Goal: Task Accomplishment & Management: Manage account settings

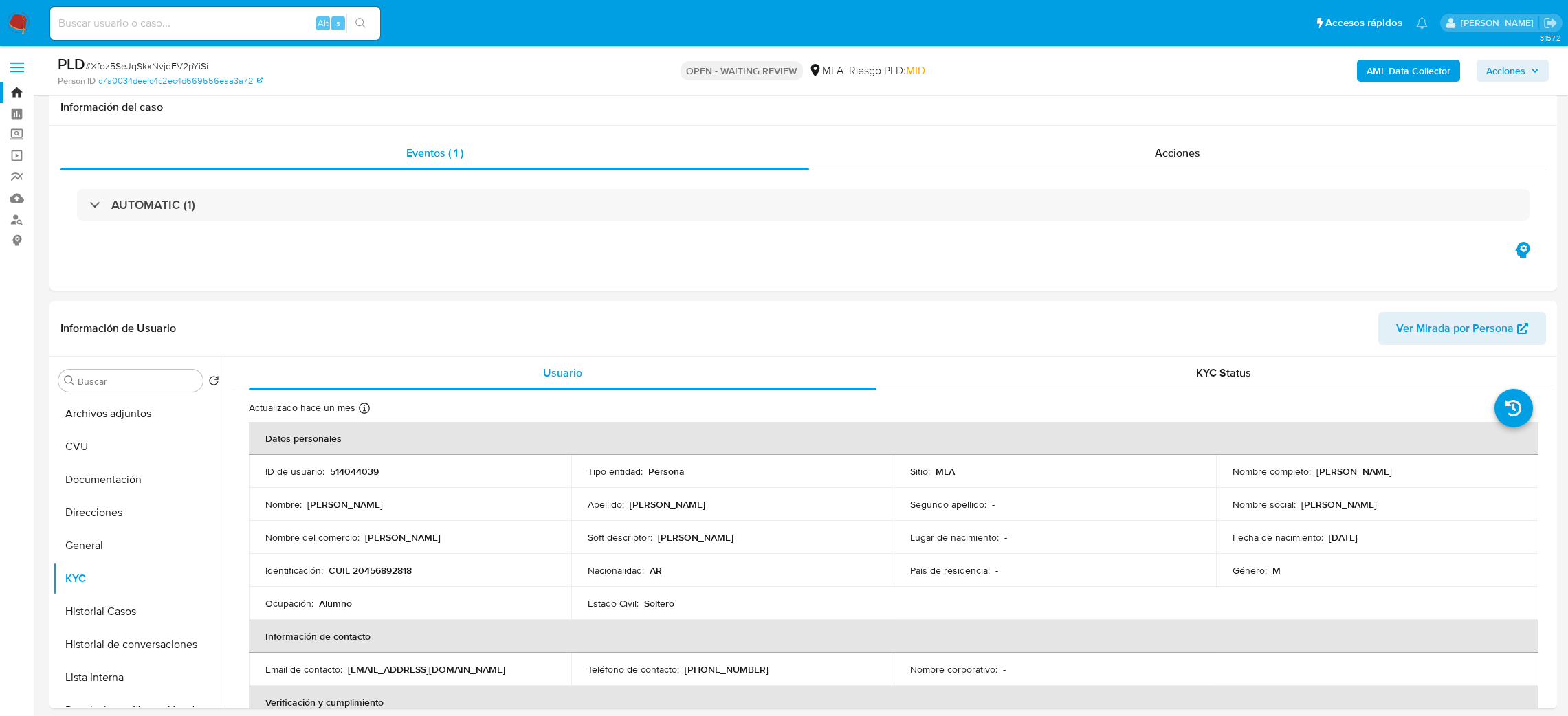
select select "10"
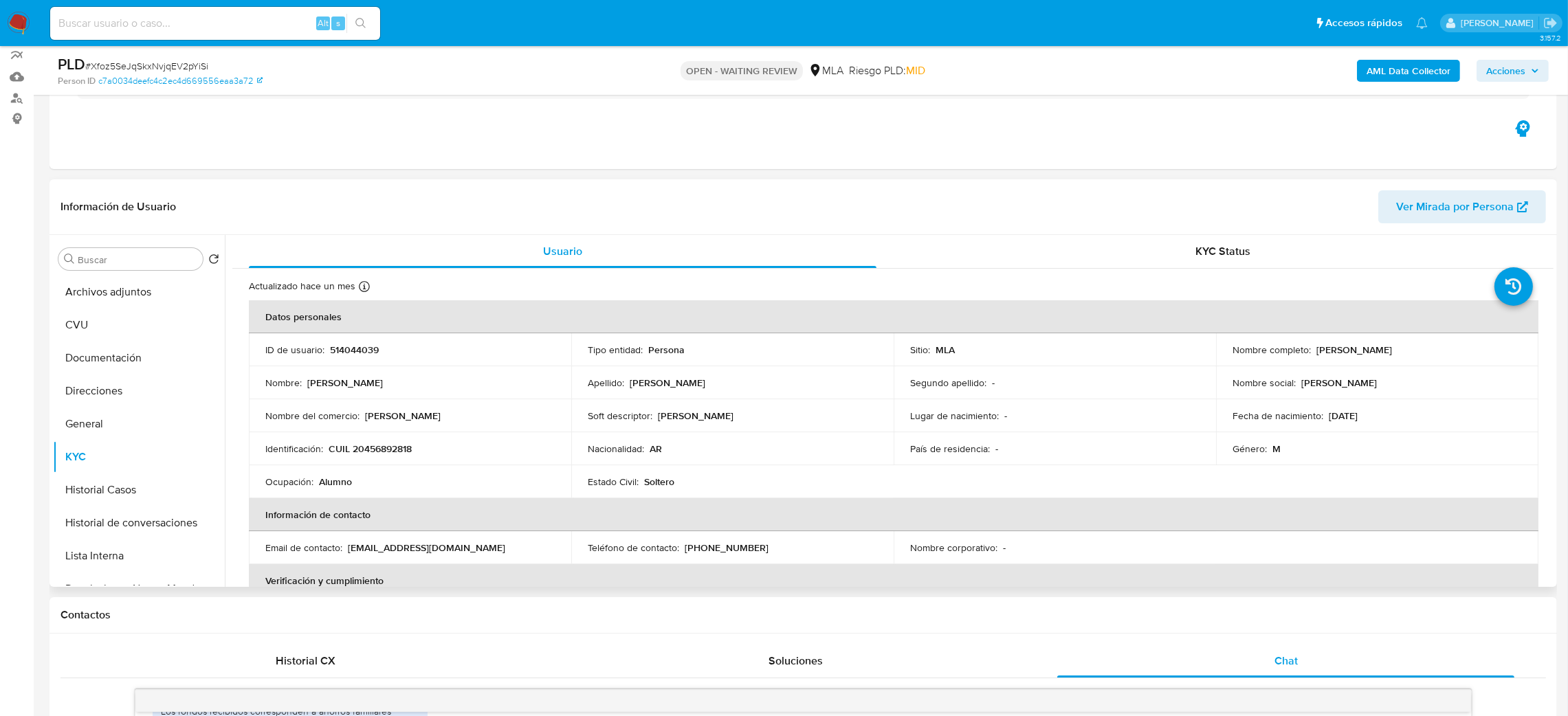
scroll to position [711, 0]
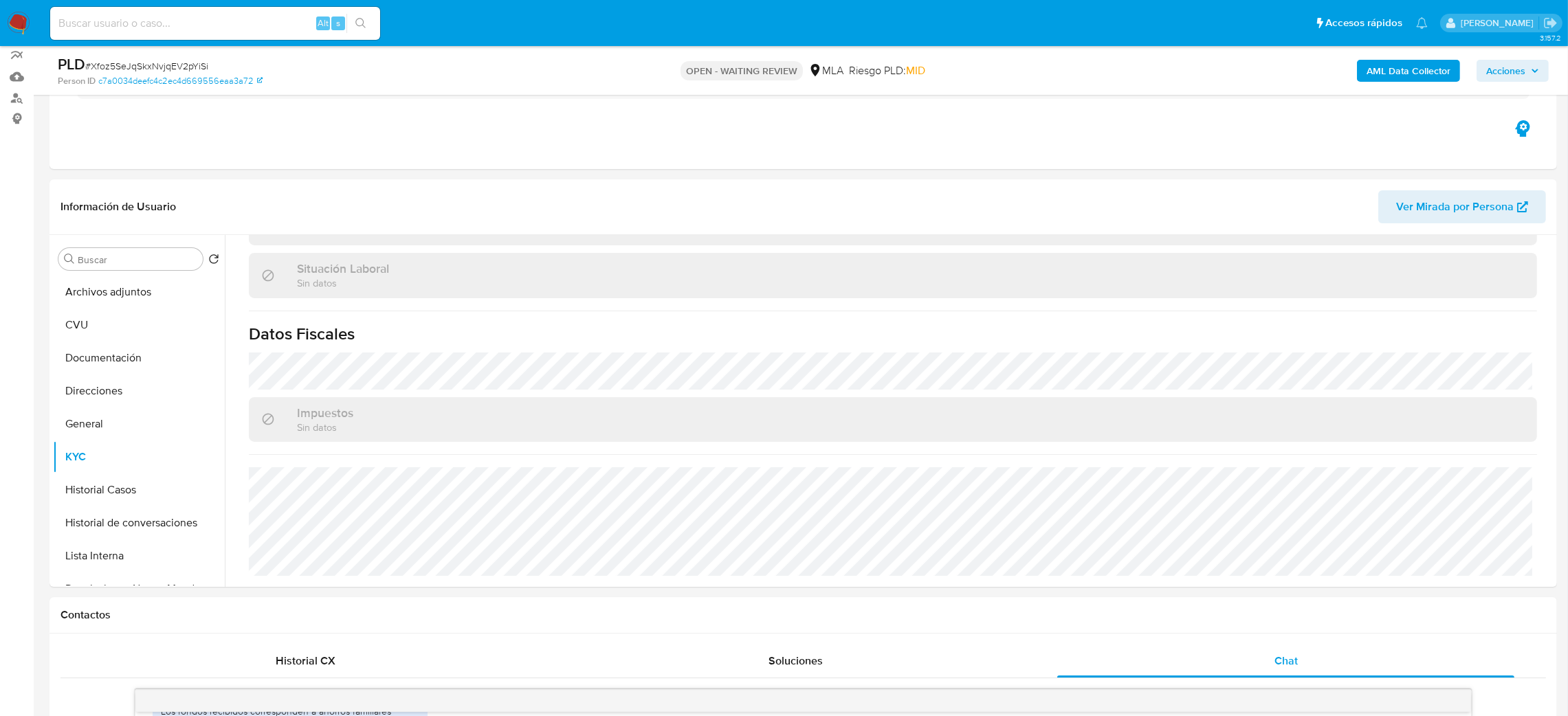
click at [146, 69] on span "# Xfoz5SeJqSkxNvjqEV2pYiSi" at bounding box center [147, 66] width 123 height 14
copy span "Xfoz5SeJqSkxNvjqEV2pYiSi"
click at [19, 12] on img at bounding box center [18, 23] width 24 height 23
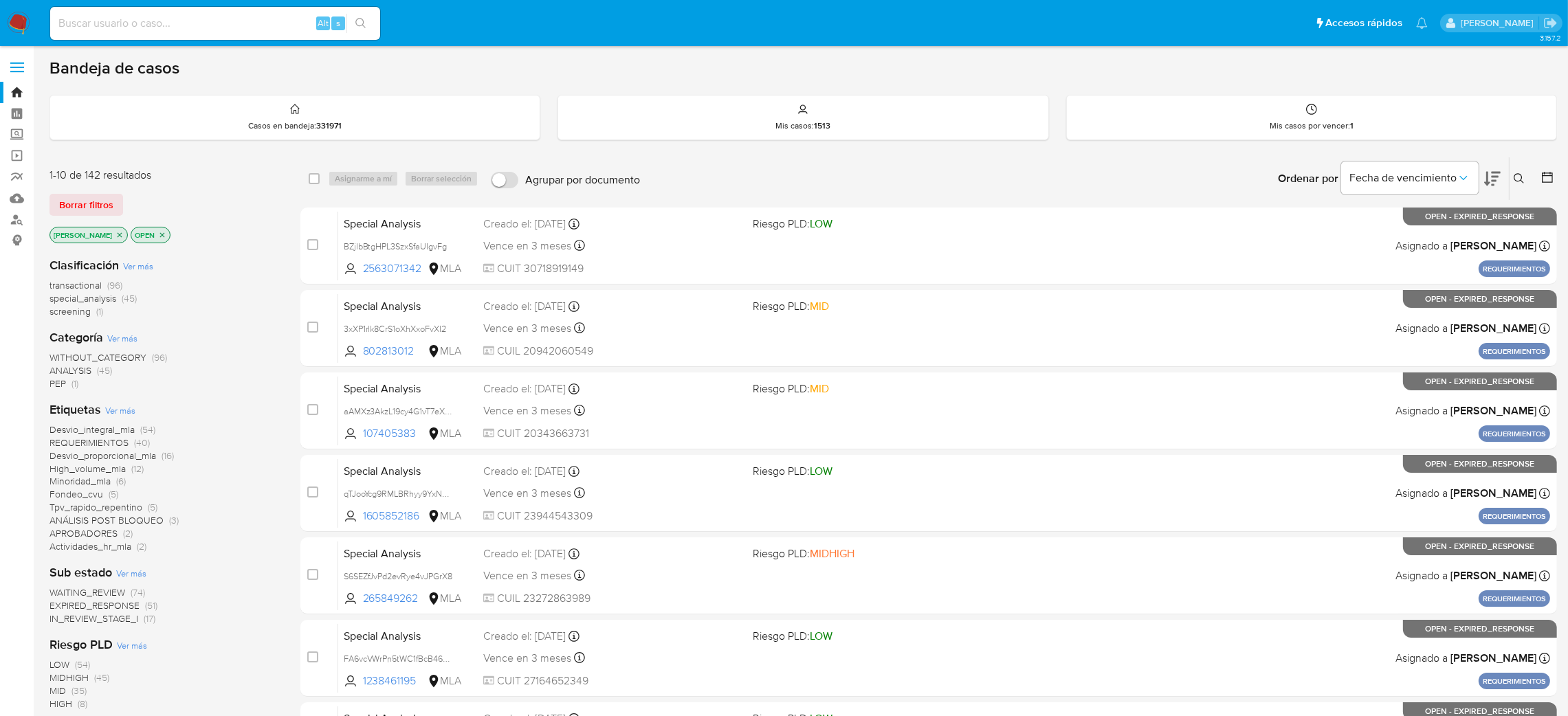
click at [1520, 175] on icon at bounding box center [1518, 178] width 10 height 10
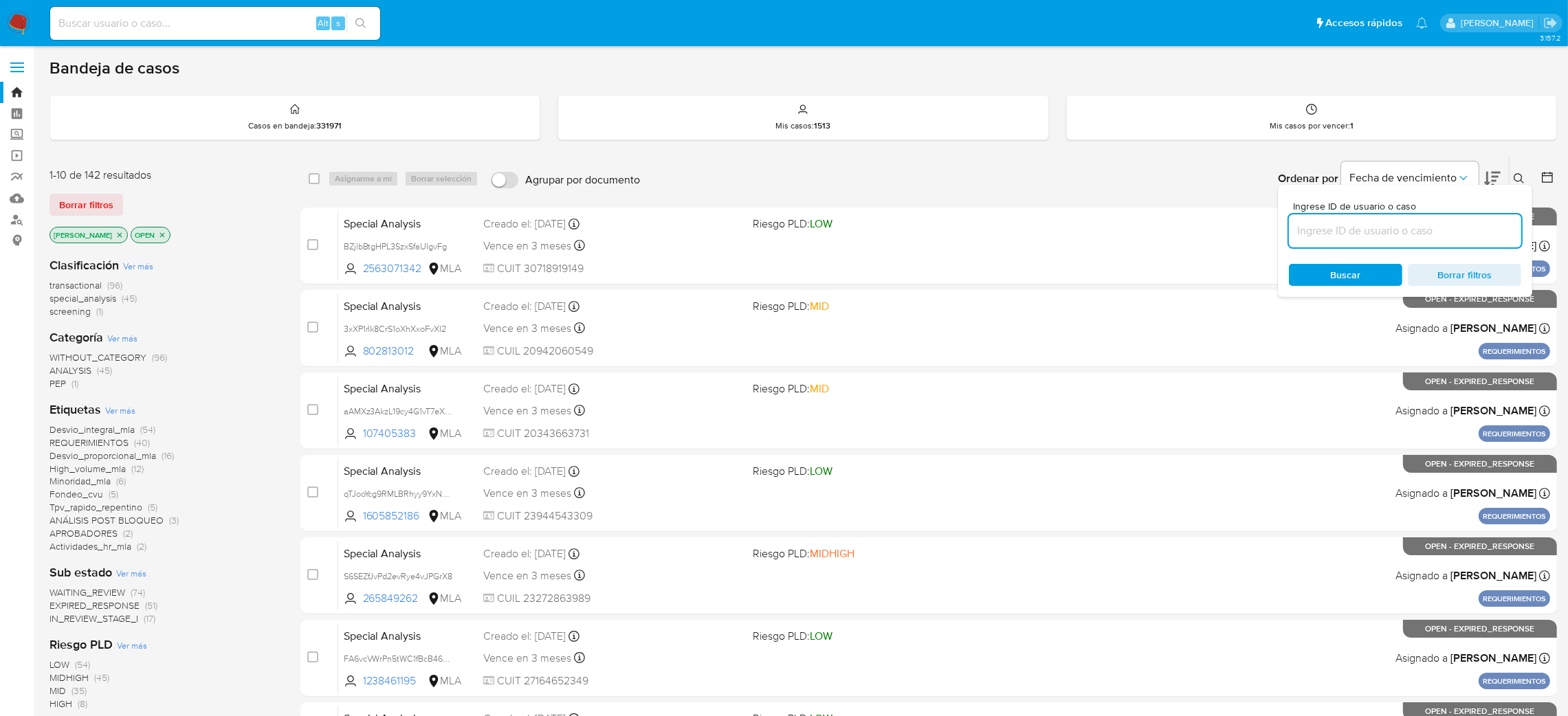
click at [1322, 239] on div at bounding box center [1404, 230] width 232 height 33
paste input "Xfoz5SeJqSkxNvjqEV2pYiSi"
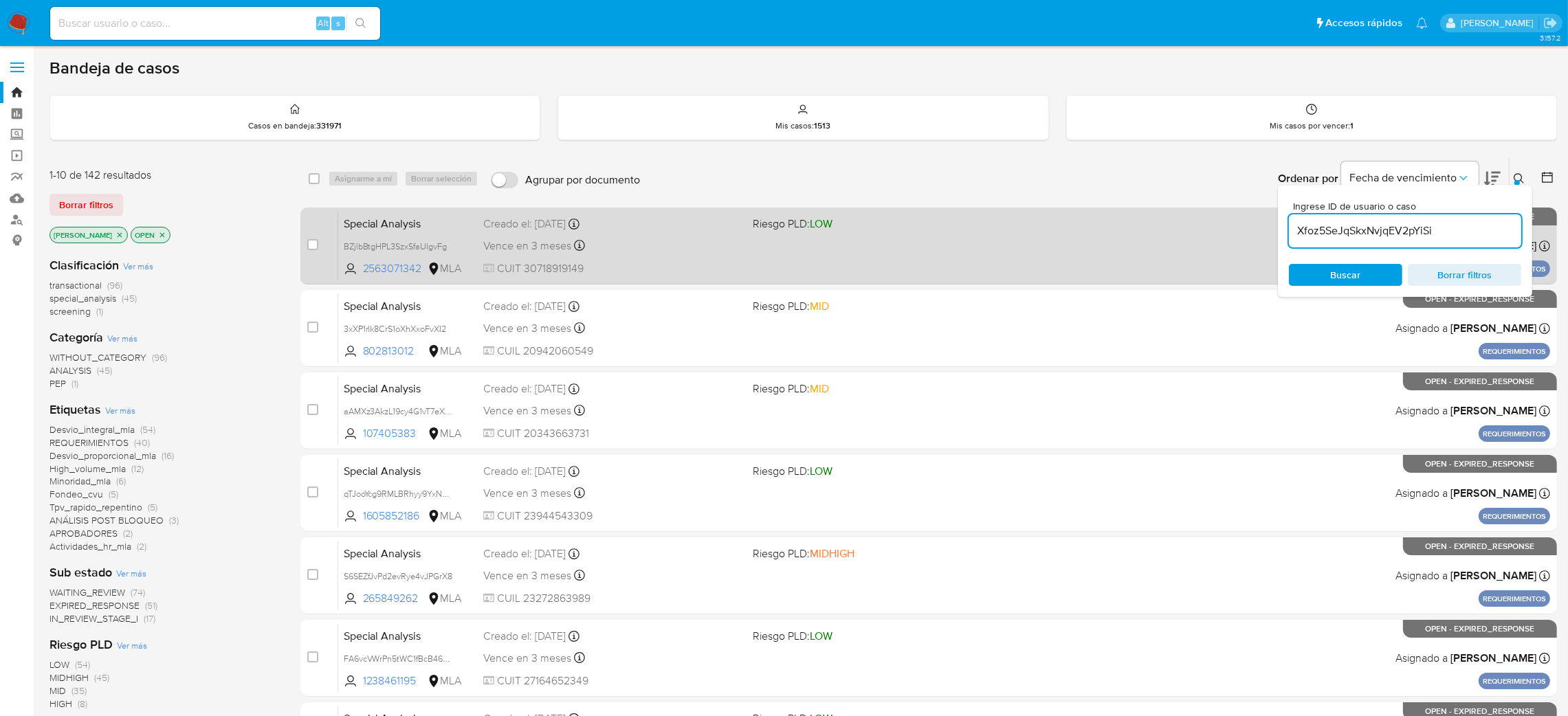
type input "Xfoz5SeJqSkxNvjqEV2pYiSi"
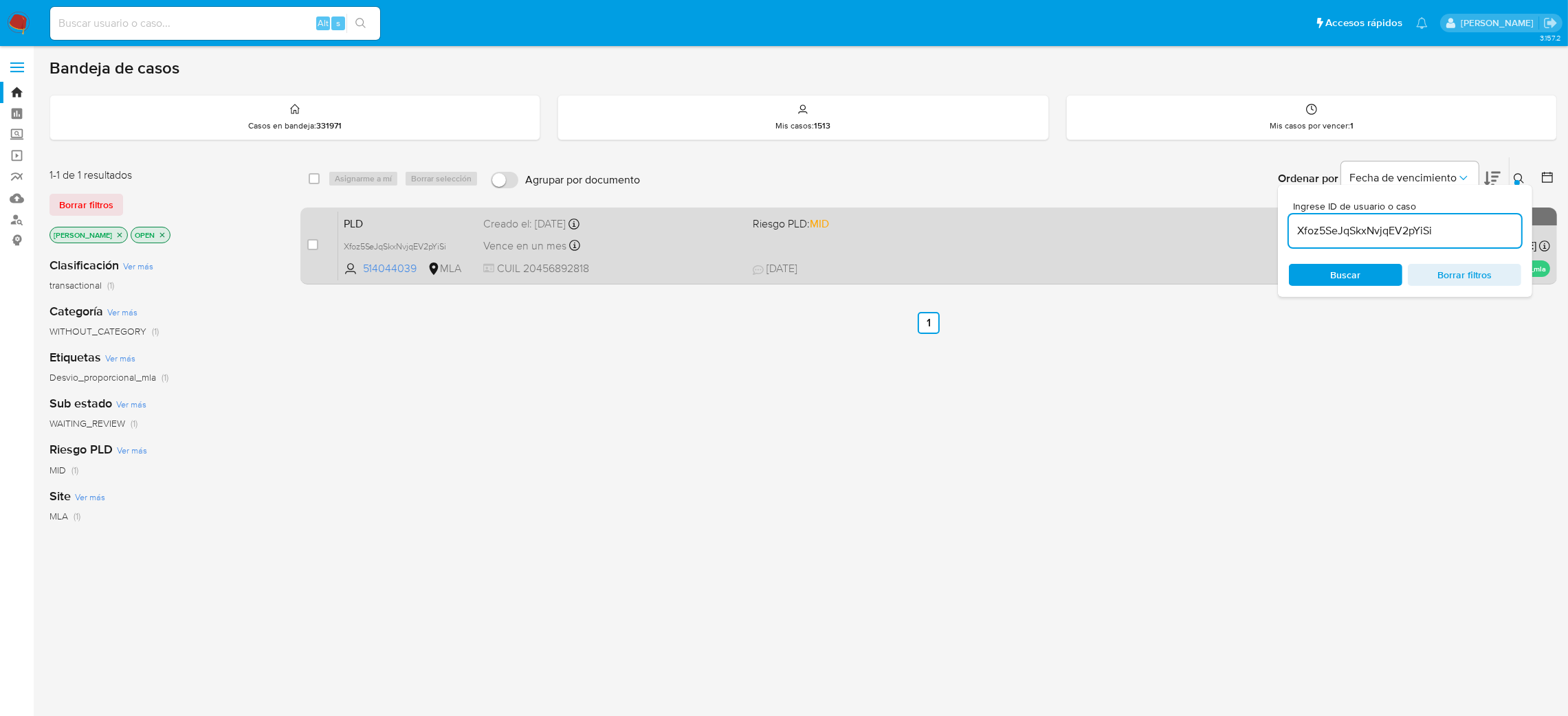
click at [303, 236] on div "case-item-checkbox No es posible asignar el caso PLD Xfoz5SeJqSkxNvjqEV2pYiSi 5…" at bounding box center [928, 246] width 1256 height 77
click at [319, 241] on div "case-item-checkbox No es posible asignar el caso" at bounding box center [322, 245] width 30 height 70
click at [310, 241] on input "checkbox" at bounding box center [313, 244] width 11 height 11
checkbox input "true"
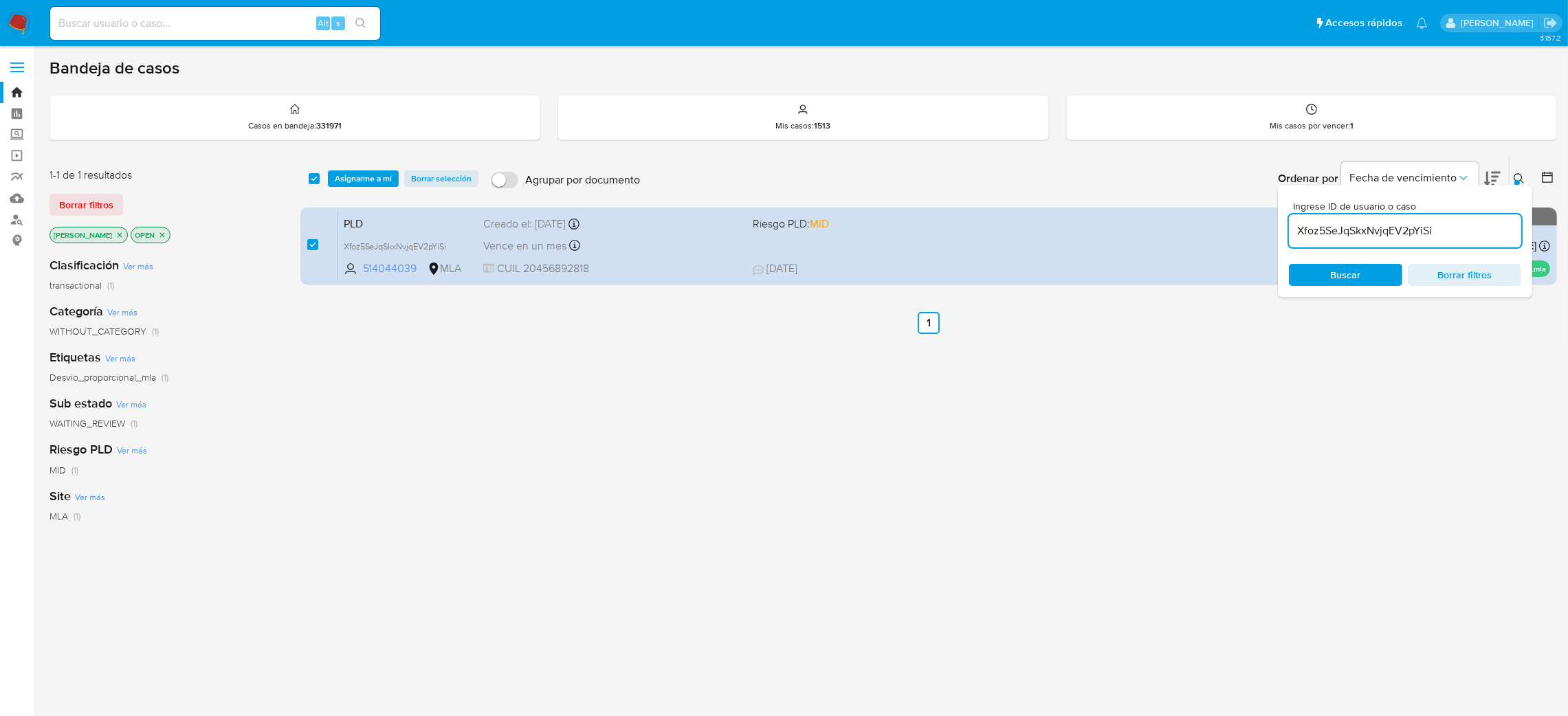
click at [369, 151] on div "Bandeja de casos Casos en bandeja : 331971 Mis casos : 1513 Mis casos por vence…" at bounding box center [803, 418] width 1507 height 722
click at [364, 183] on span "Asignarme a mí" at bounding box center [363, 179] width 57 height 14
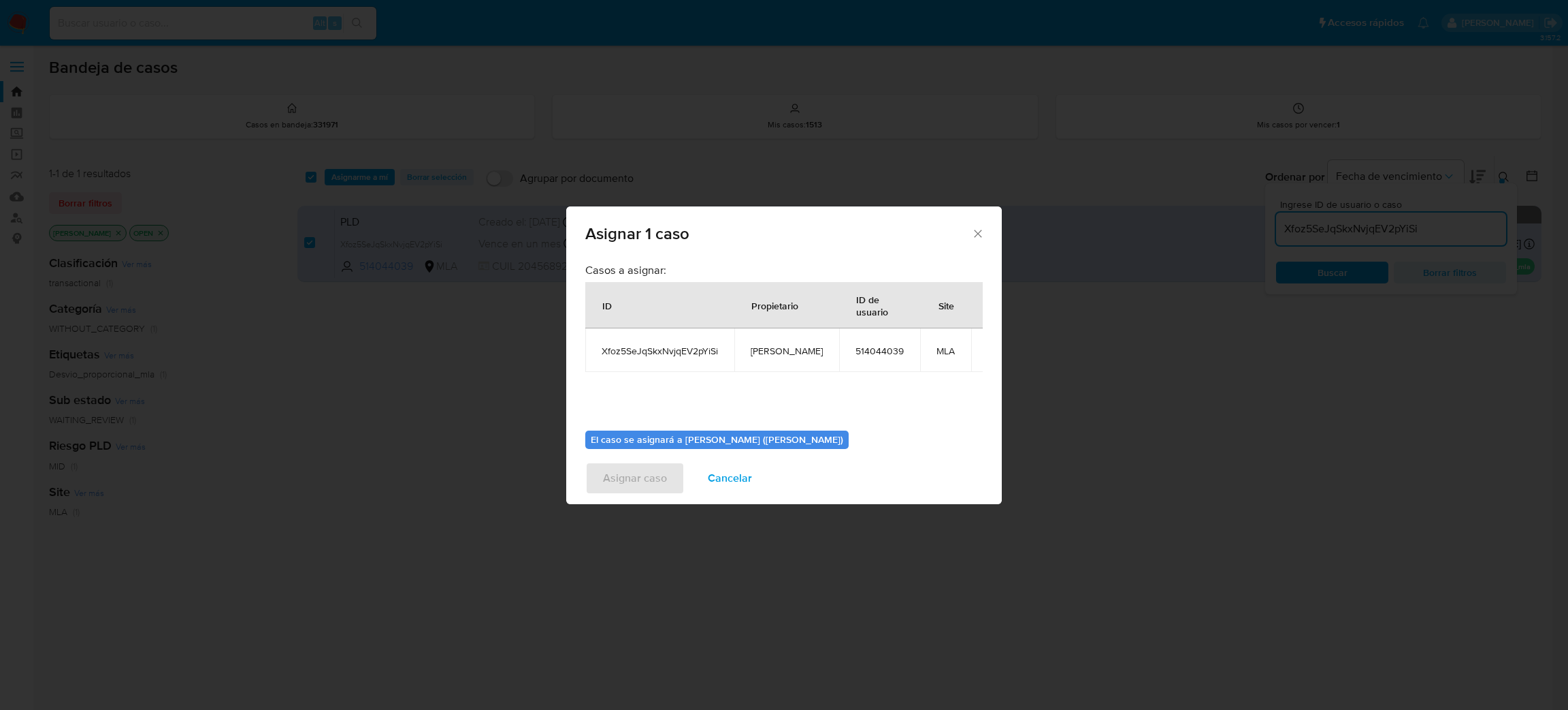
click at [778, 353] on span "amedzovich" at bounding box center [786, 350] width 72 height 12
copy span "amedzovich"
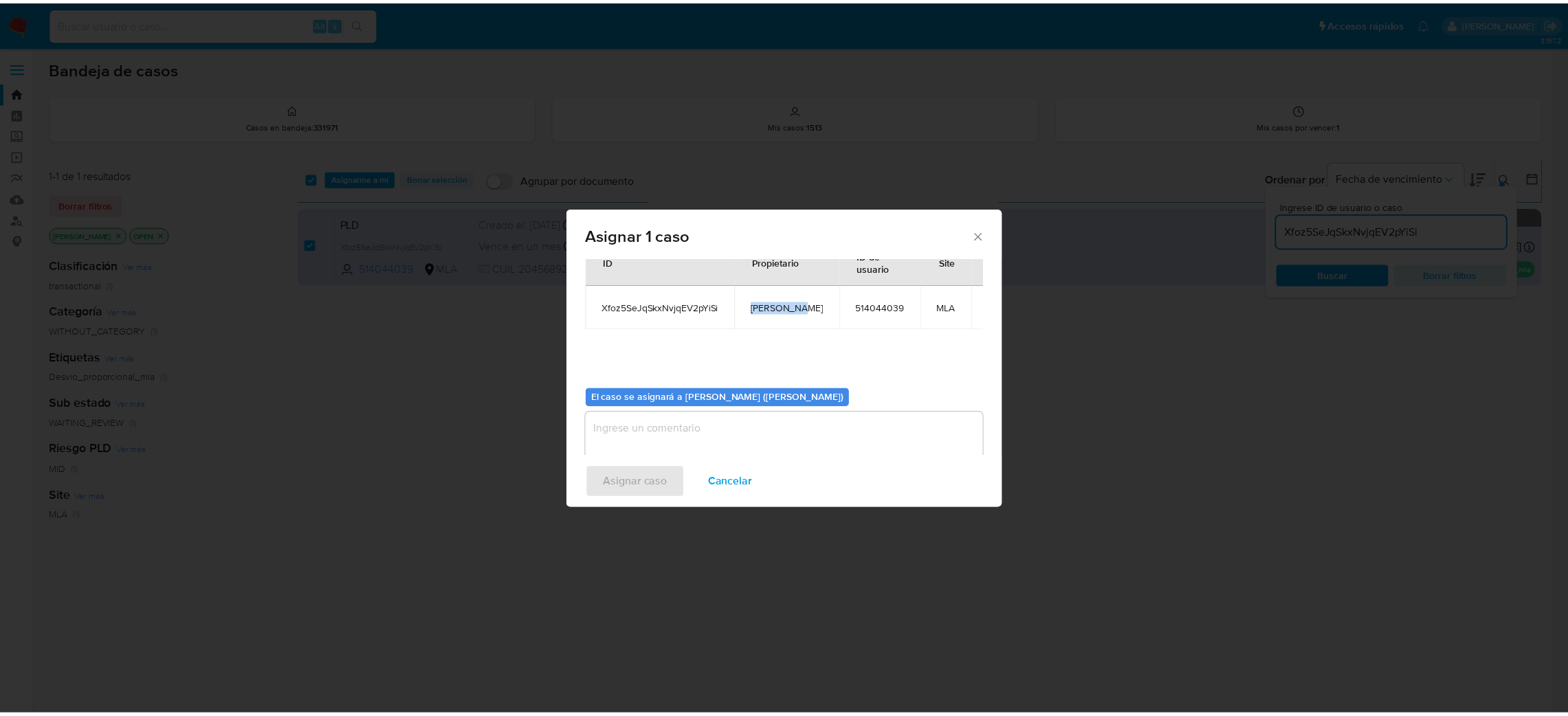
scroll to position [70, 0]
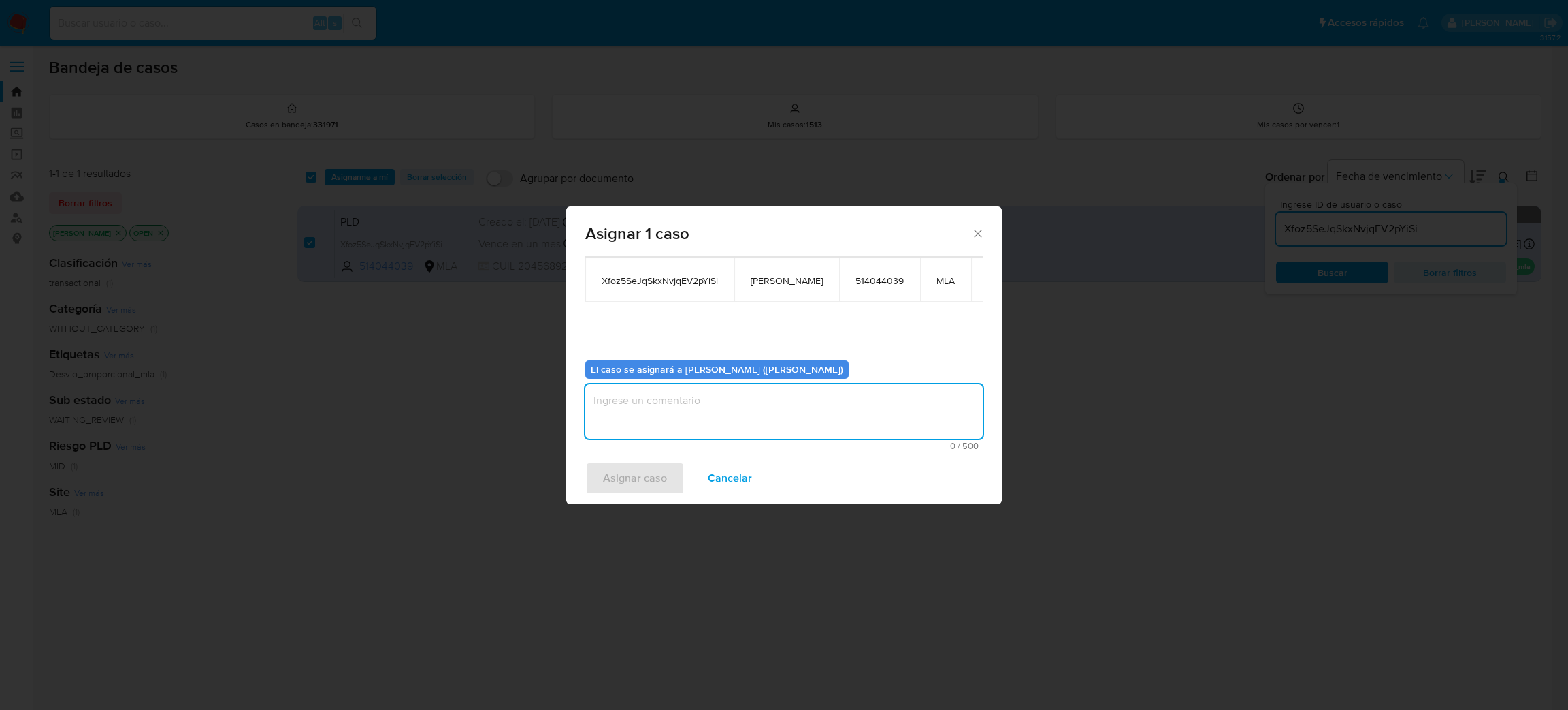
click at [692, 415] on textarea "assign-modal" at bounding box center [784, 411] width 398 height 54
paste textarea "amedzovich"
type textarea "amedzovich"
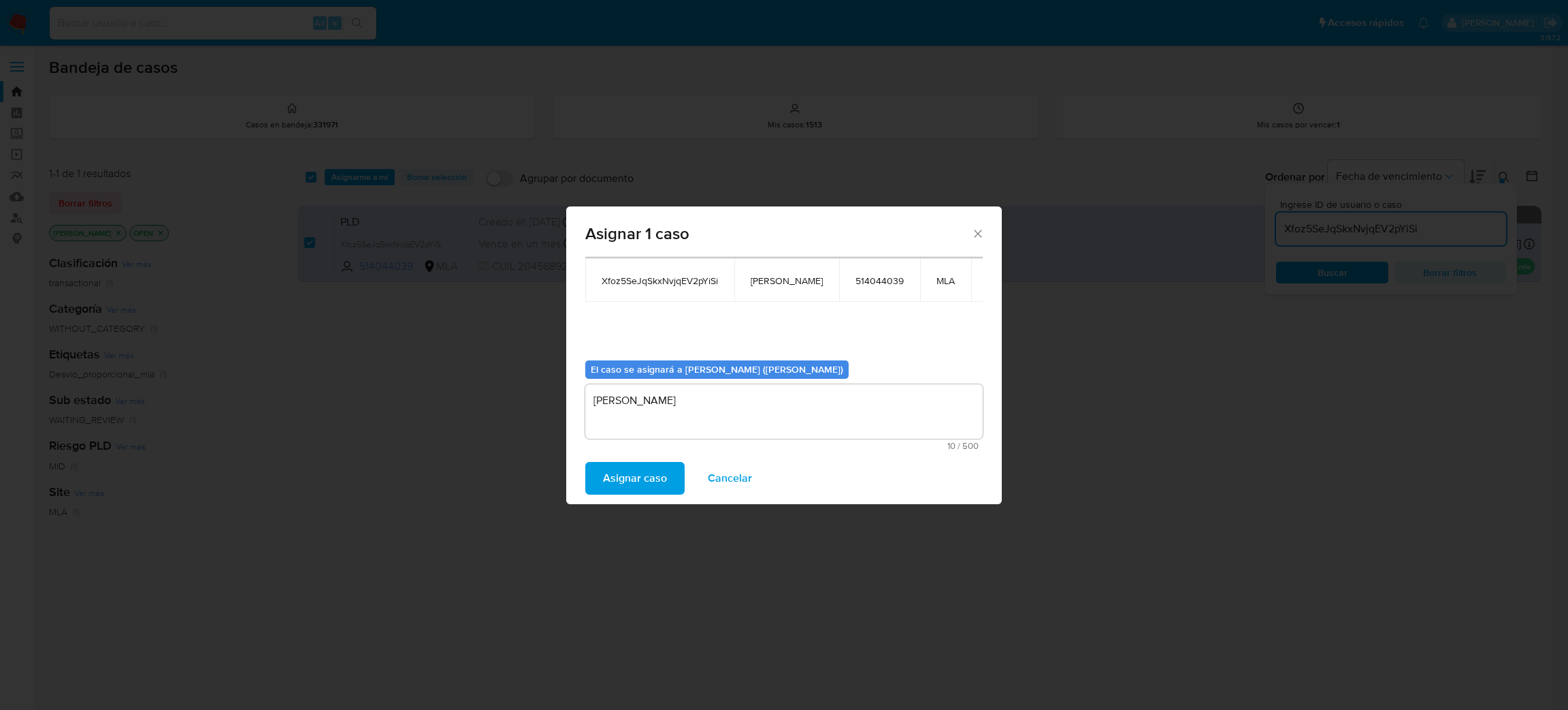
click at [665, 465] on button "Asignar caso" at bounding box center [635, 478] width 100 height 33
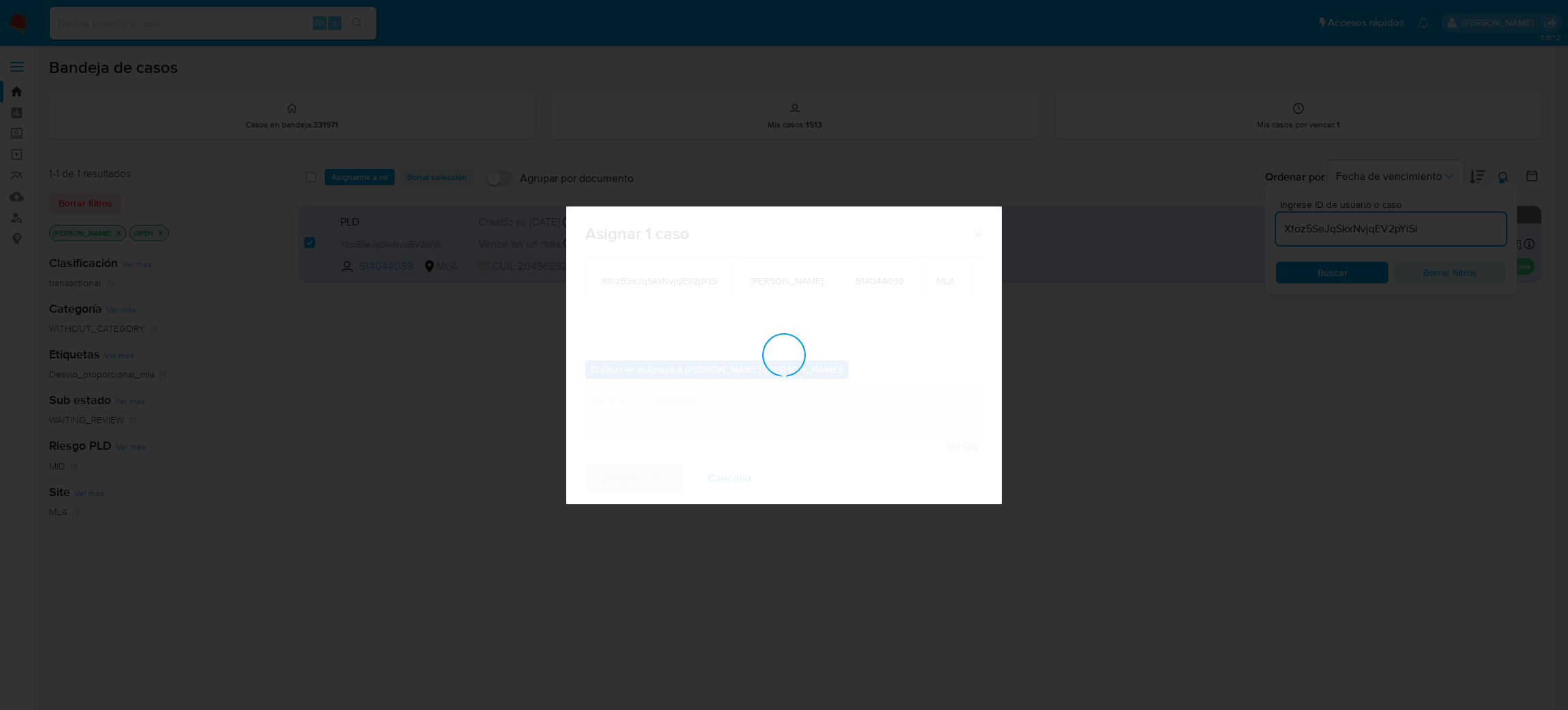
checkbox input "false"
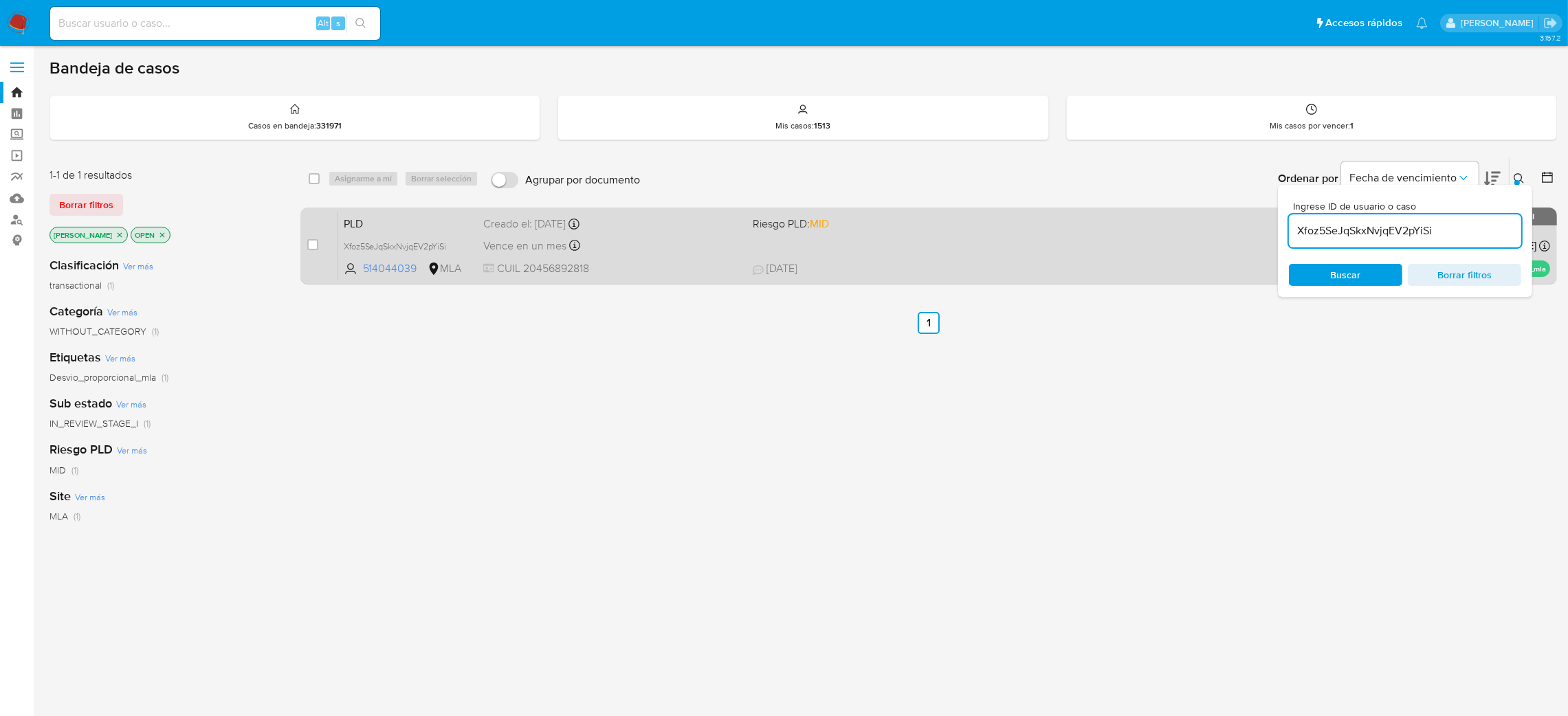
click at [648, 274] on span "CUIL 20456892818" at bounding box center [612, 269] width 259 height 15
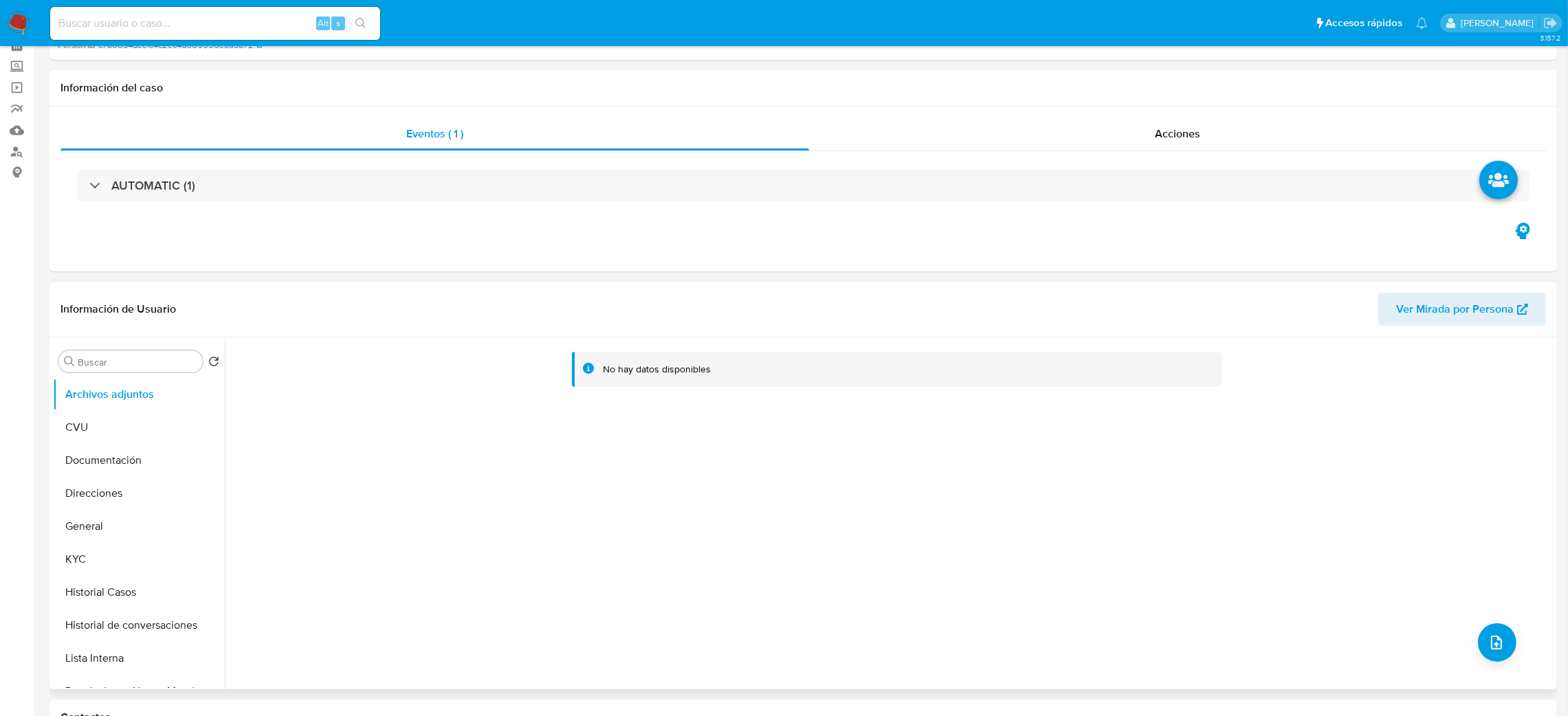
select select "10"
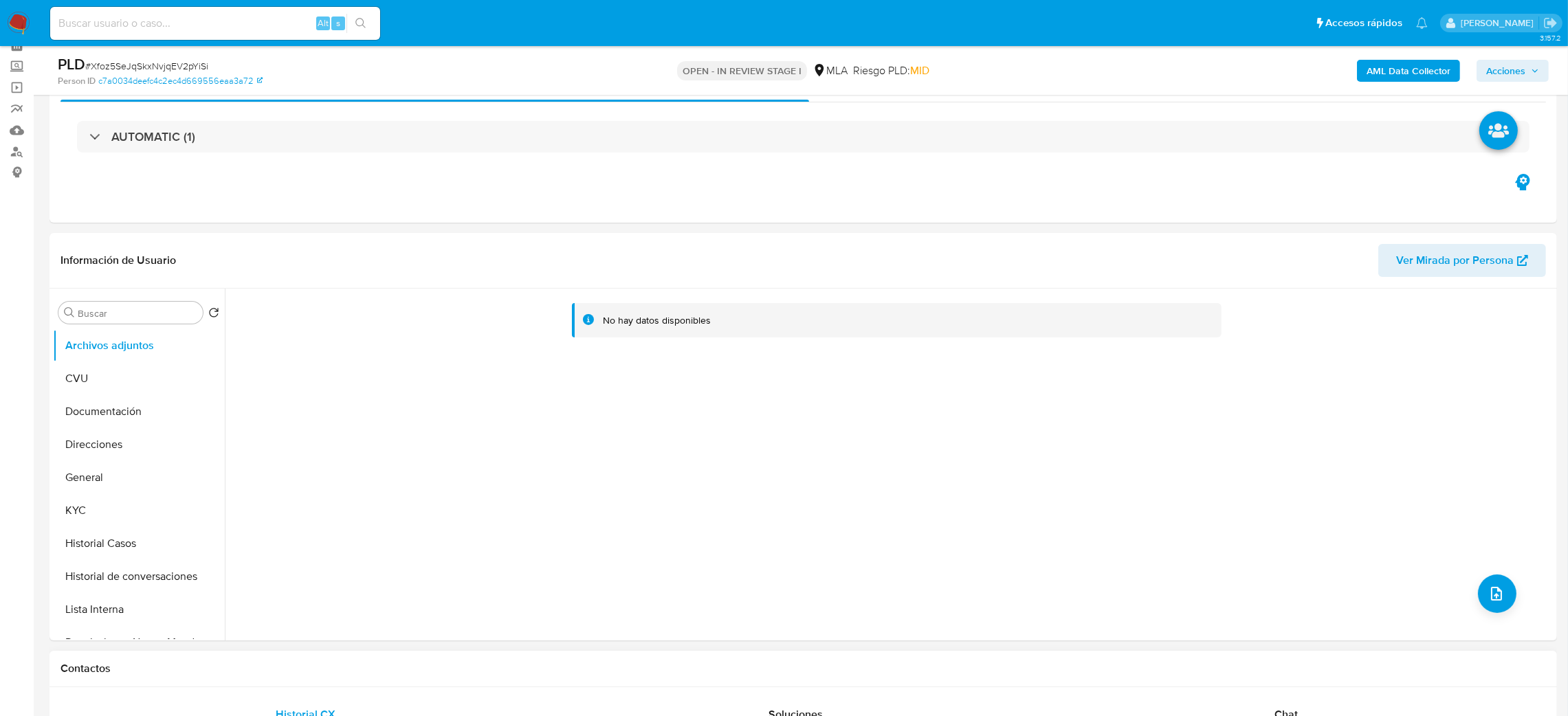
scroll to position [308, 0]
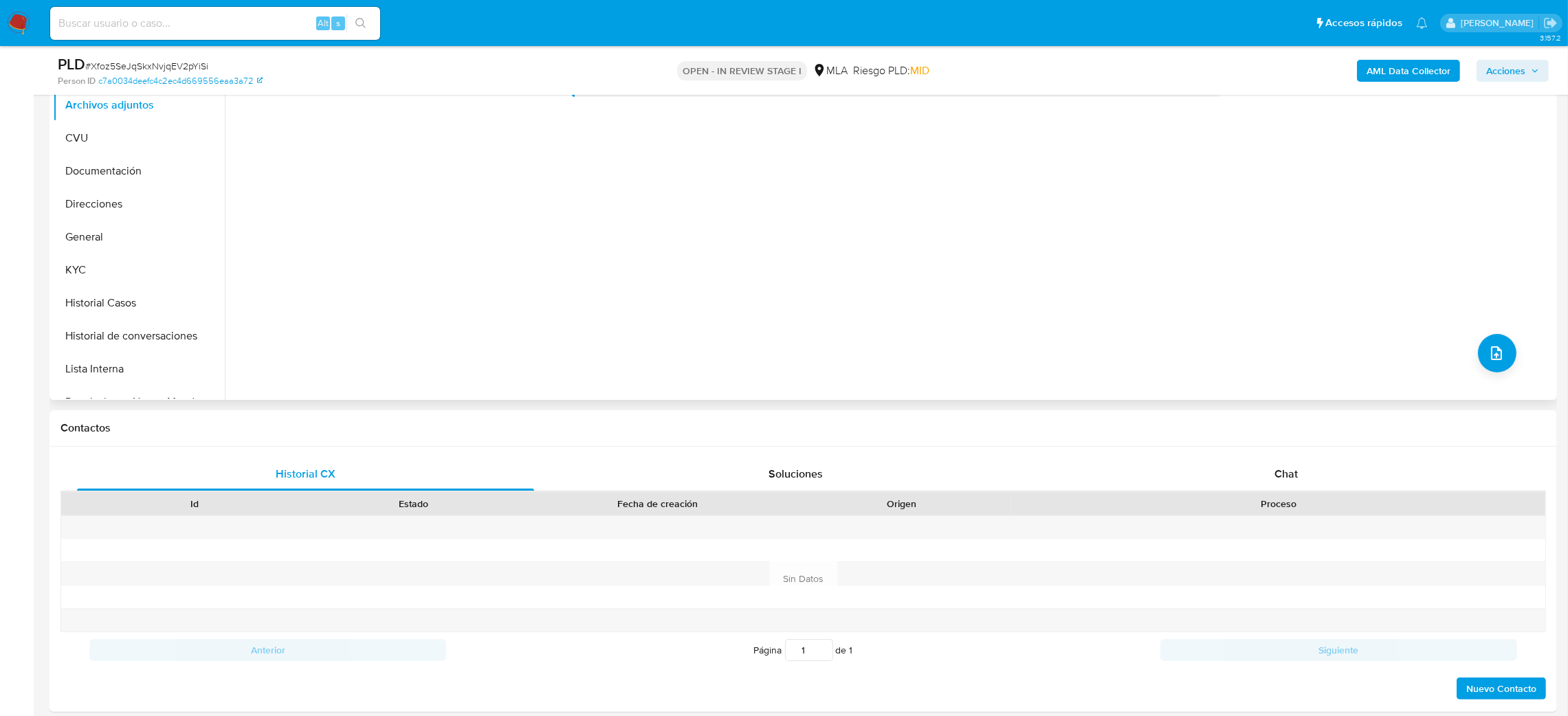
click at [1300, 479] on div "Chat" at bounding box center [1285, 474] width 457 height 33
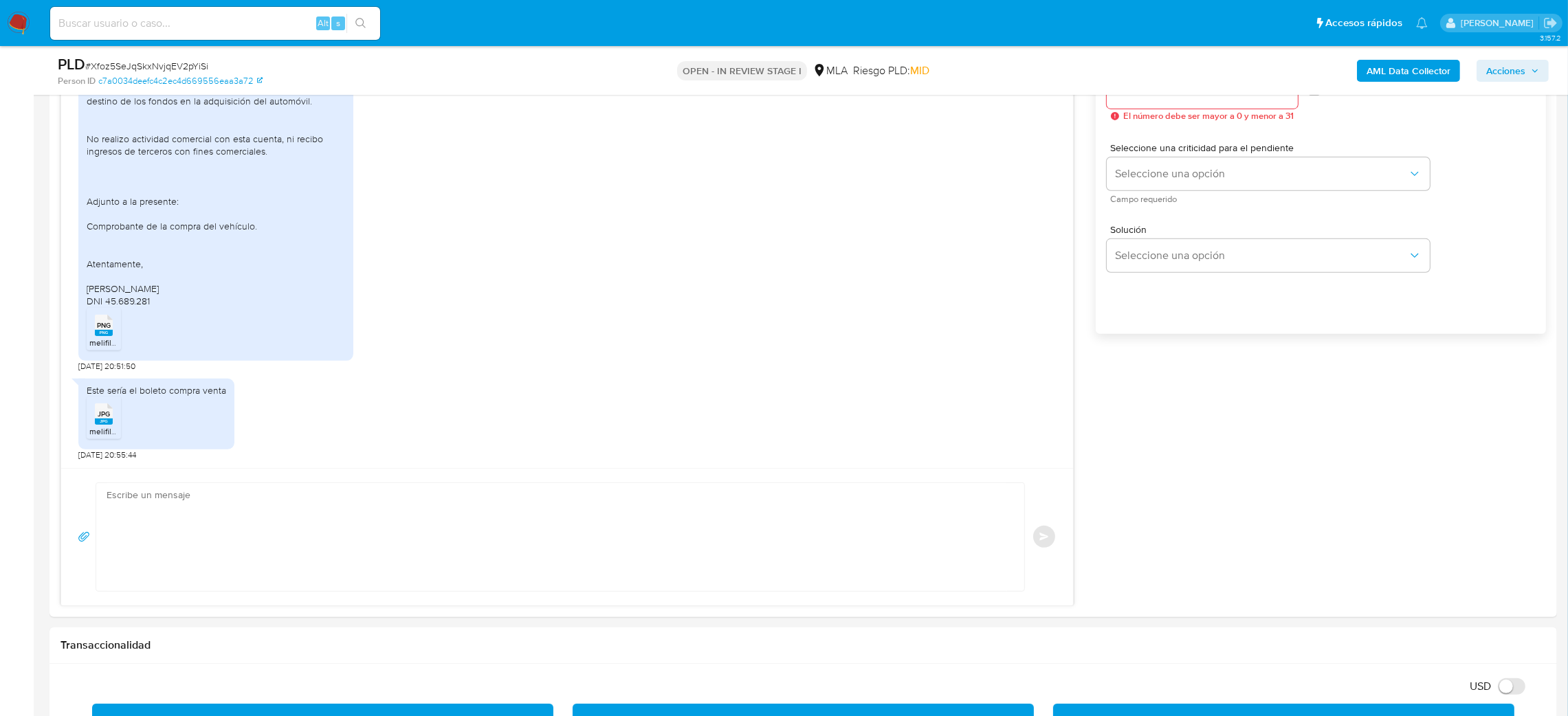
scroll to position [824, 0]
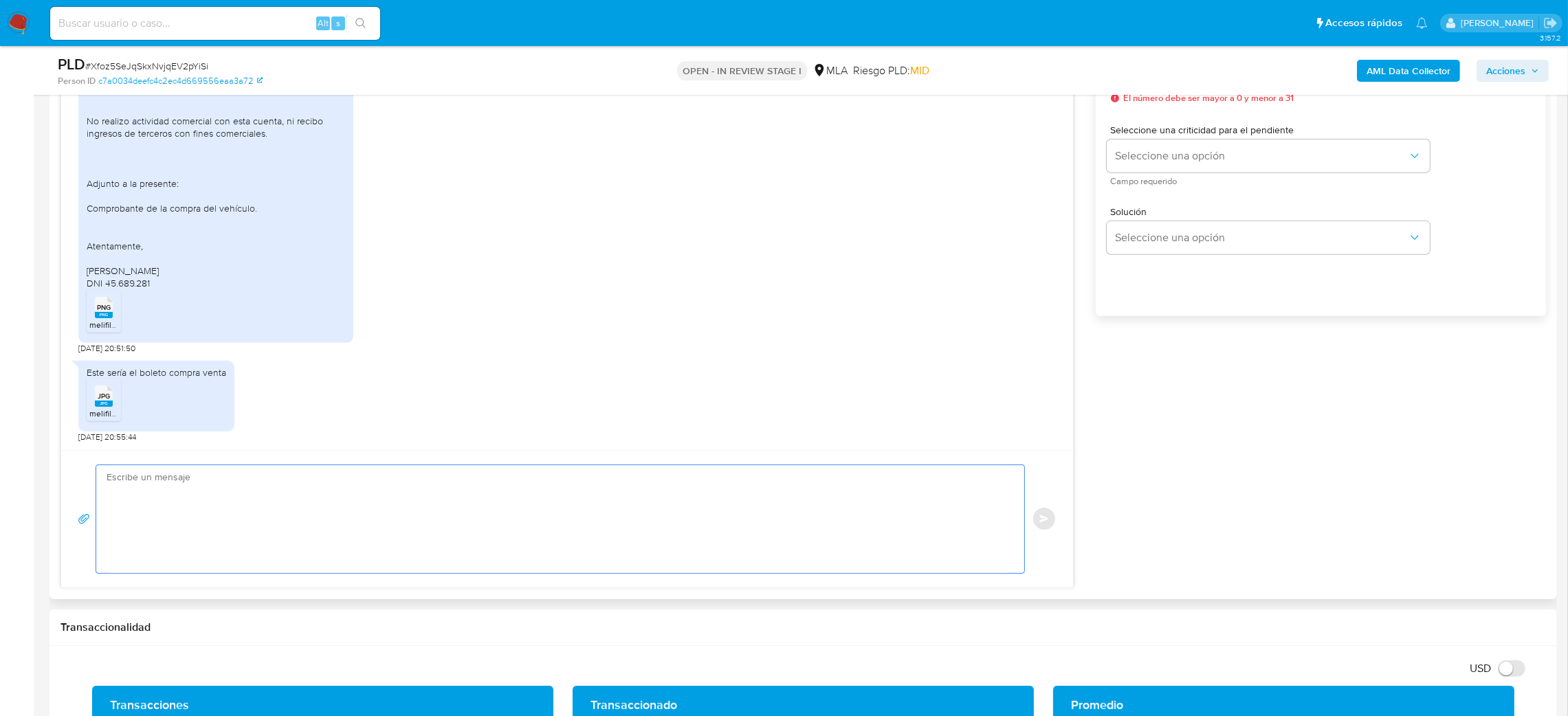
click at [300, 509] on textarea at bounding box center [557, 519] width 901 height 108
paste textarea "Hola, ¡Muchas gracias por tu respuesta! Confirmamos la recepción de la document…"
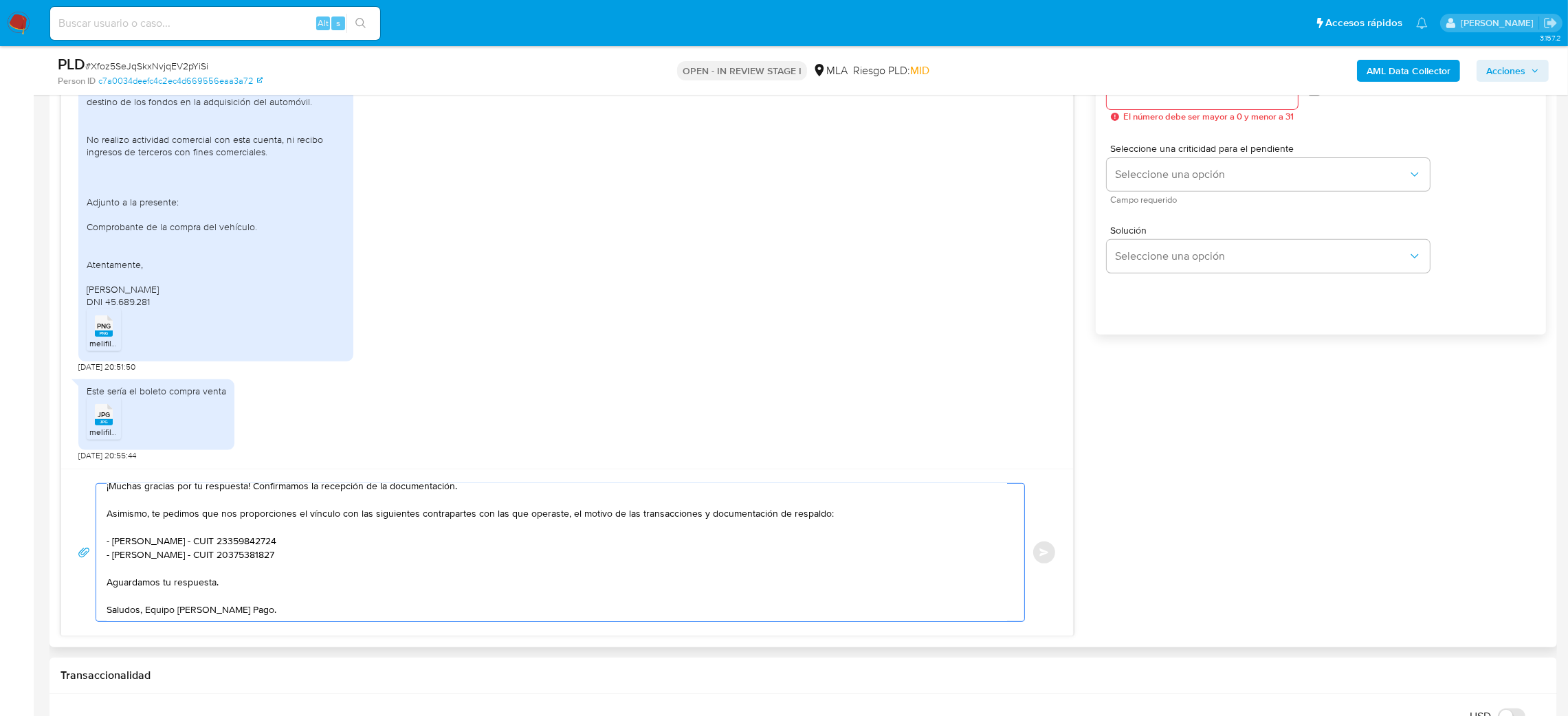
scroll to position [617, 0]
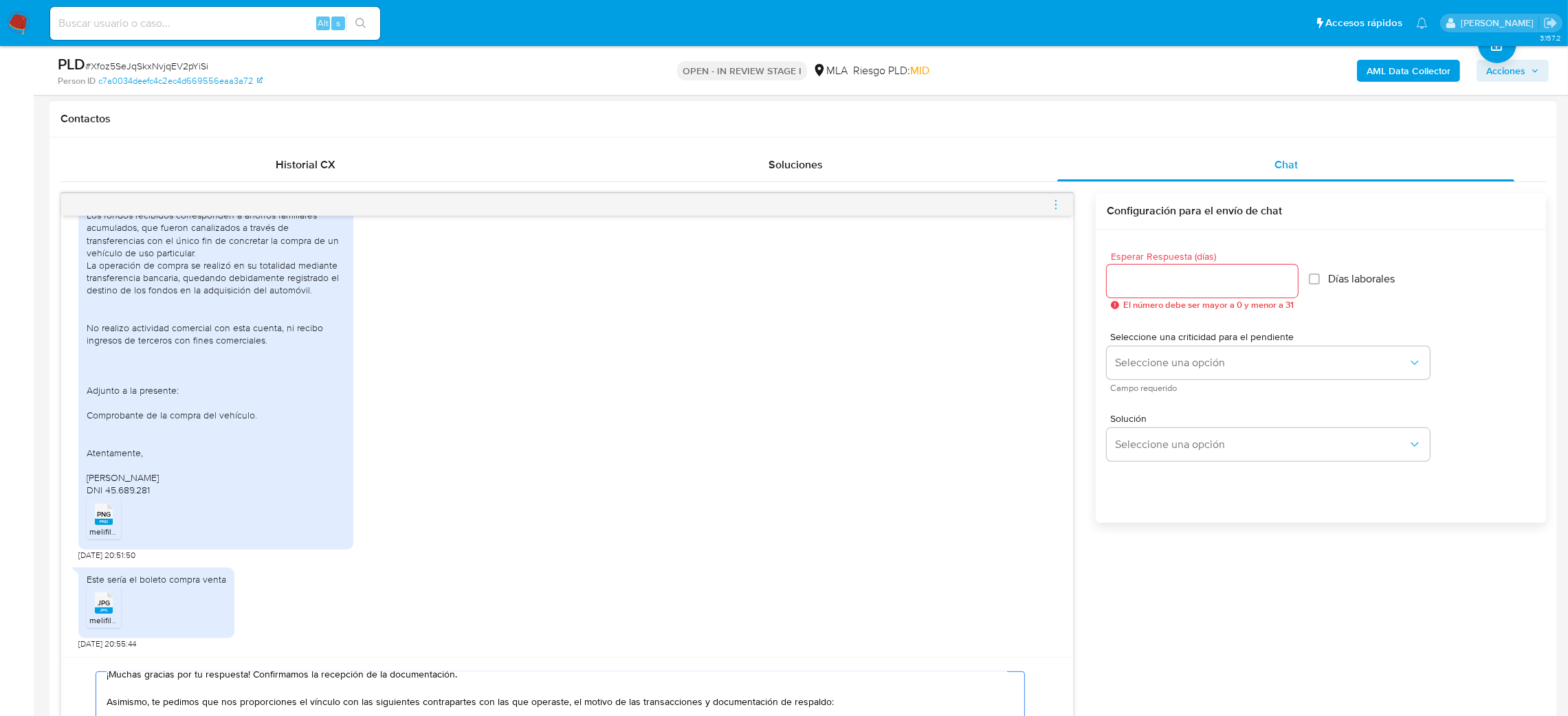
type textarea "Hola, ¡Muchas gracias por tu respuesta! Confirmamos la recepción de la document…"
click at [1146, 272] on input "Esperar Respuesta (días)" at bounding box center [1201, 281] width 191 height 18
type input "2"
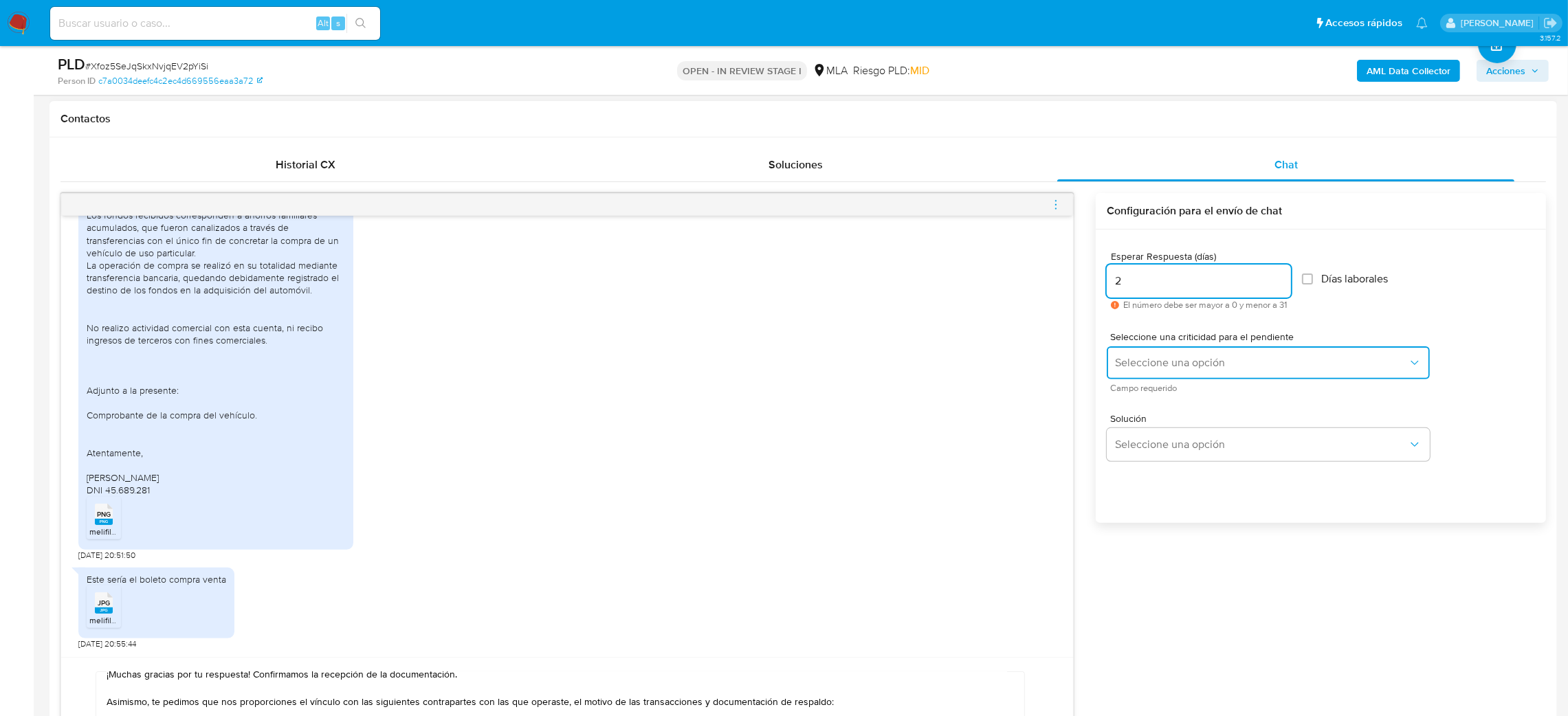
click at [1143, 353] on button "Seleccione una opción" at bounding box center [1268, 362] width 323 height 33
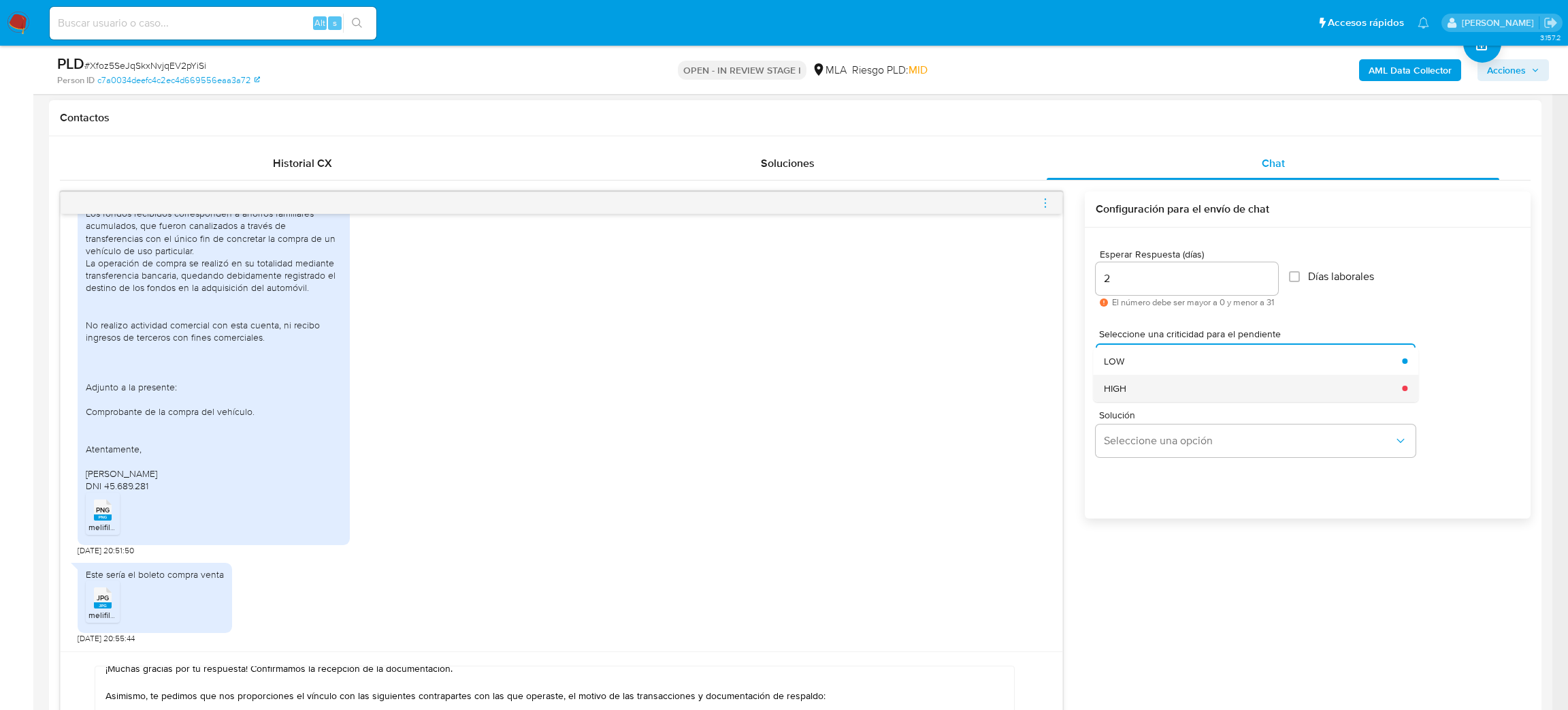
click at [1134, 387] on div "HIGH" at bounding box center [1249, 388] width 290 height 27
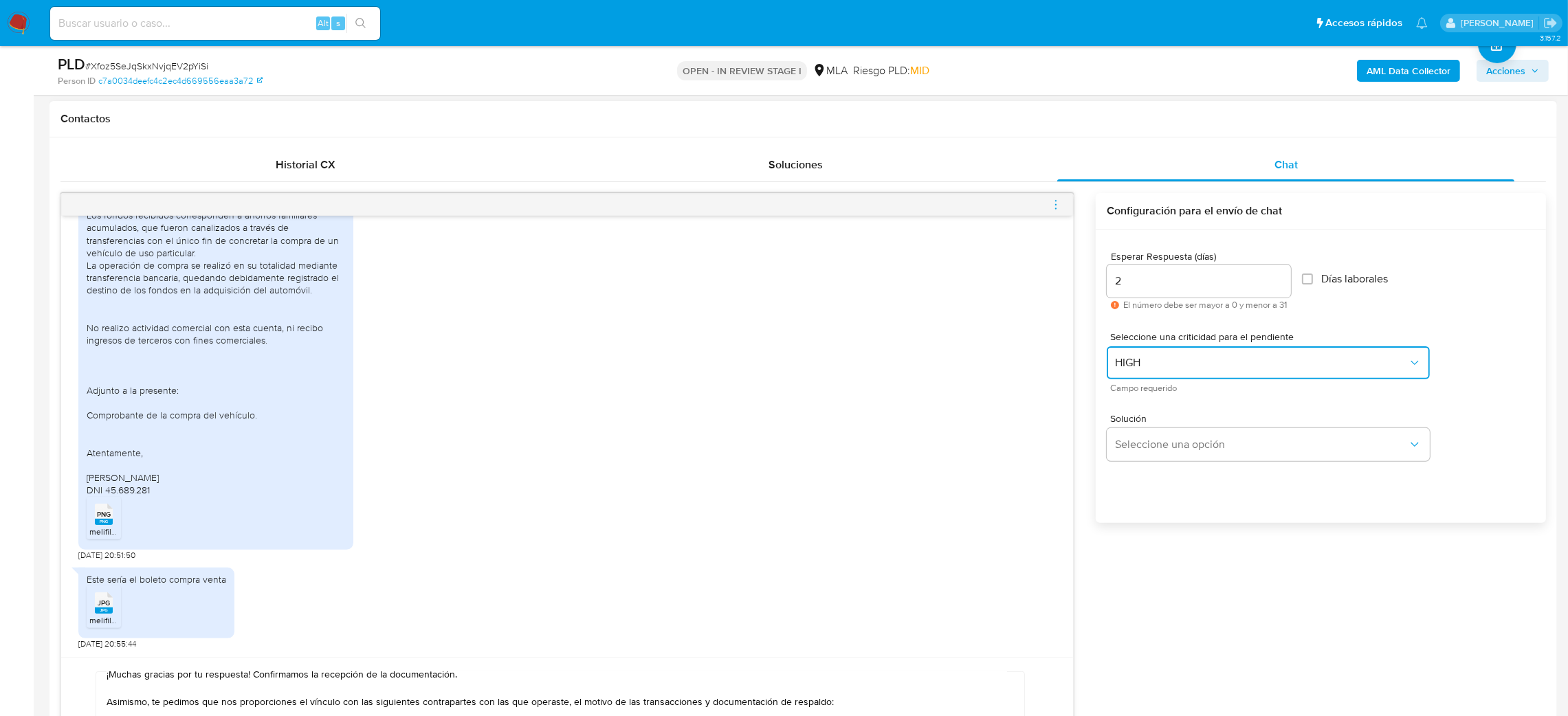
scroll to position [722, 0]
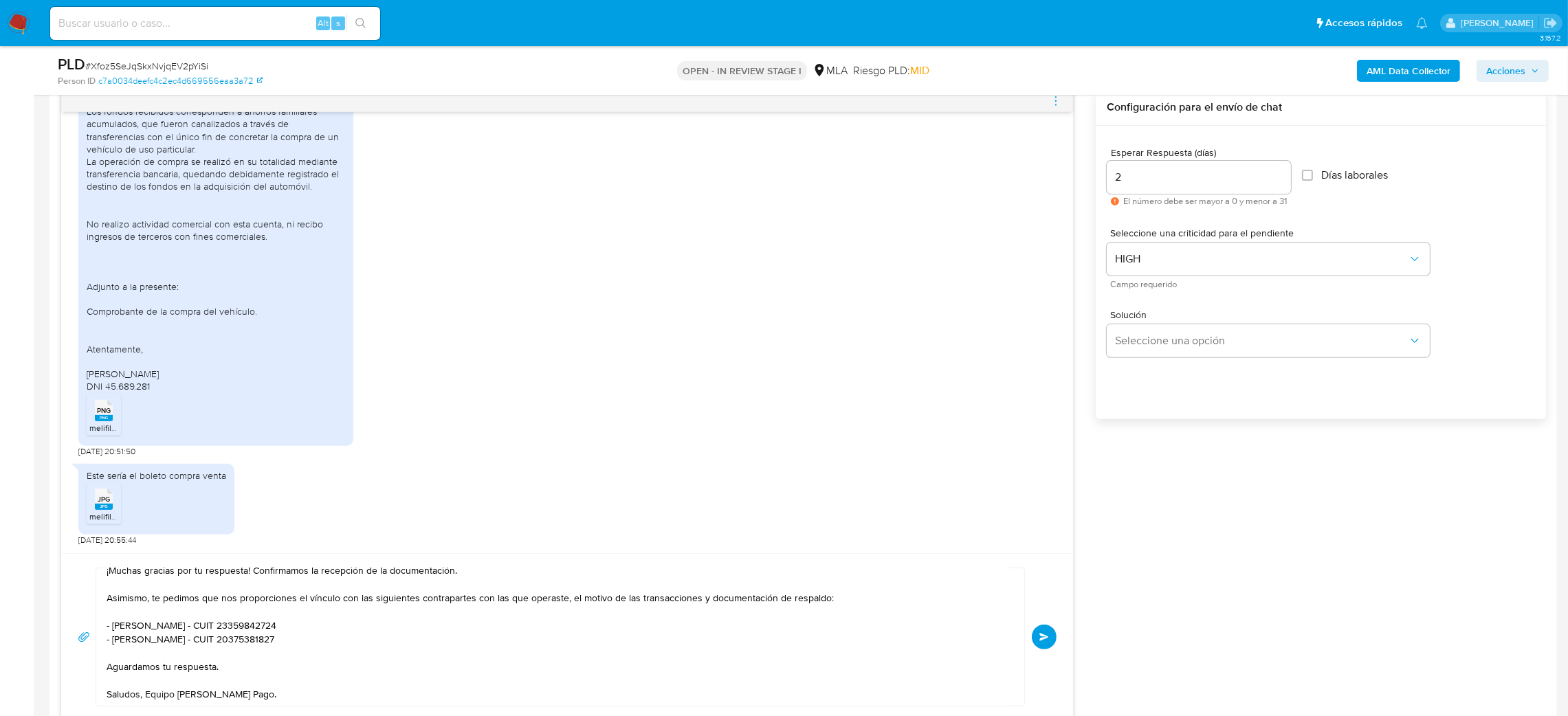
click at [1043, 632] on span "Enviar" at bounding box center [1043, 636] width 9 height 8
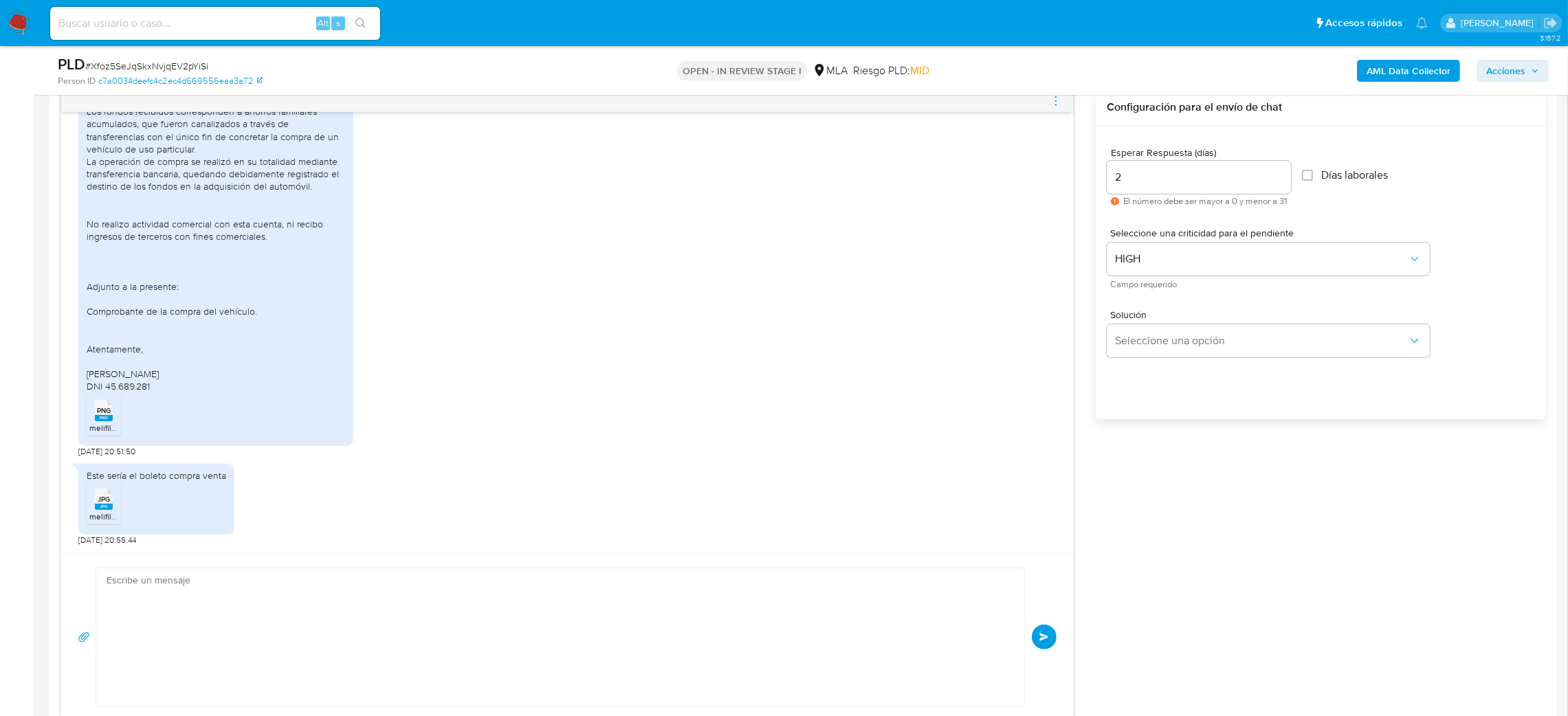
scroll to position [1509, 0]
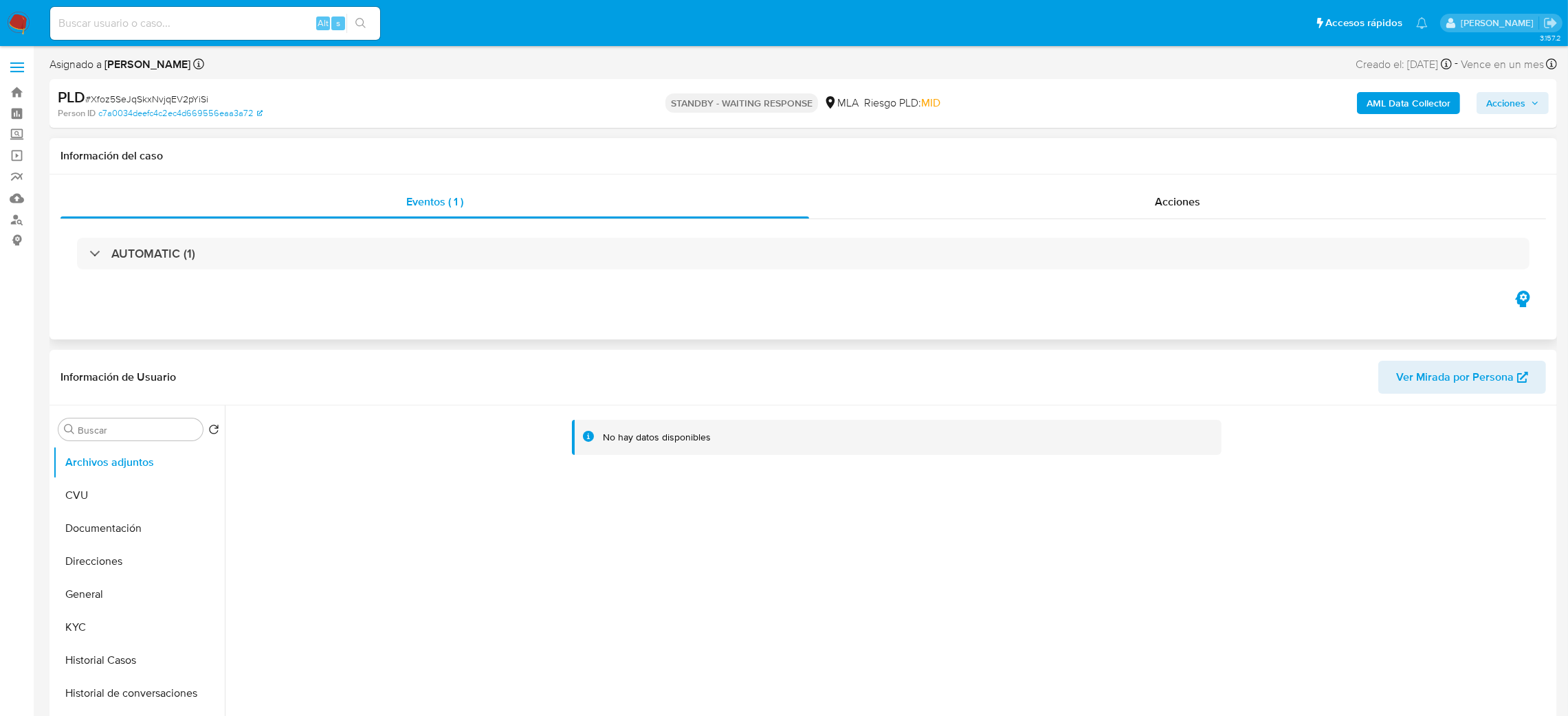
select select "10"
click at [249, 28] on input at bounding box center [214, 23] width 330 height 18
paste input "PM43tXWzAO8iU2LEbxNc71PV"
type input "PM43tXWzAO8iU2LEbxNc71PV"
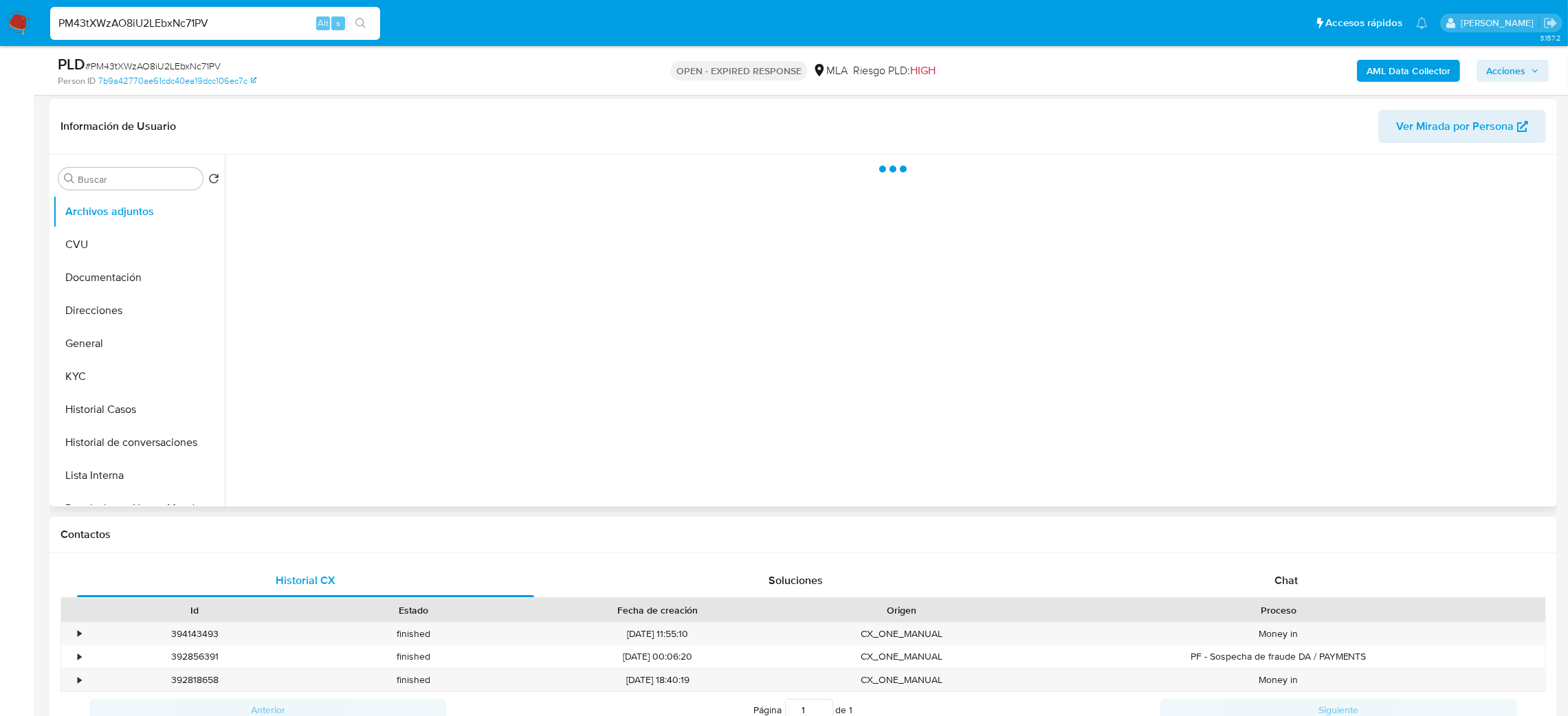
scroll to position [206, 0]
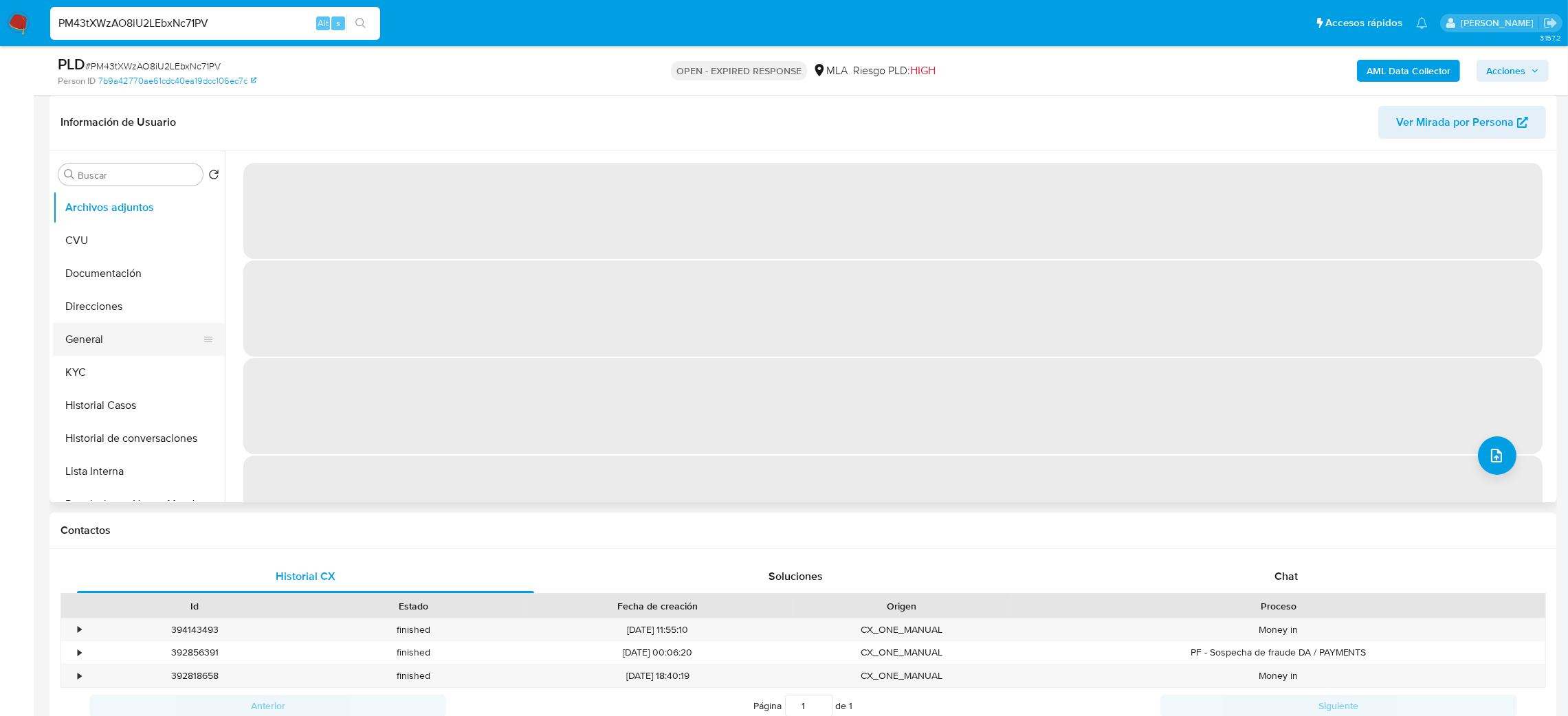
click at [88, 345] on button "General" at bounding box center [133, 339] width 161 height 33
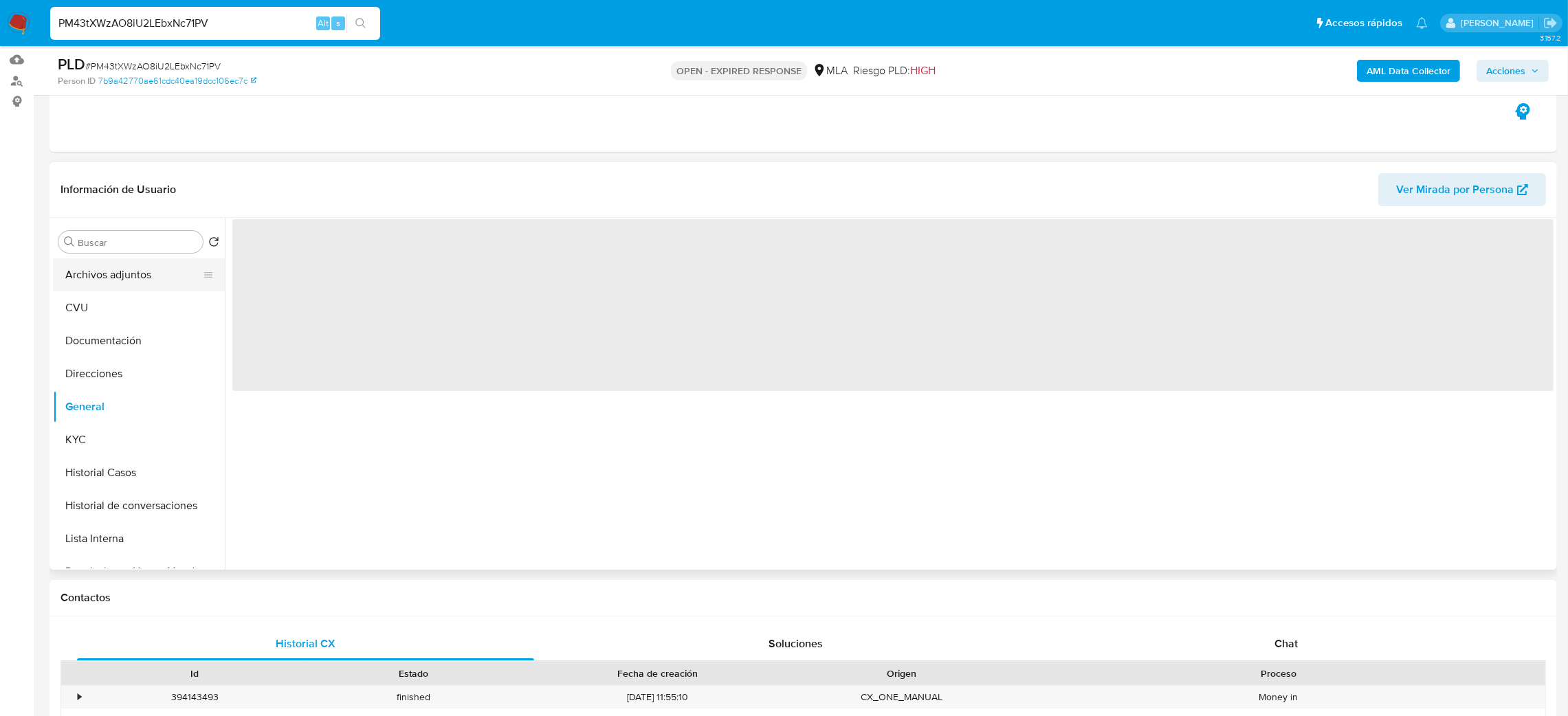
scroll to position [103, 0]
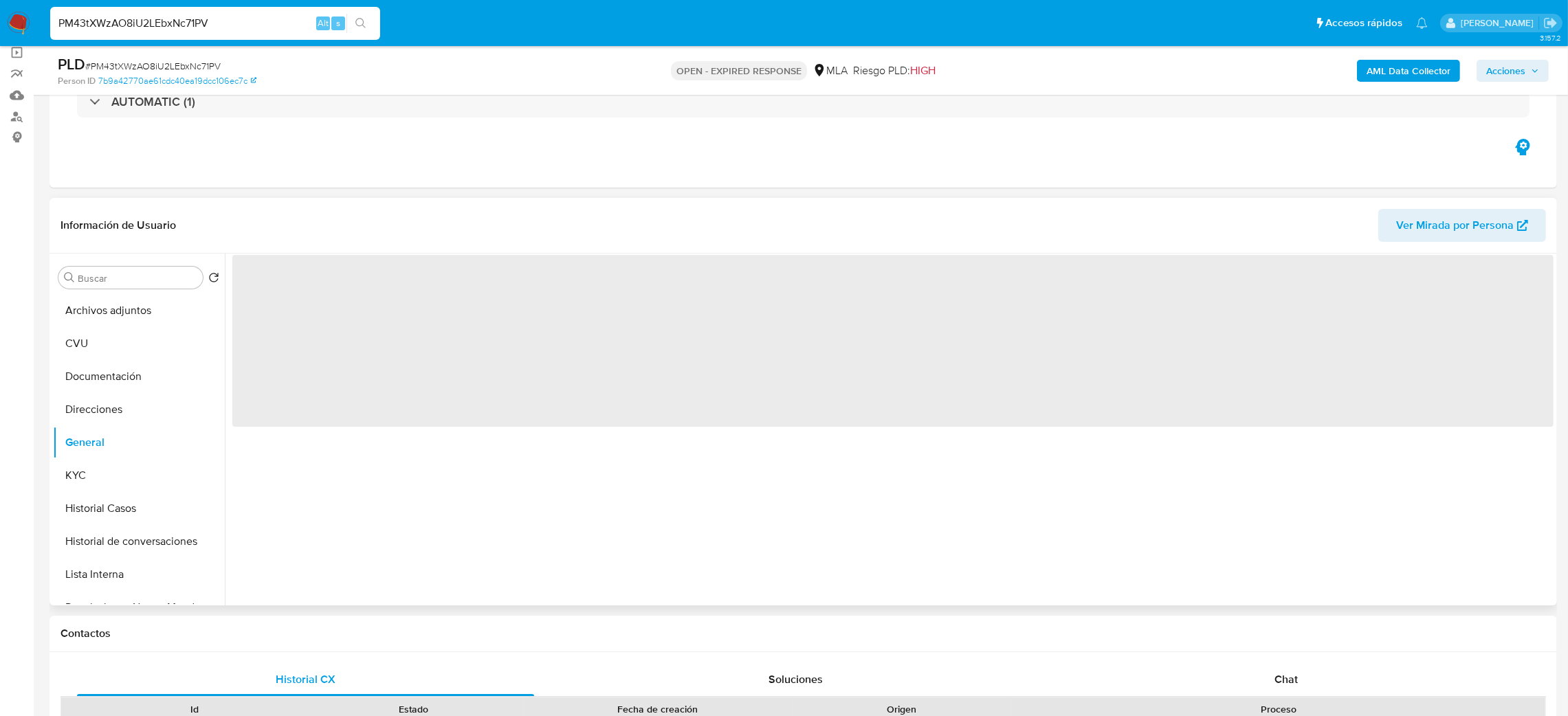
select select "10"
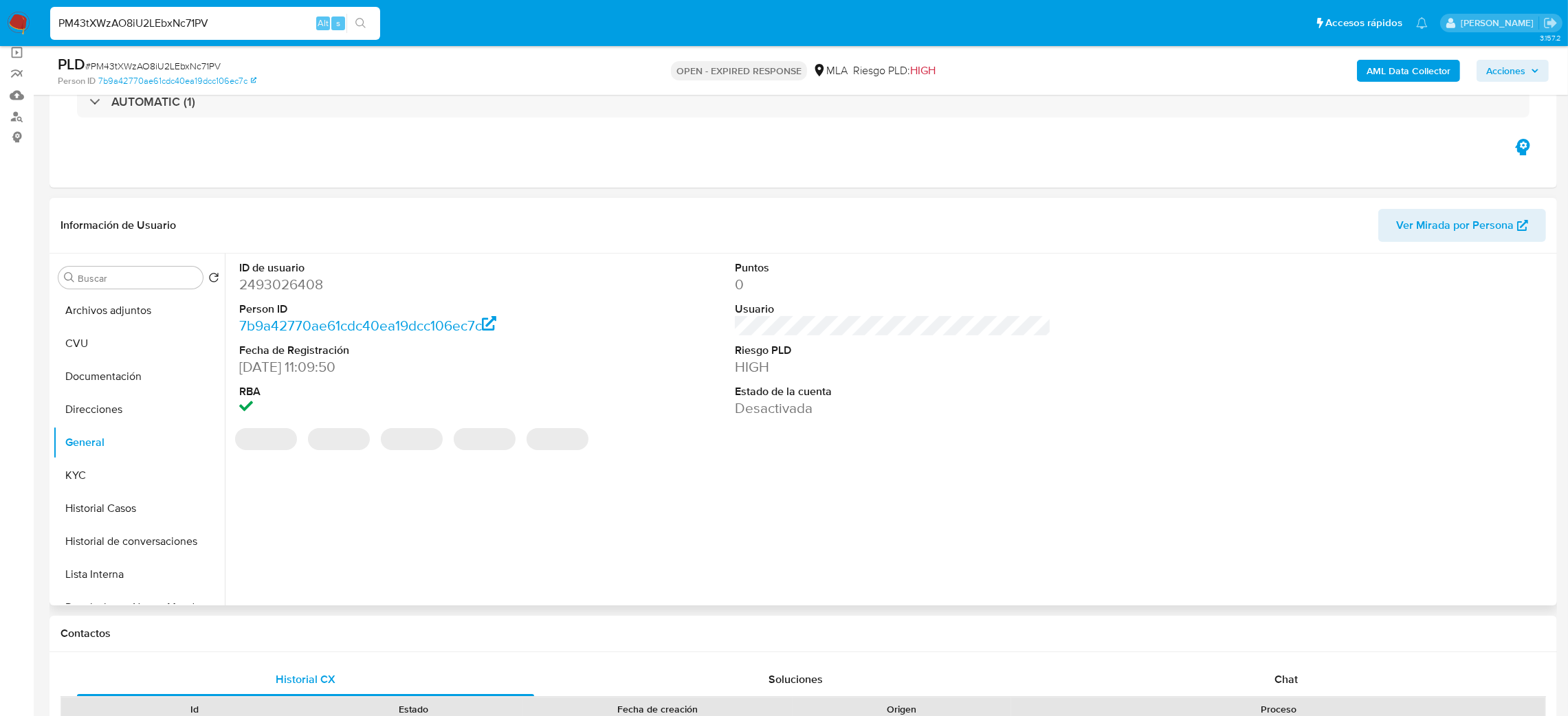
click at [263, 288] on dd "2493026408" at bounding box center [397, 284] width 317 height 19
click at [263, 287] on dd "2493026408" at bounding box center [397, 284] width 317 height 19
copy dd "2493026408"
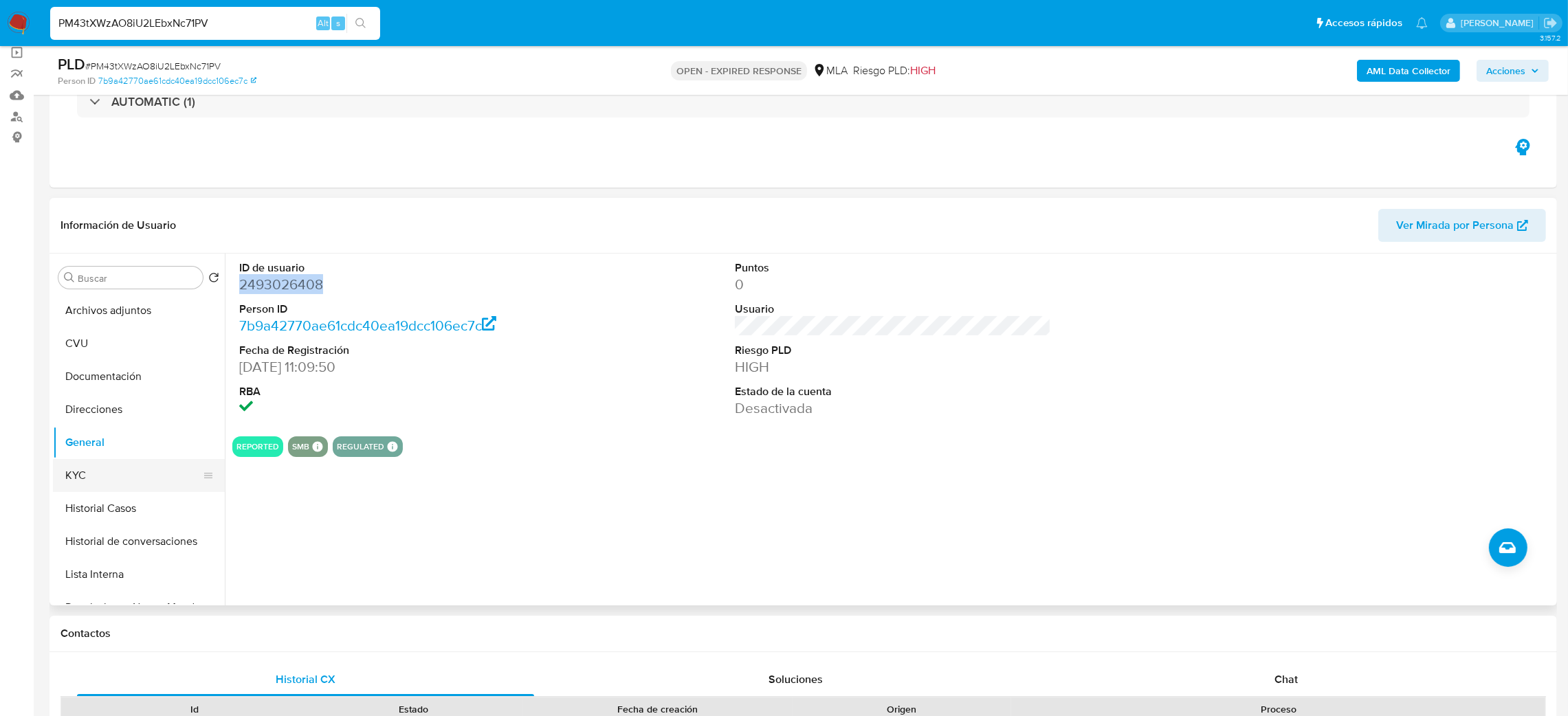
click at [103, 478] on button "KYC" at bounding box center [133, 475] width 161 height 33
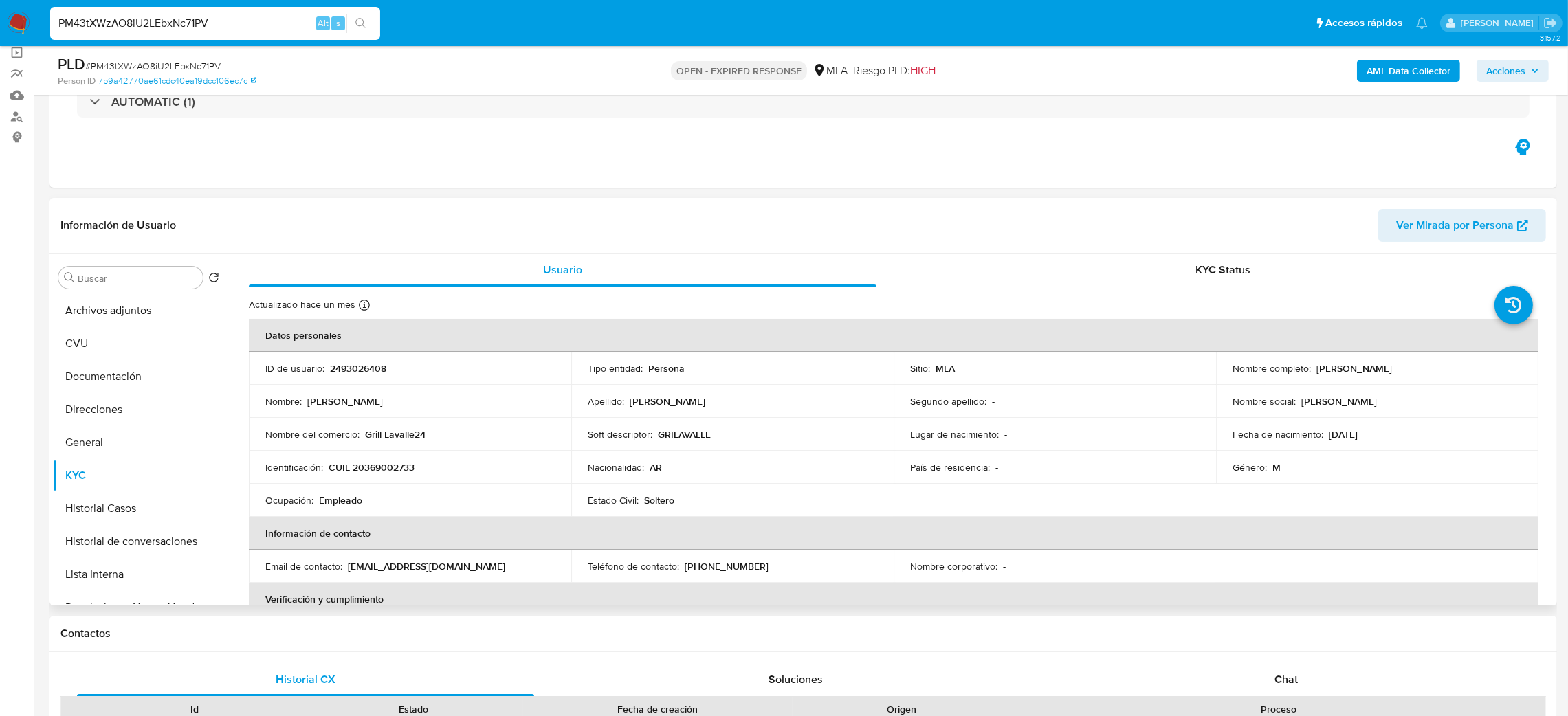
click at [395, 466] on p "CUIL 20369002733" at bounding box center [370, 467] width 86 height 12
copy p "20369002733"
click at [395, 529] on th "Información de contacto" at bounding box center [894, 533] width 1290 height 33
click at [386, 458] on td "Identificación : CUIL 20369002733" at bounding box center [410, 467] width 322 height 33
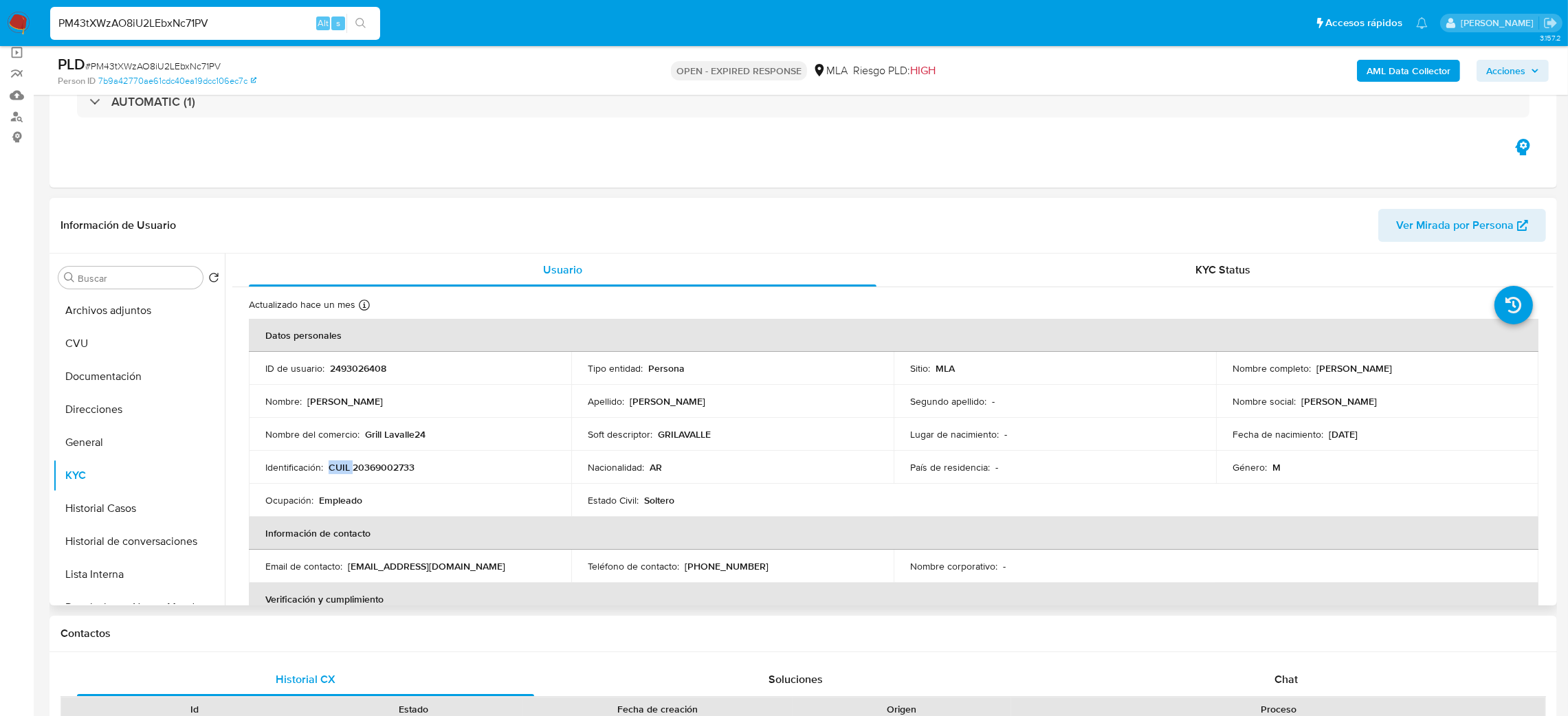
click at [386, 458] on td "Identificación : CUIL 20369002733" at bounding box center [410, 467] width 322 height 33
click at [393, 463] on p "CUIL 20369002733" at bounding box center [370, 467] width 86 height 12
copy p "20369002733"
click at [389, 477] on td "Identificación : CUIL 20369002733" at bounding box center [410, 467] width 322 height 33
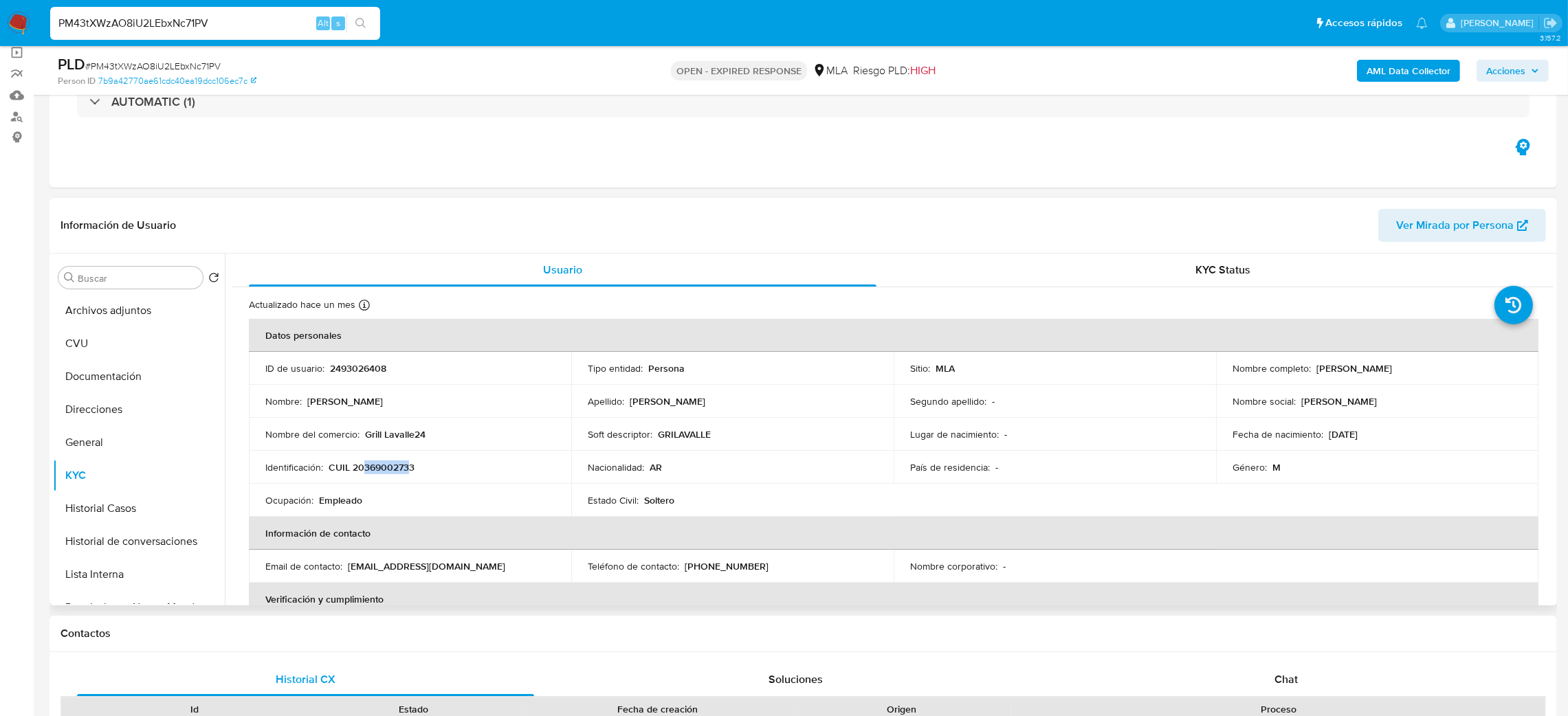
drag, startPoint x: 366, startPoint y: 468, endPoint x: 410, endPoint y: 474, distance: 44.4
click at [410, 474] on p "CUIL 20369002733" at bounding box center [370, 467] width 86 height 12
copy p "36900273"
click at [142, 508] on button "Restricciones Nuevo Mundo" at bounding box center [133, 504] width 161 height 33
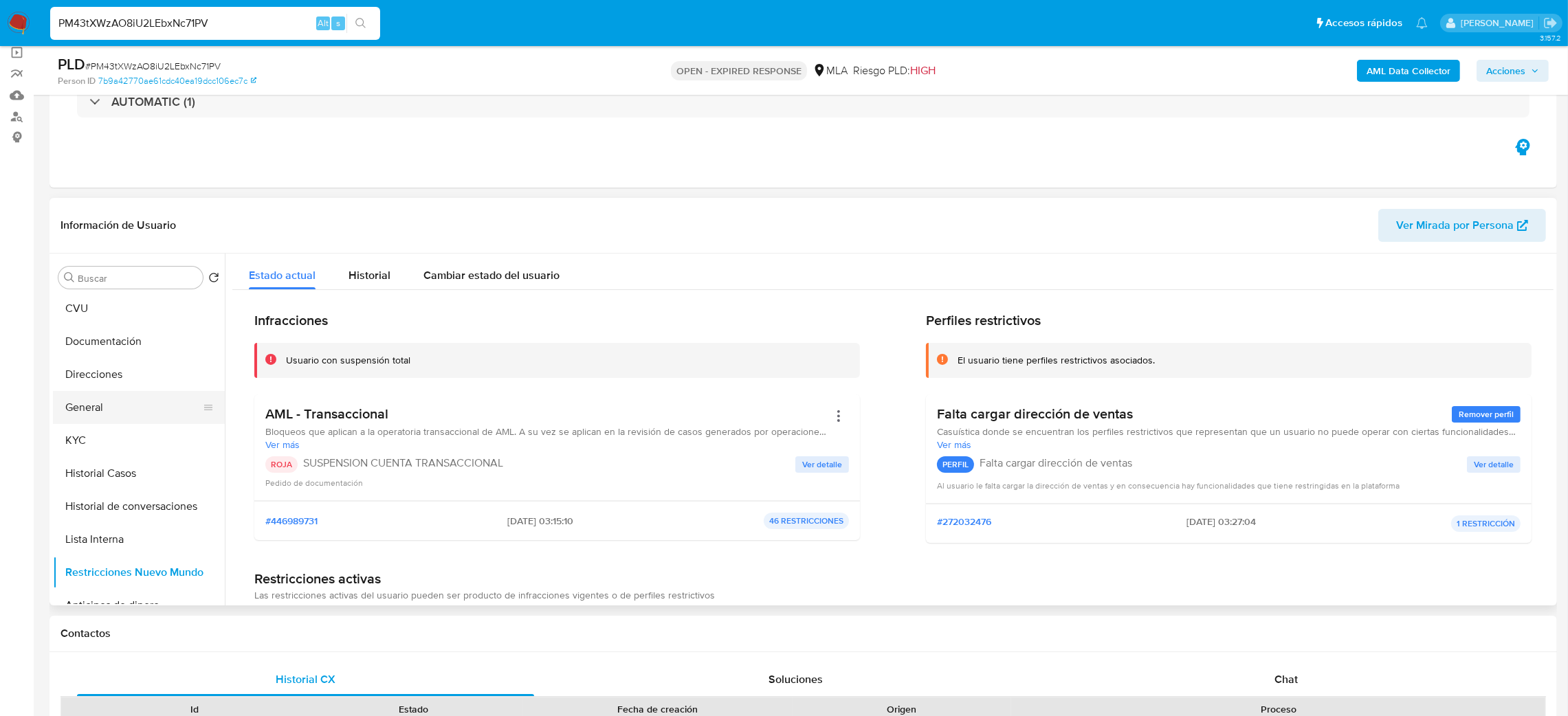
scroll to position [0, 0]
click at [103, 463] on button "KYC" at bounding box center [133, 475] width 161 height 33
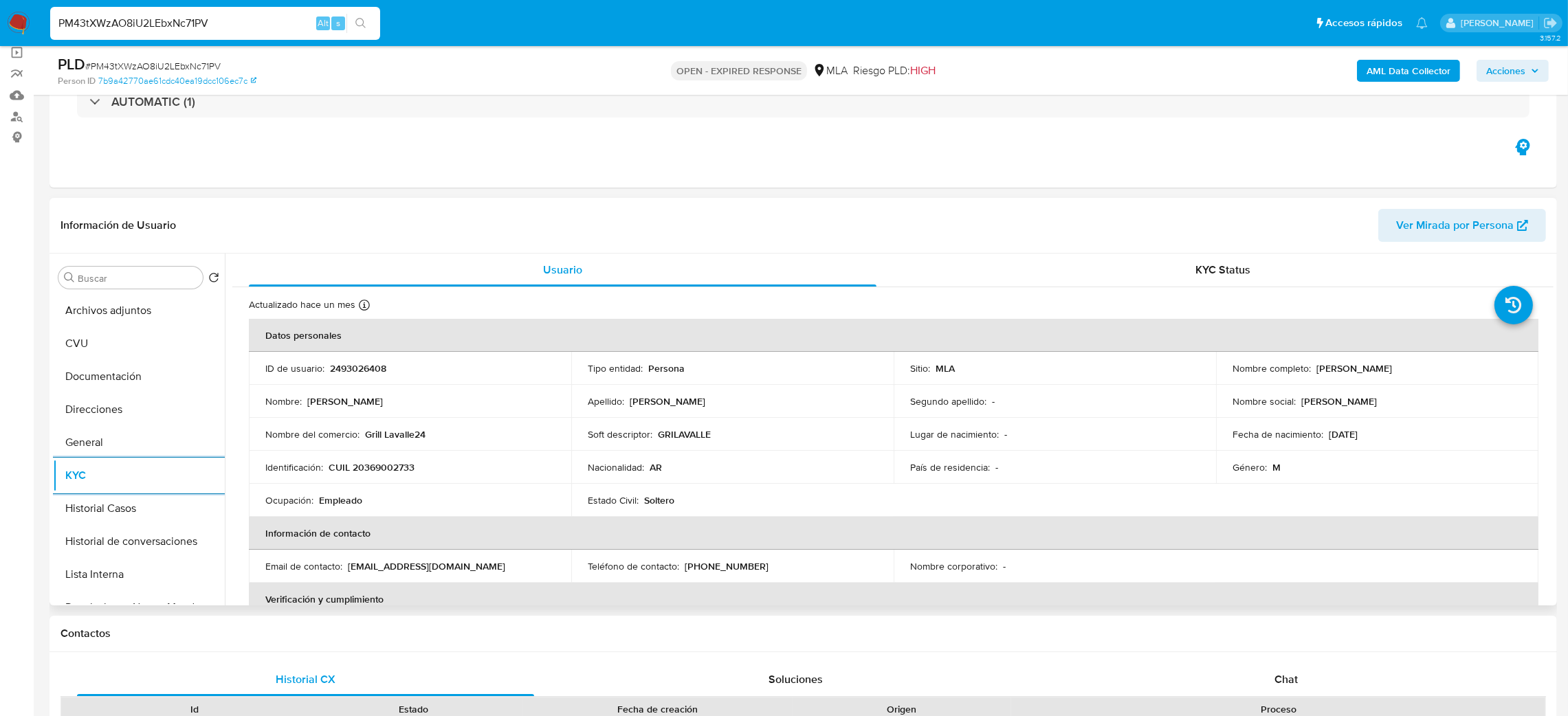
click at [473, 481] on td "Identificación : CUIL 20369002733" at bounding box center [410, 467] width 322 height 33
click at [377, 466] on p "CUIL 20369002733" at bounding box center [370, 467] width 86 height 12
copy p "20369002733"
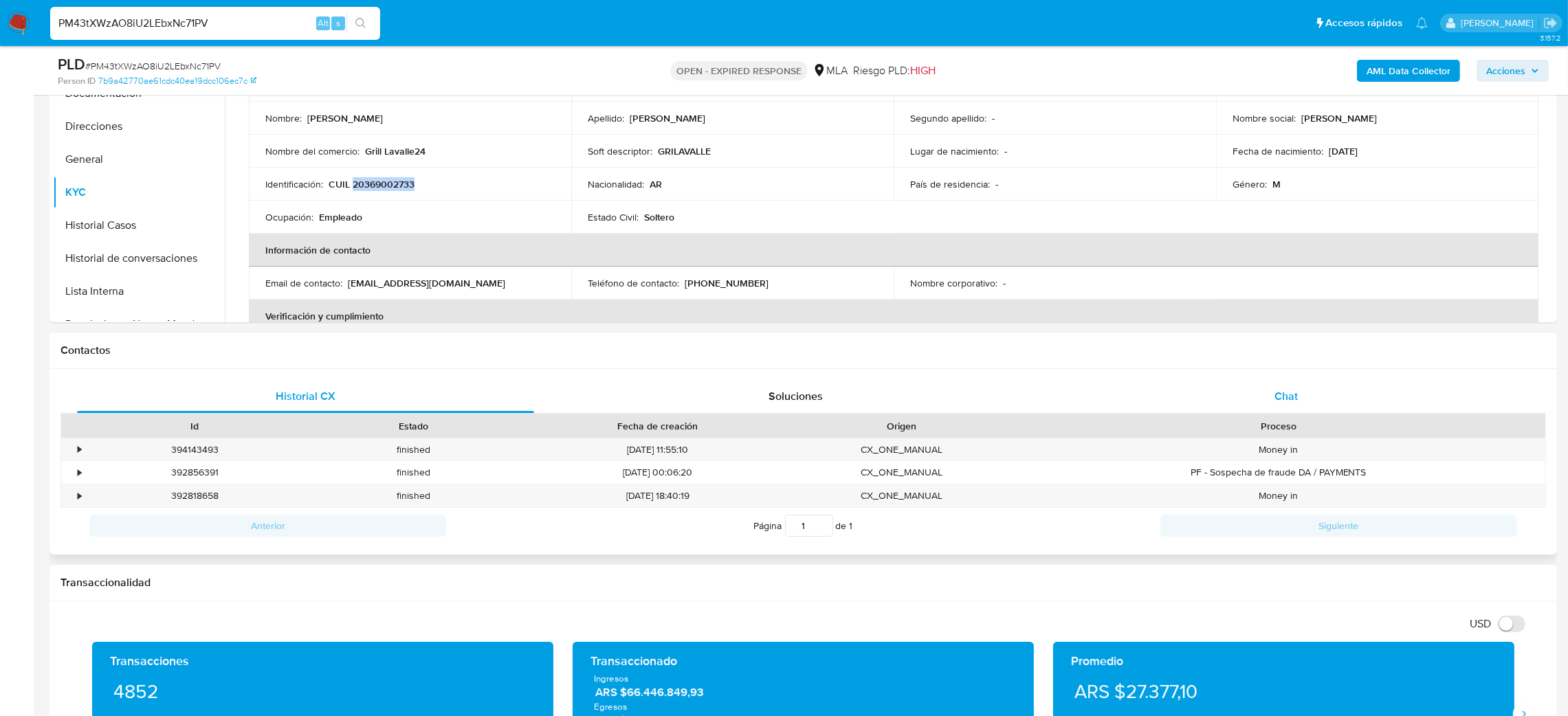
click at [1288, 398] on span "Chat" at bounding box center [1285, 396] width 24 height 16
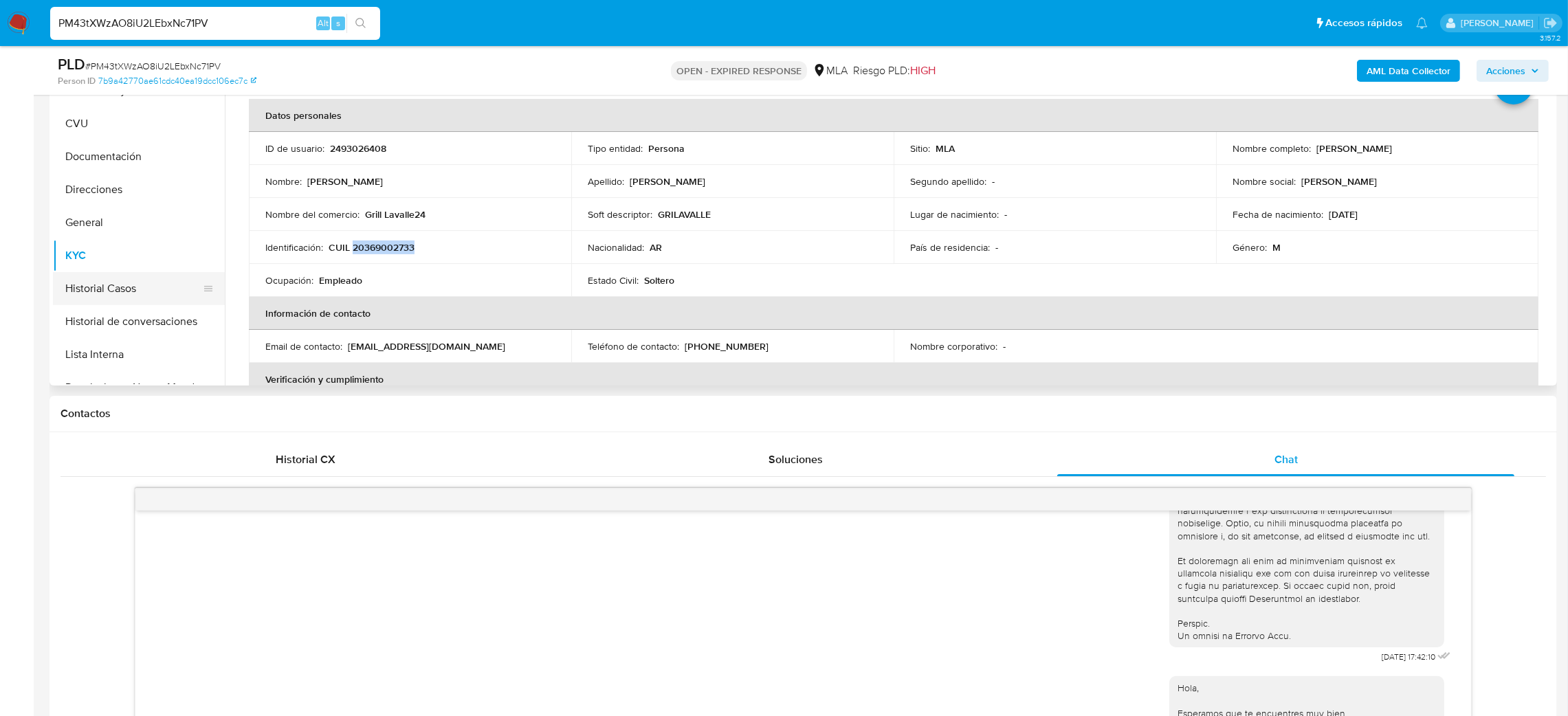
scroll to position [216, 0]
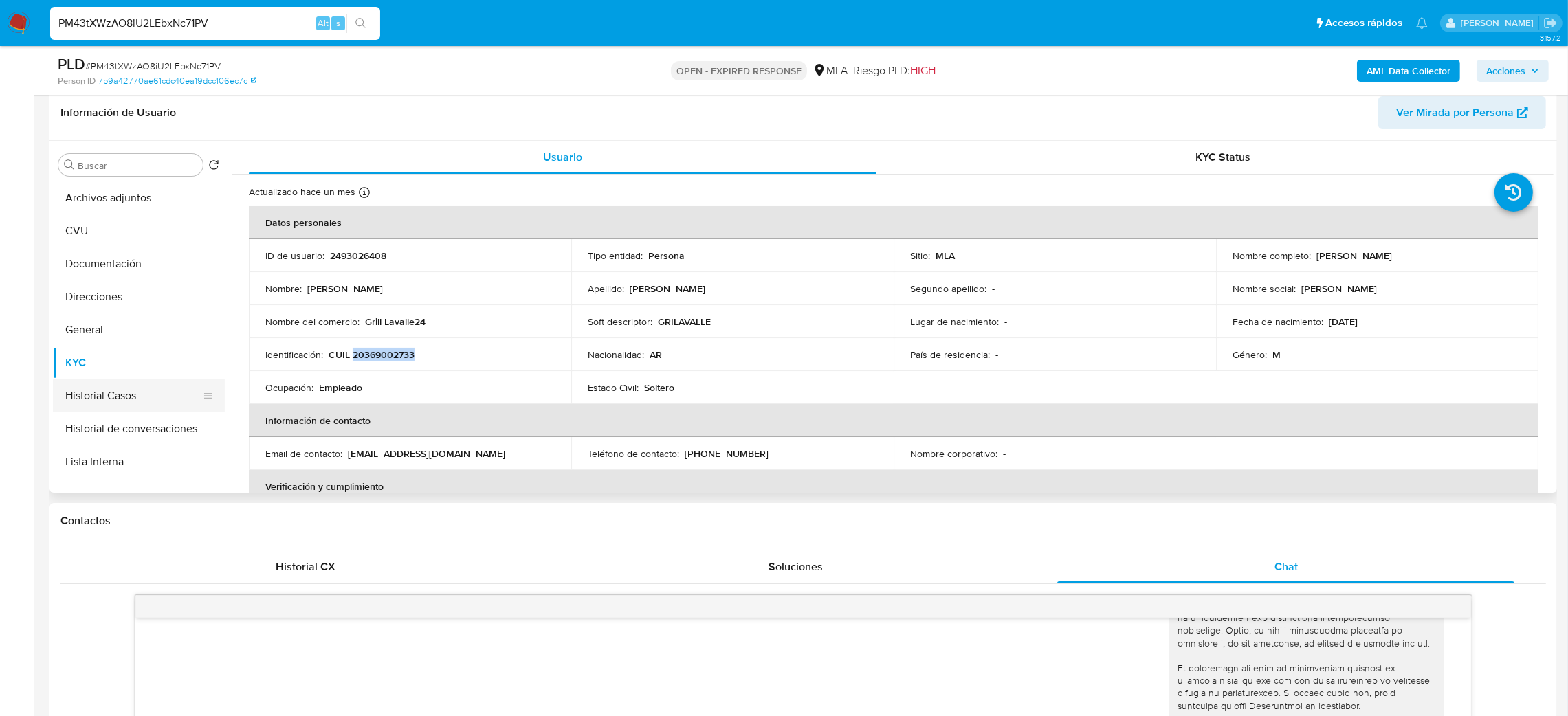
click at [113, 410] on button "Historial Casos" at bounding box center [133, 396] width 161 height 33
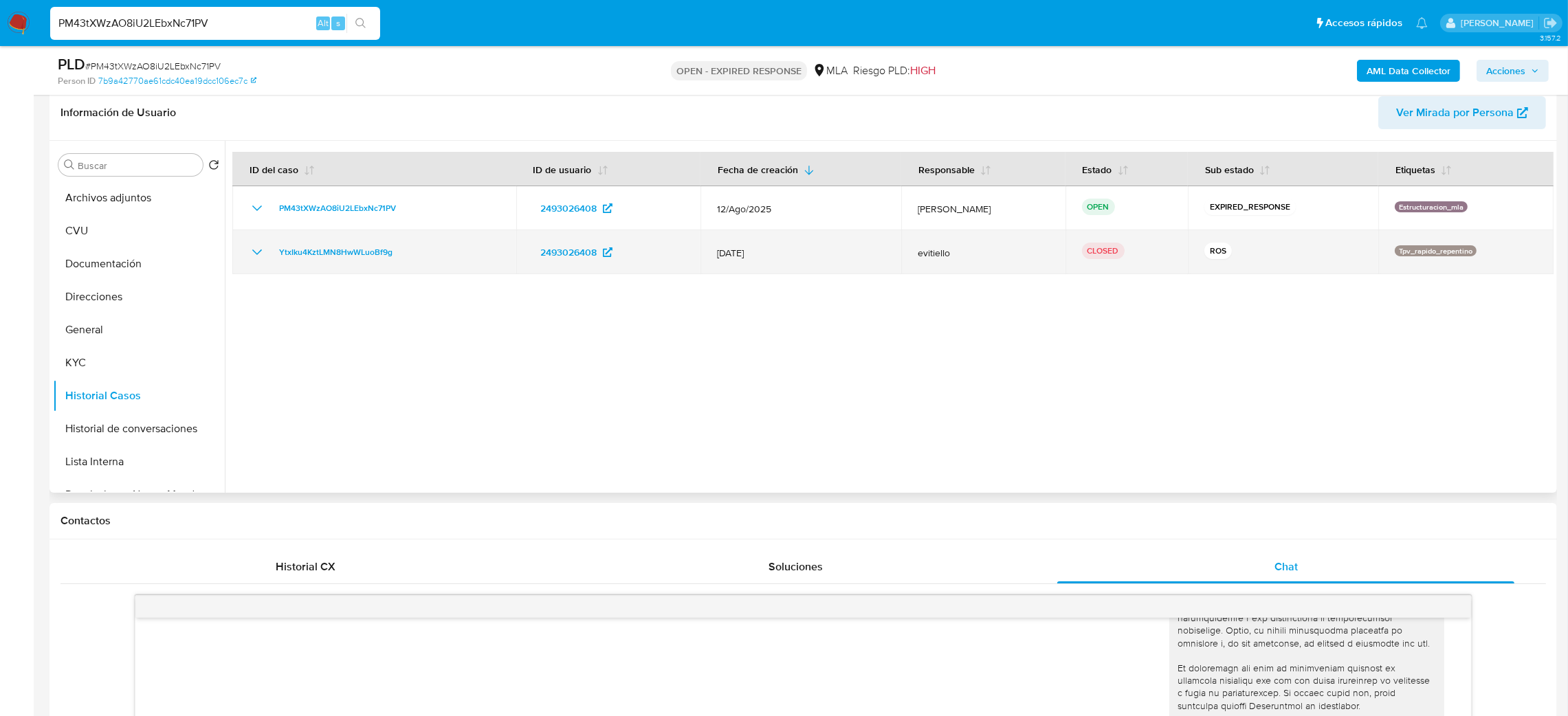
click at [324, 241] on td "YtxIku4KztLMN8HwWLuoBf9g" at bounding box center [374, 252] width 284 height 44
click at [374, 246] on span "YtxIku4KztLMN8HwWLuoBf9g" at bounding box center [336, 253] width 114 height 17
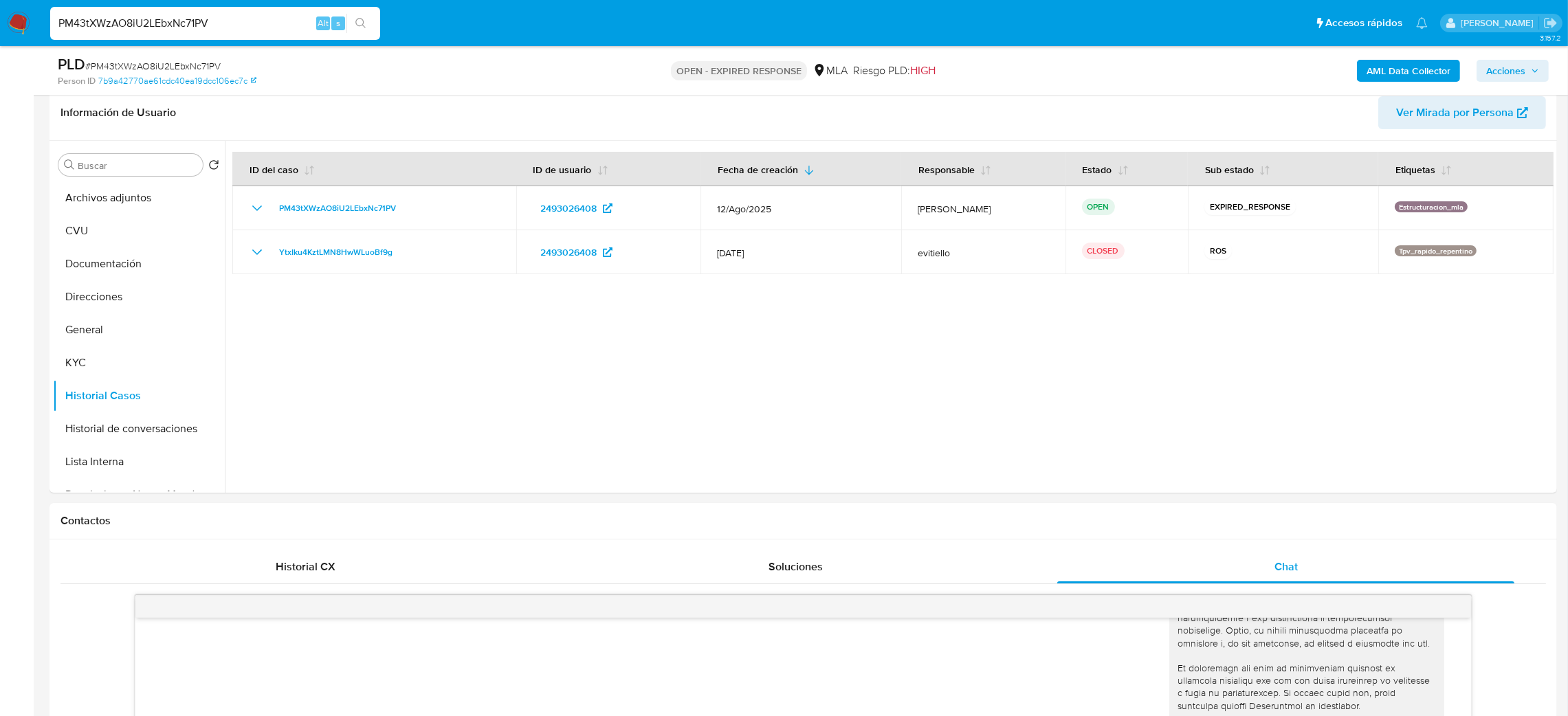
drag, startPoint x: 7, startPoint y: 52, endPoint x: 0, endPoint y: 56, distance: 8.1
paste input "4C0lX1jVLPXT5atkXqaPtR7"
type input "4C0lX1jVLPXT5atkXqaPtR7V"
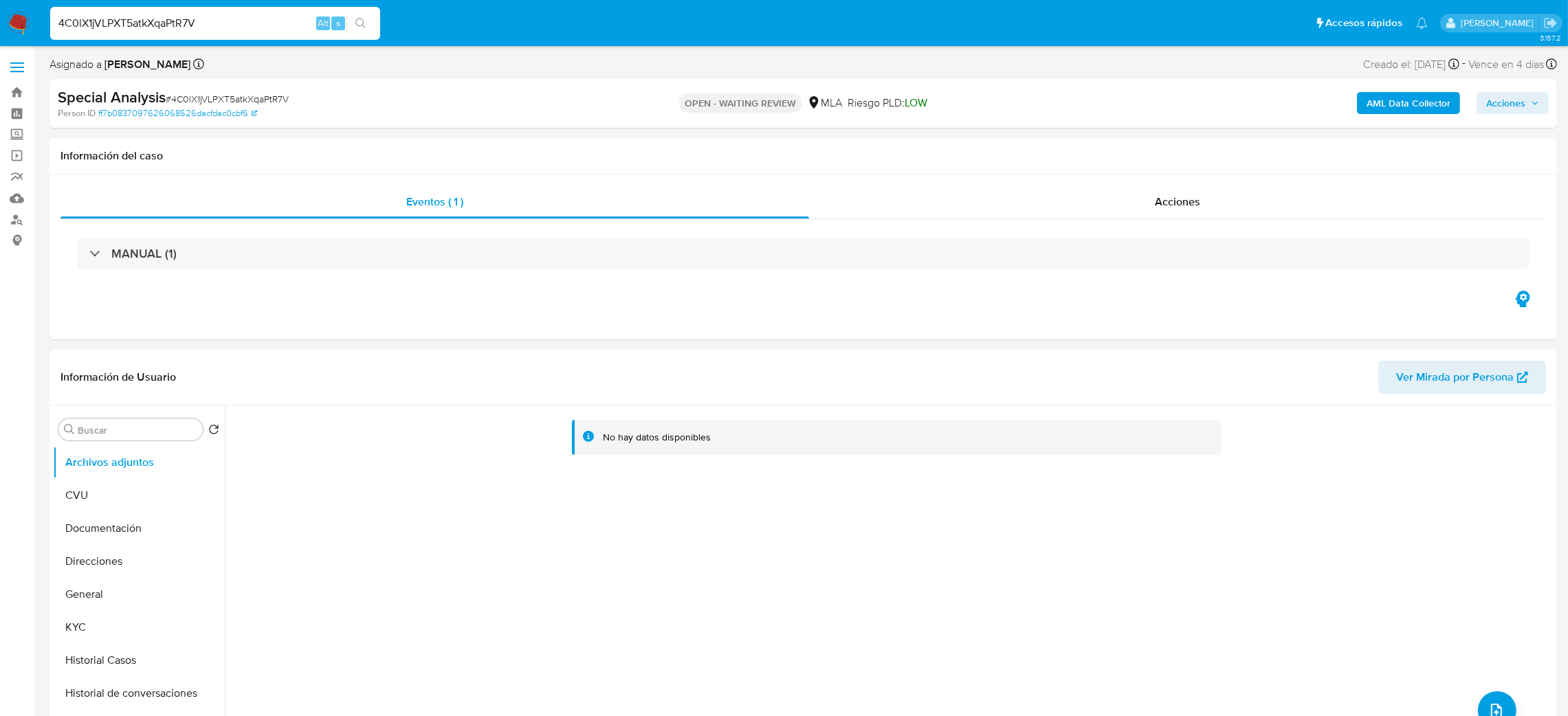
select select "10"
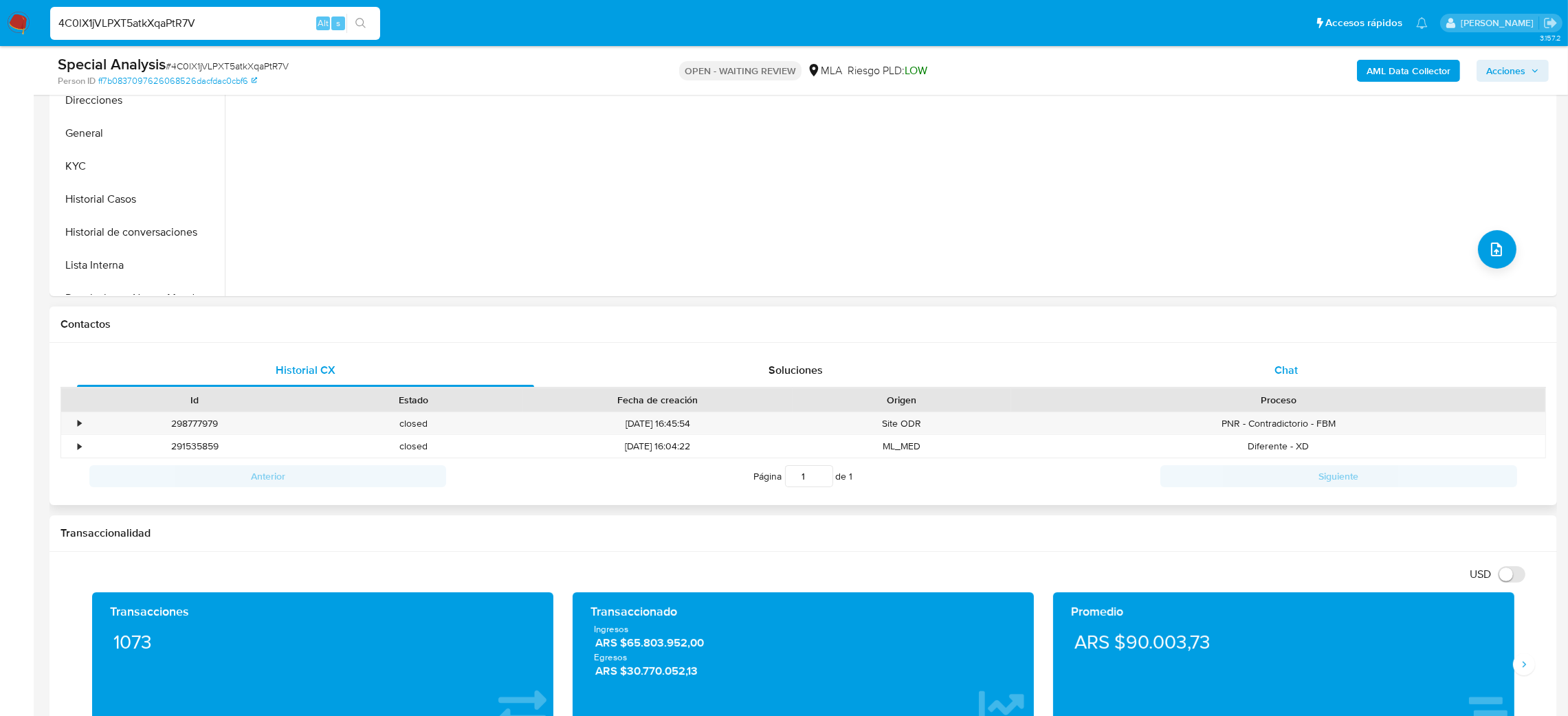
click at [1254, 354] on div "Chat" at bounding box center [1285, 370] width 457 height 33
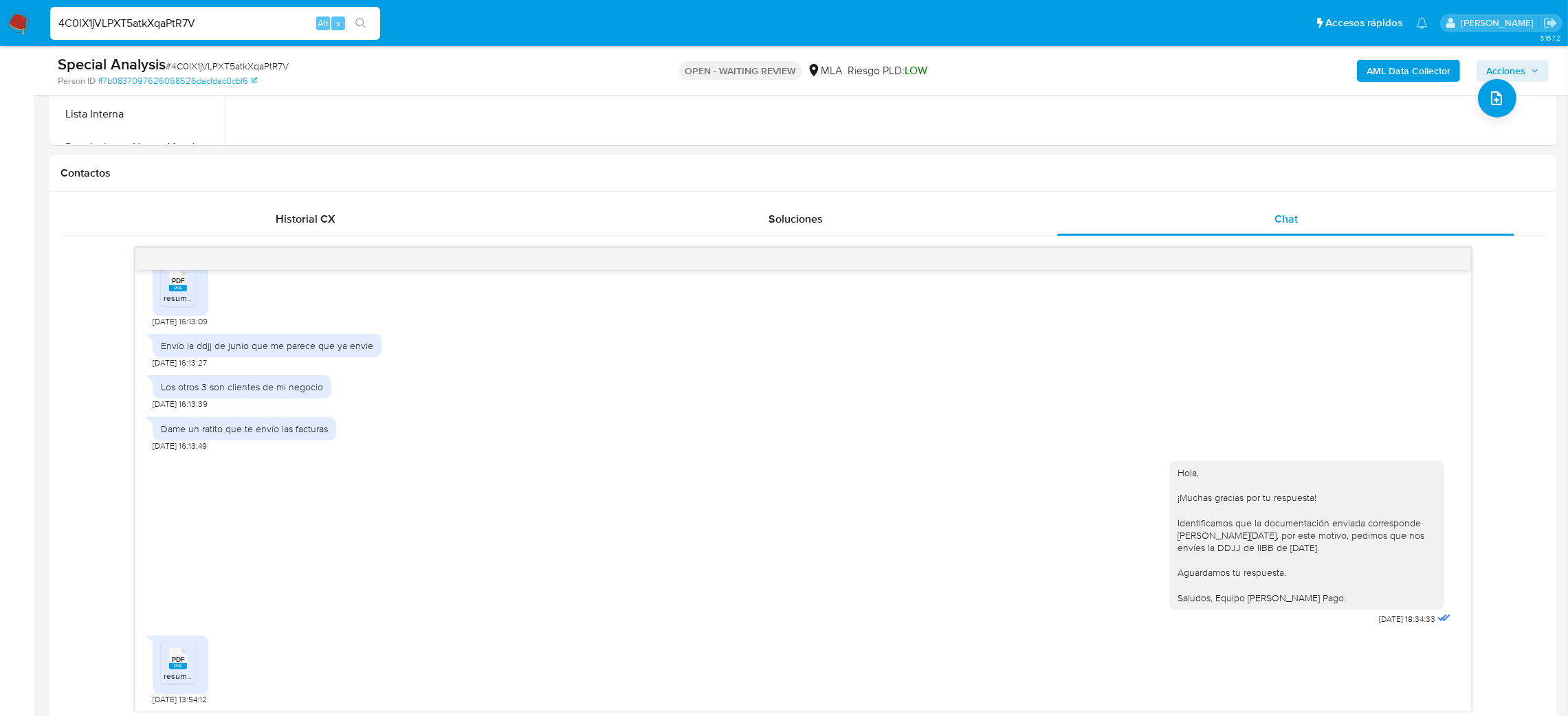
scroll to position [206, 0]
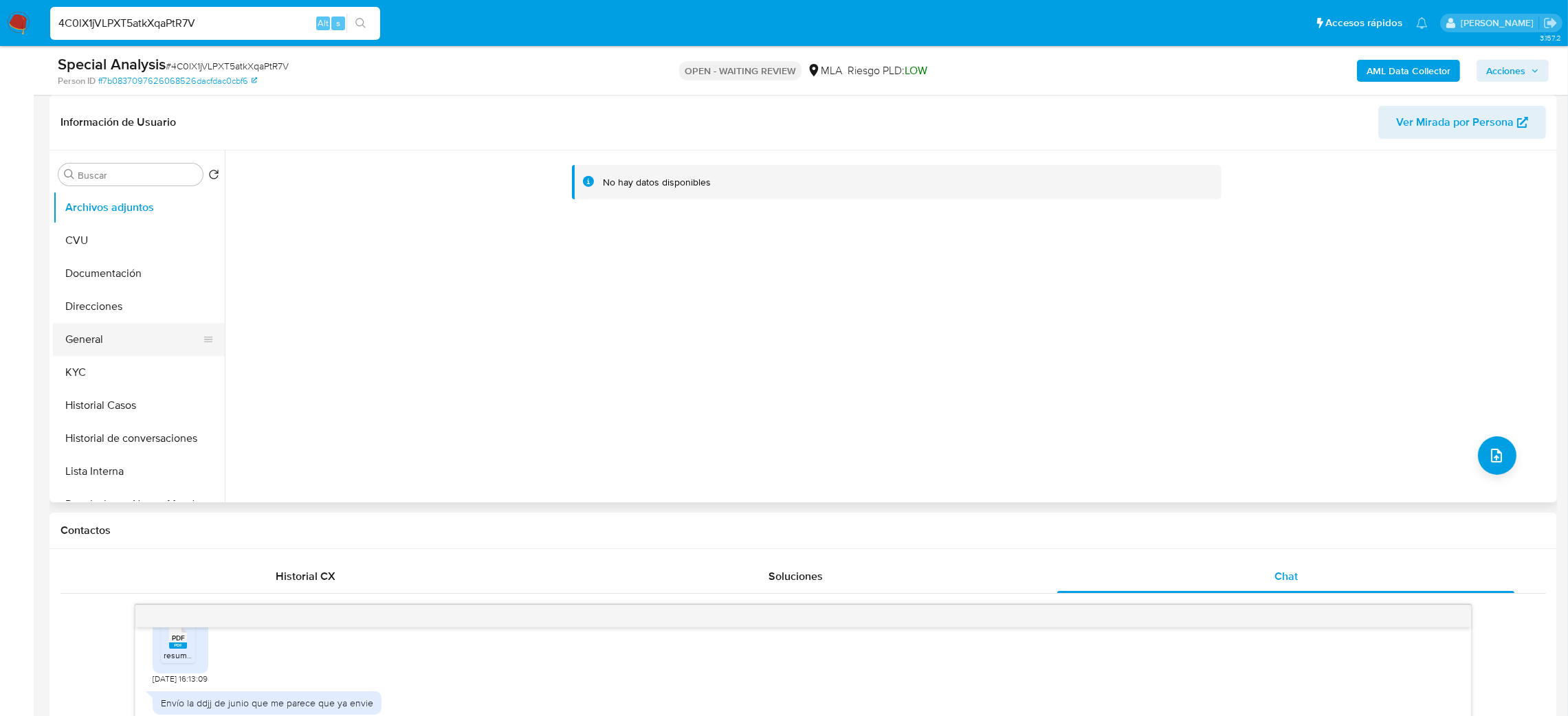
click at [155, 349] on button "General" at bounding box center [133, 339] width 161 height 33
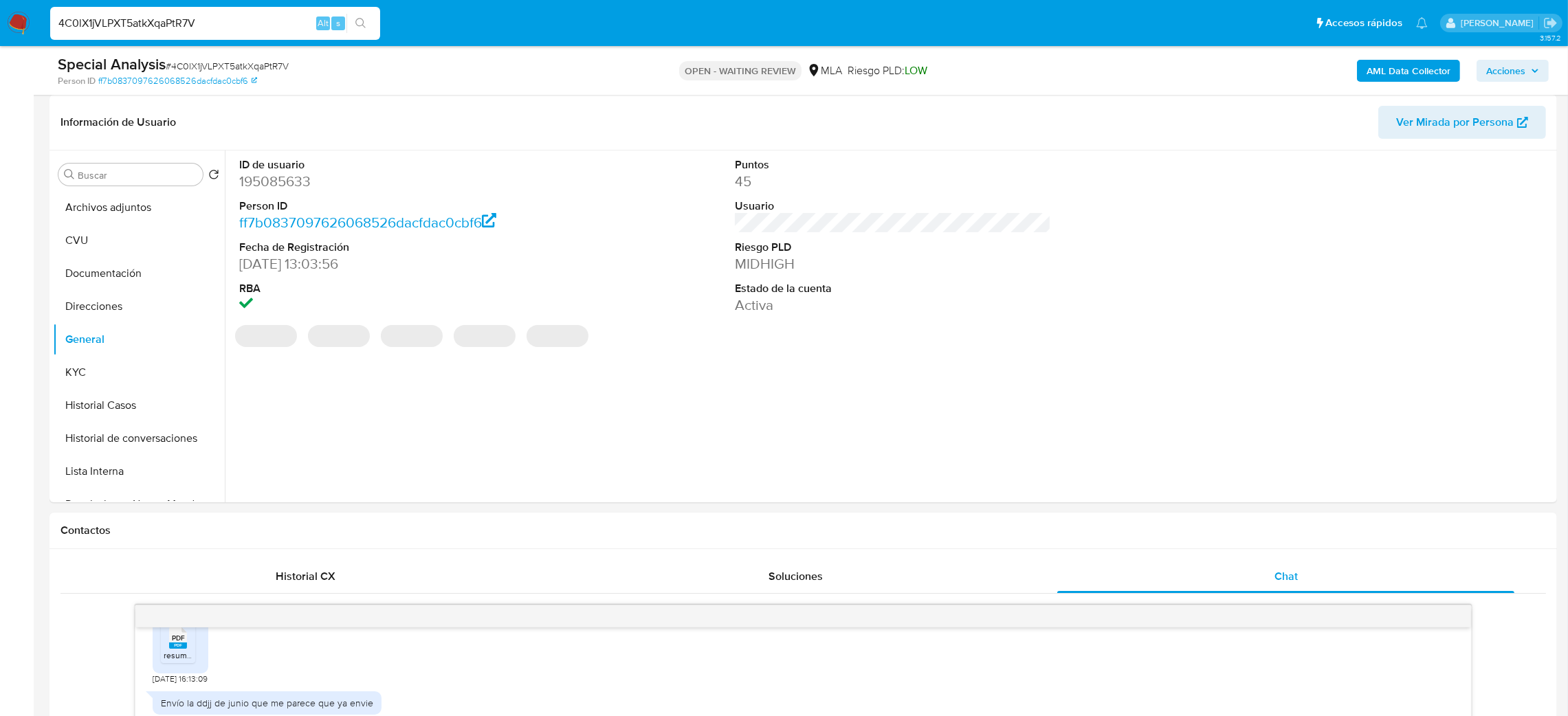
click at [280, 177] on dd "195085633" at bounding box center [397, 181] width 317 height 19
copy dd "195085633"
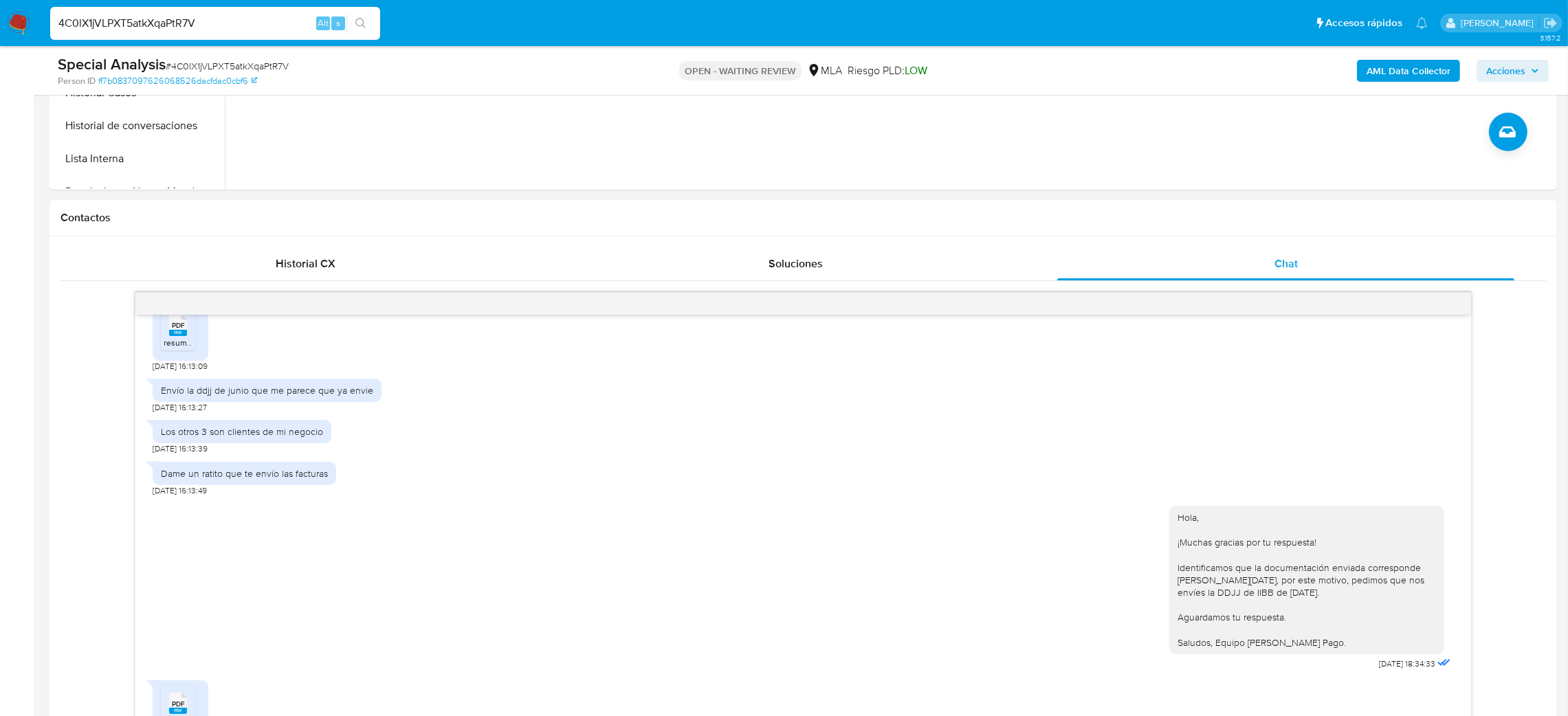
scroll to position [722, 0]
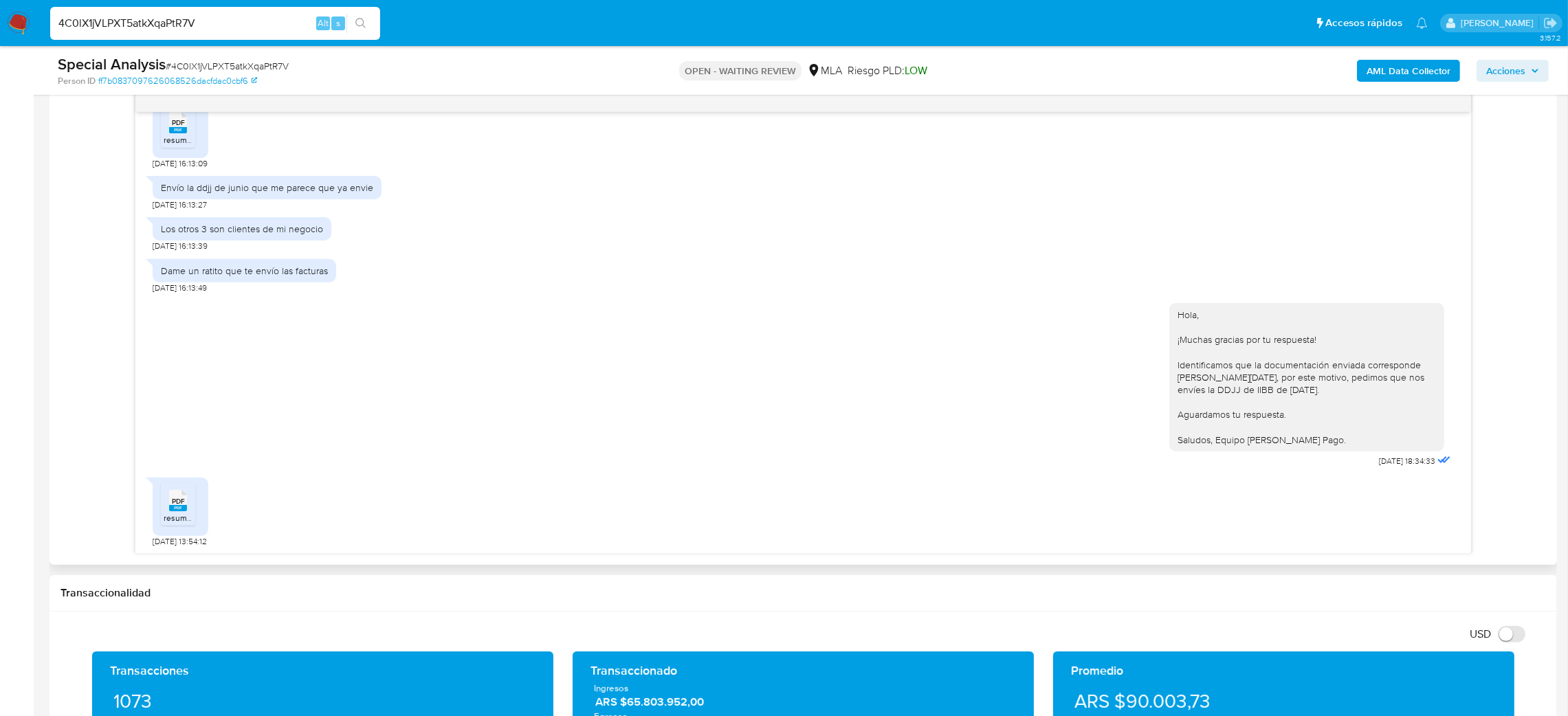
click at [186, 511] on icon "PDF" at bounding box center [178, 501] width 18 height 24
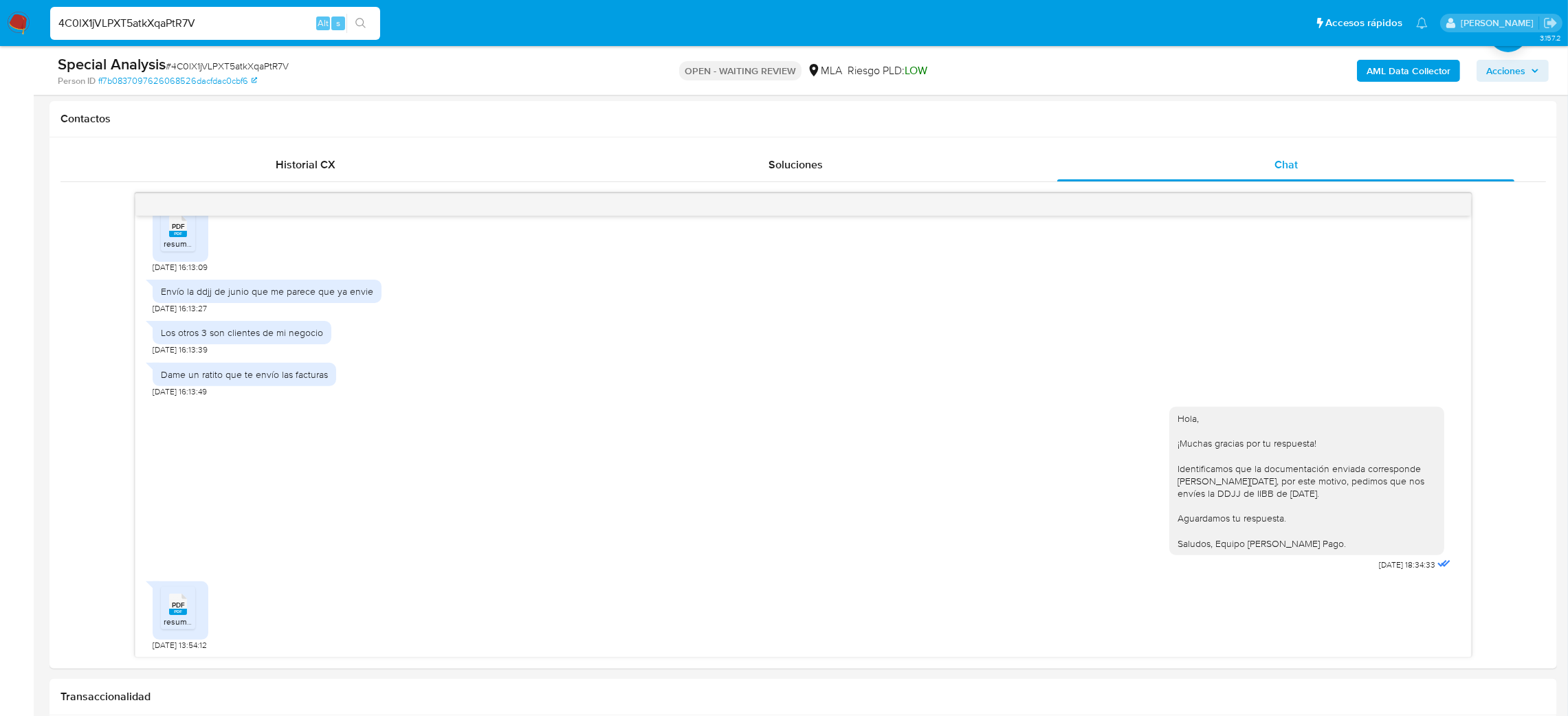
scroll to position [206, 0]
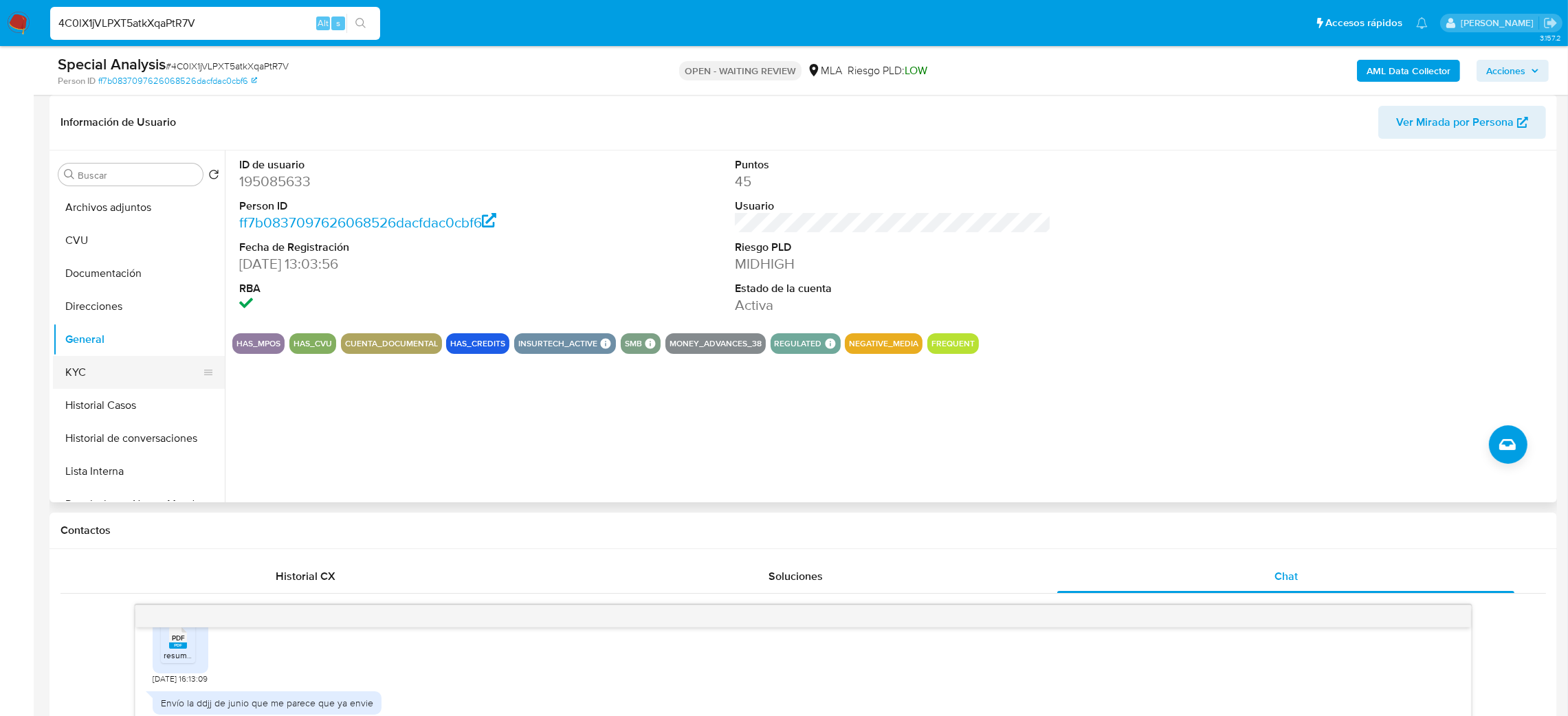
click at [108, 369] on button "KYC" at bounding box center [133, 372] width 161 height 33
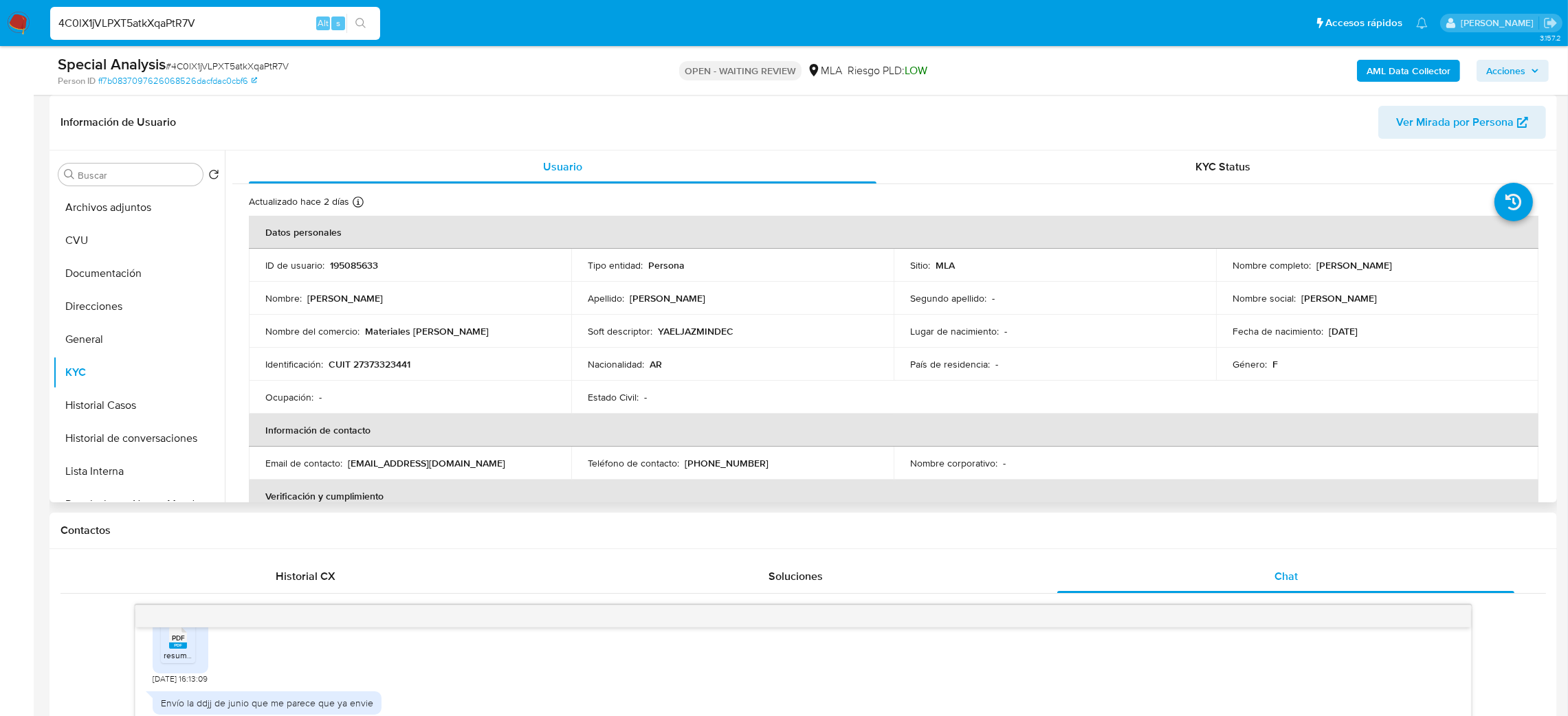
drag, startPoint x: 1313, startPoint y: 267, endPoint x: 1452, endPoint y: 266, distance: 139.0
click at [1452, 266] on div "Nombre completo : Yael Jazmin Decker" at bounding box center [1377, 265] width 290 height 12
copy p "Yael Jazmin Decker"
drag, startPoint x: 201, startPoint y: 24, endPoint x: 0, endPoint y: 69, distance: 206.0
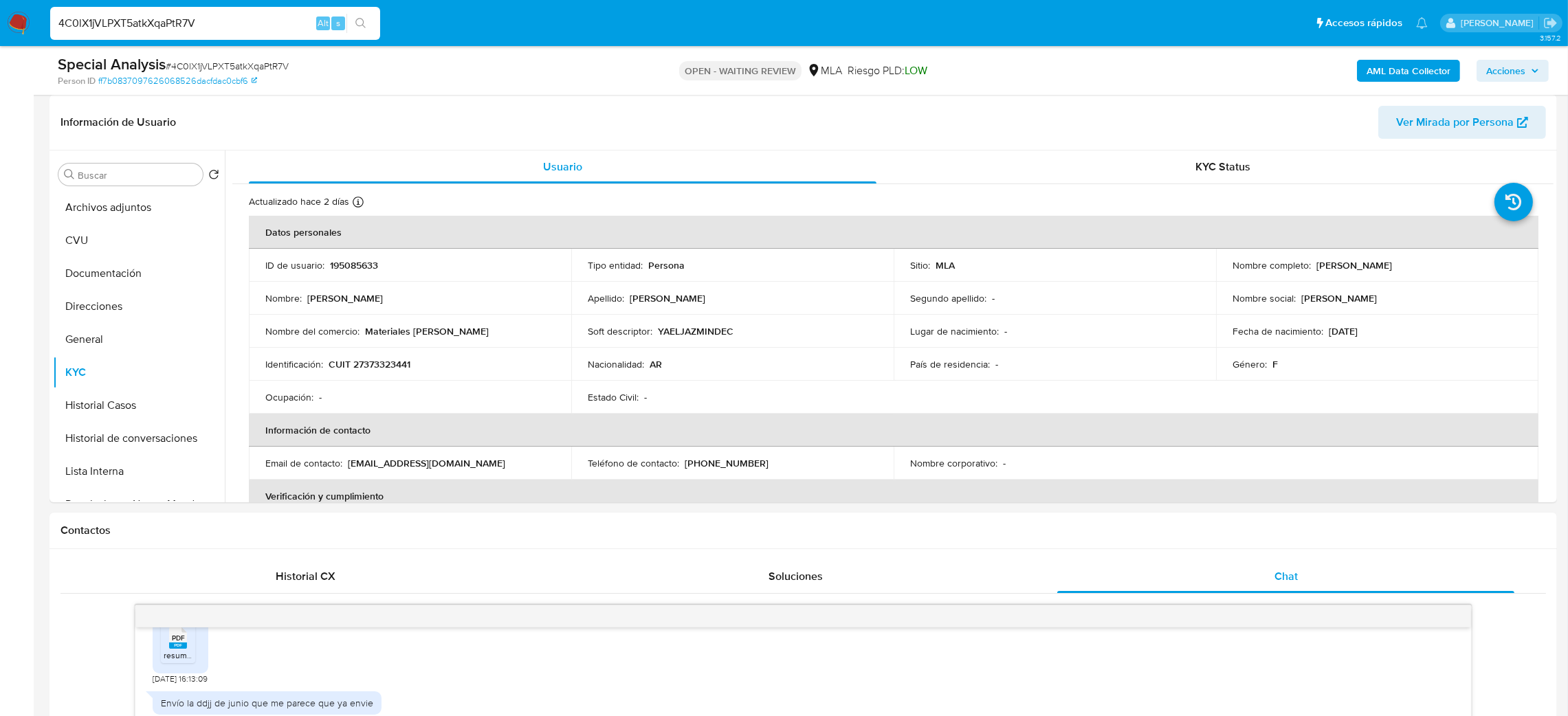
paste input "Wb5YnLQKzEPnDtQirnRicYSe"
type input "Wb5YnLQKzEPnDtQirnRicYSe"
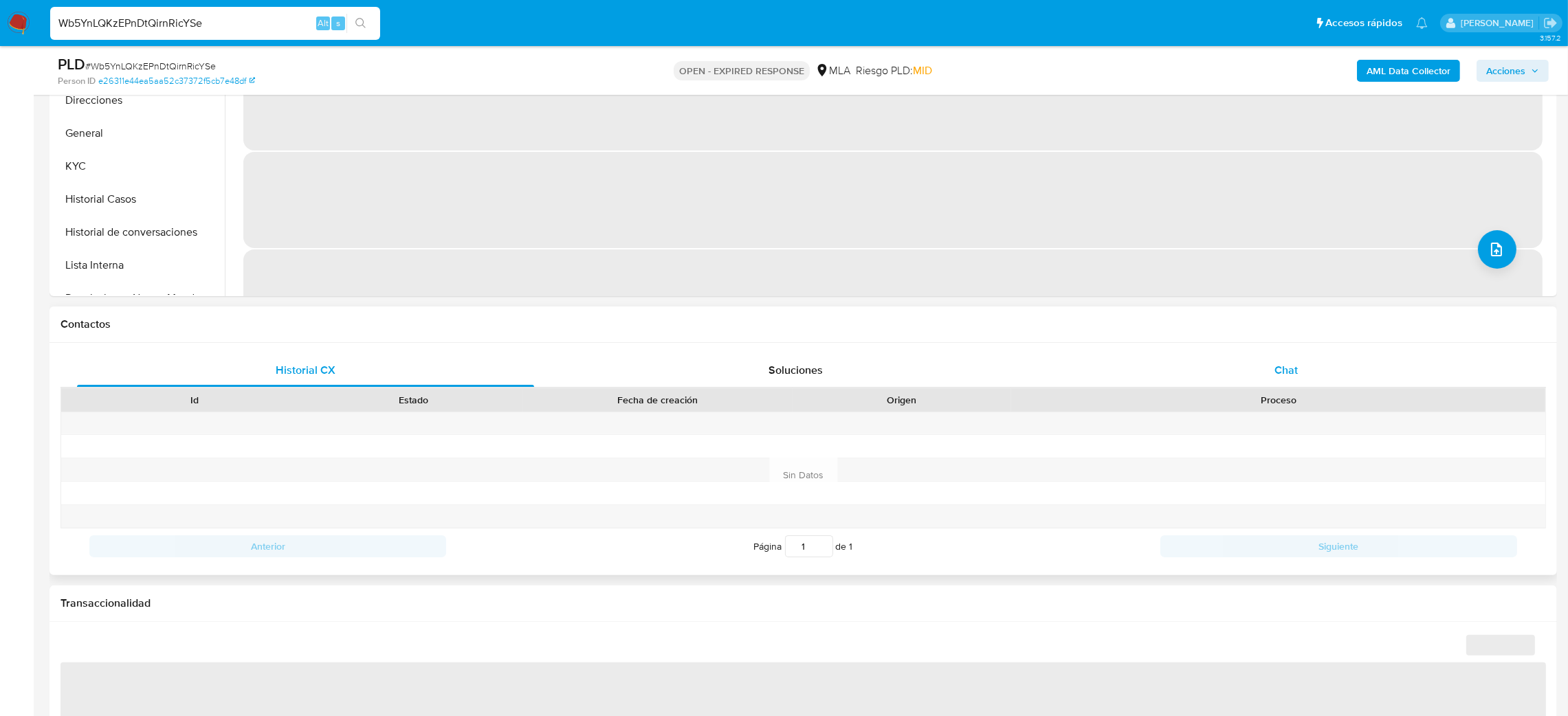
click at [1297, 382] on div "Chat" at bounding box center [1285, 370] width 457 height 33
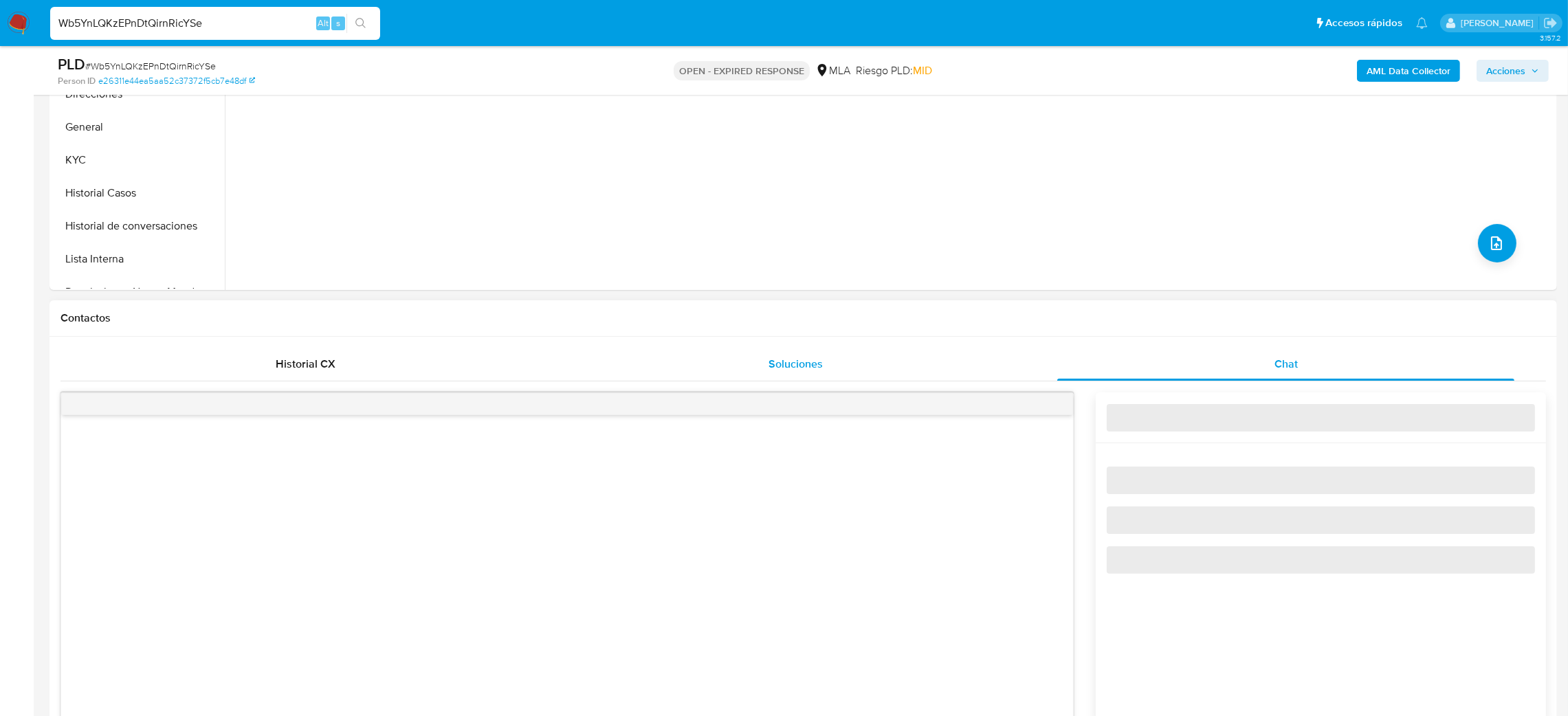
select select "10"
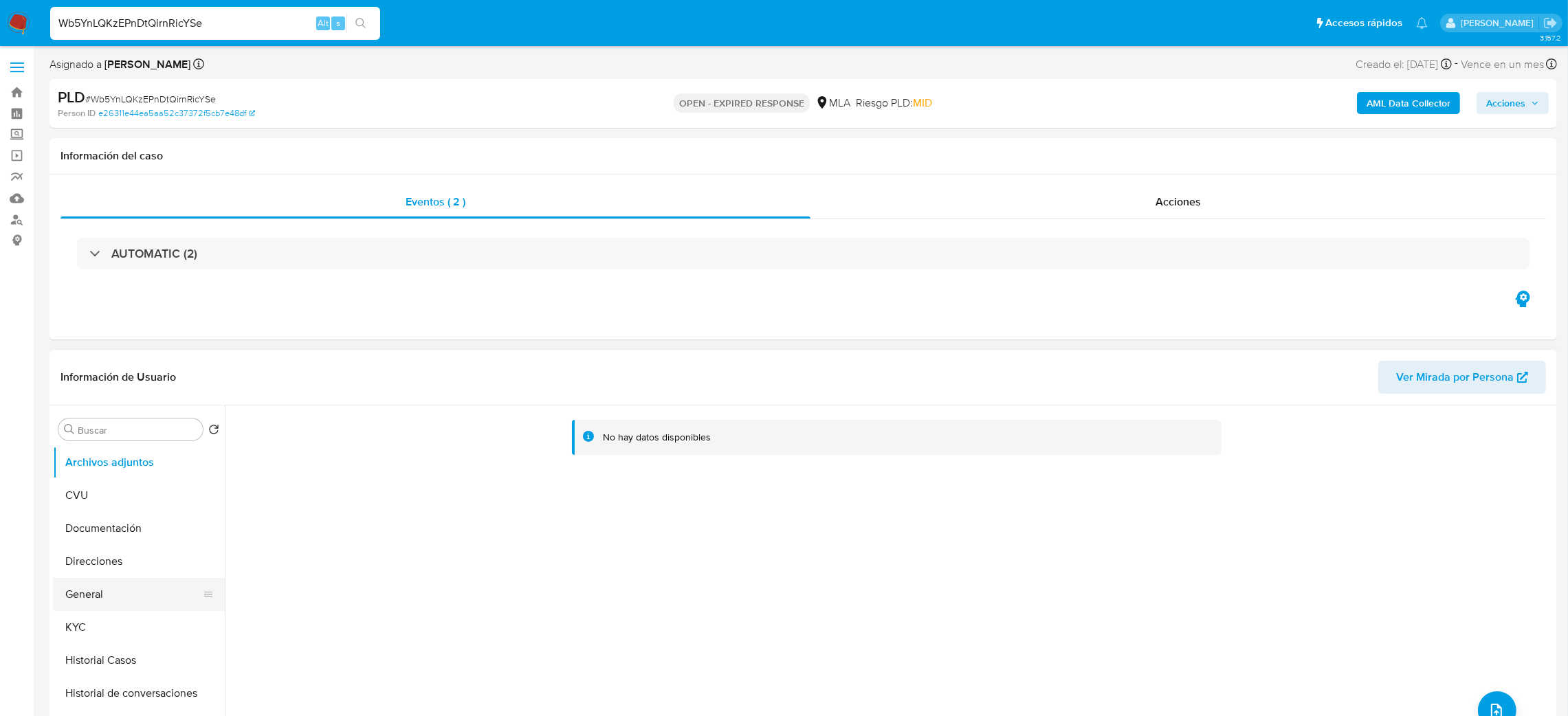
click at [148, 591] on button "General" at bounding box center [133, 594] width 161 height 33
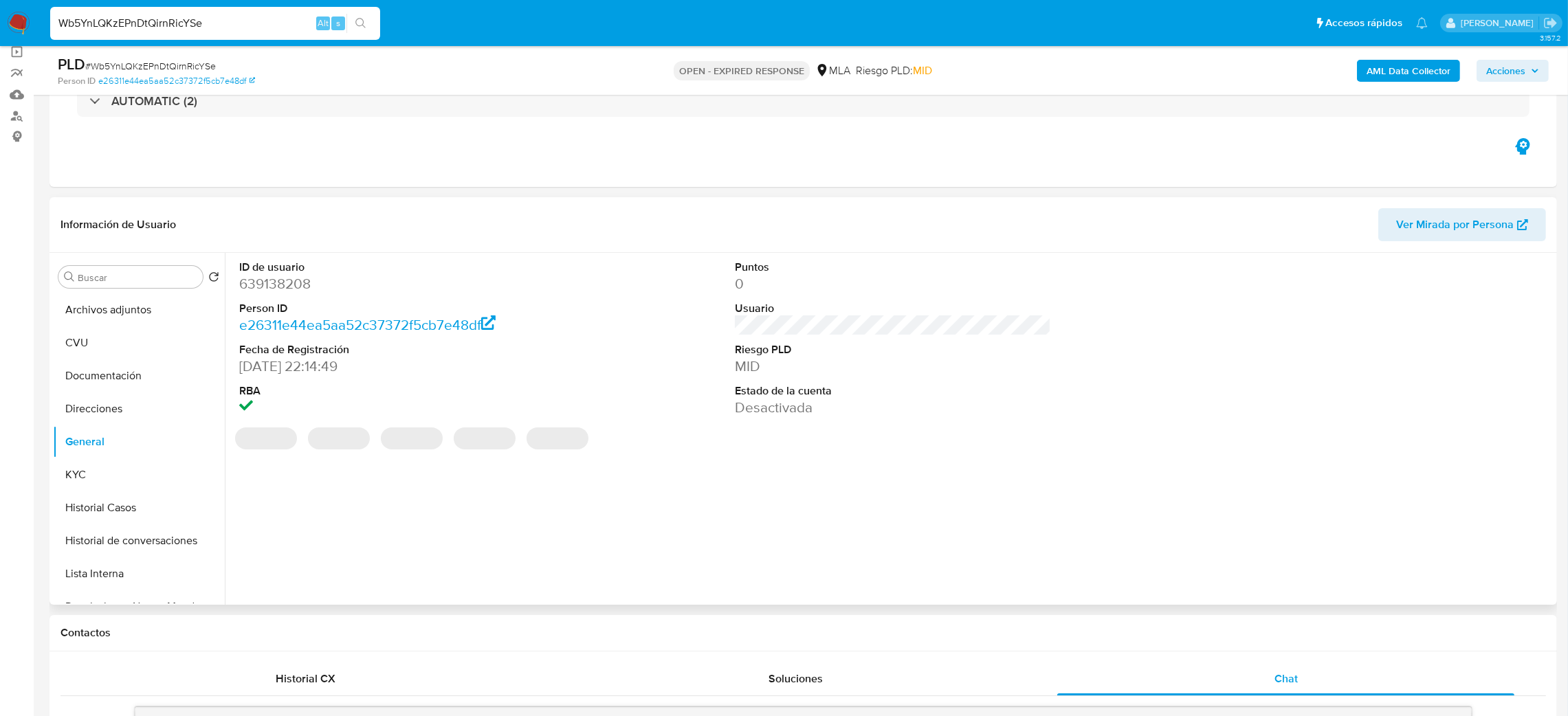
scroll to position [103, 0]
click at [259, 291] on dd "639138208" at bounding box center [397, 284] width 317 height 19
click at [259, 290] on dd "639138208" at bounding box center [397, 284] width 317 height 19
copy dd "639138208"
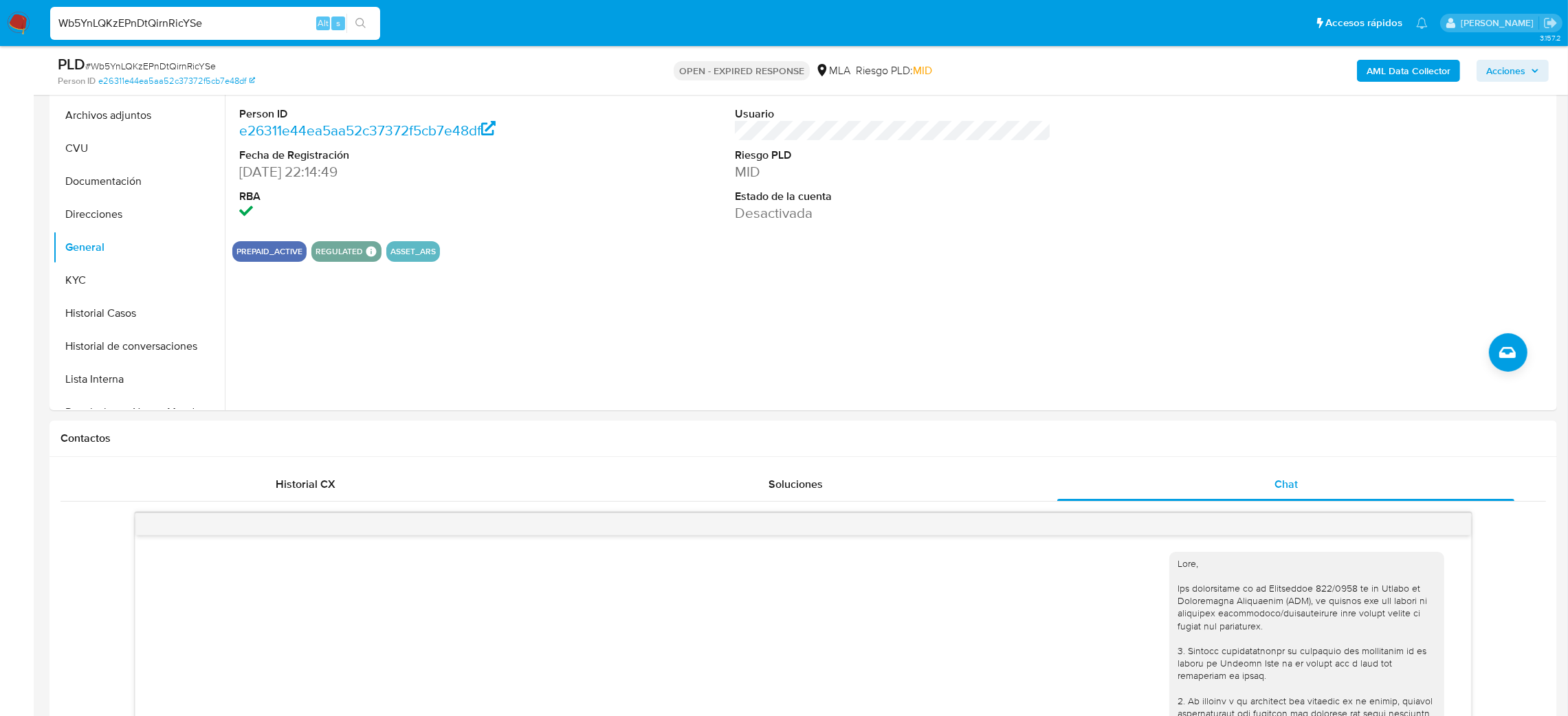
scroll to position [206, 0]
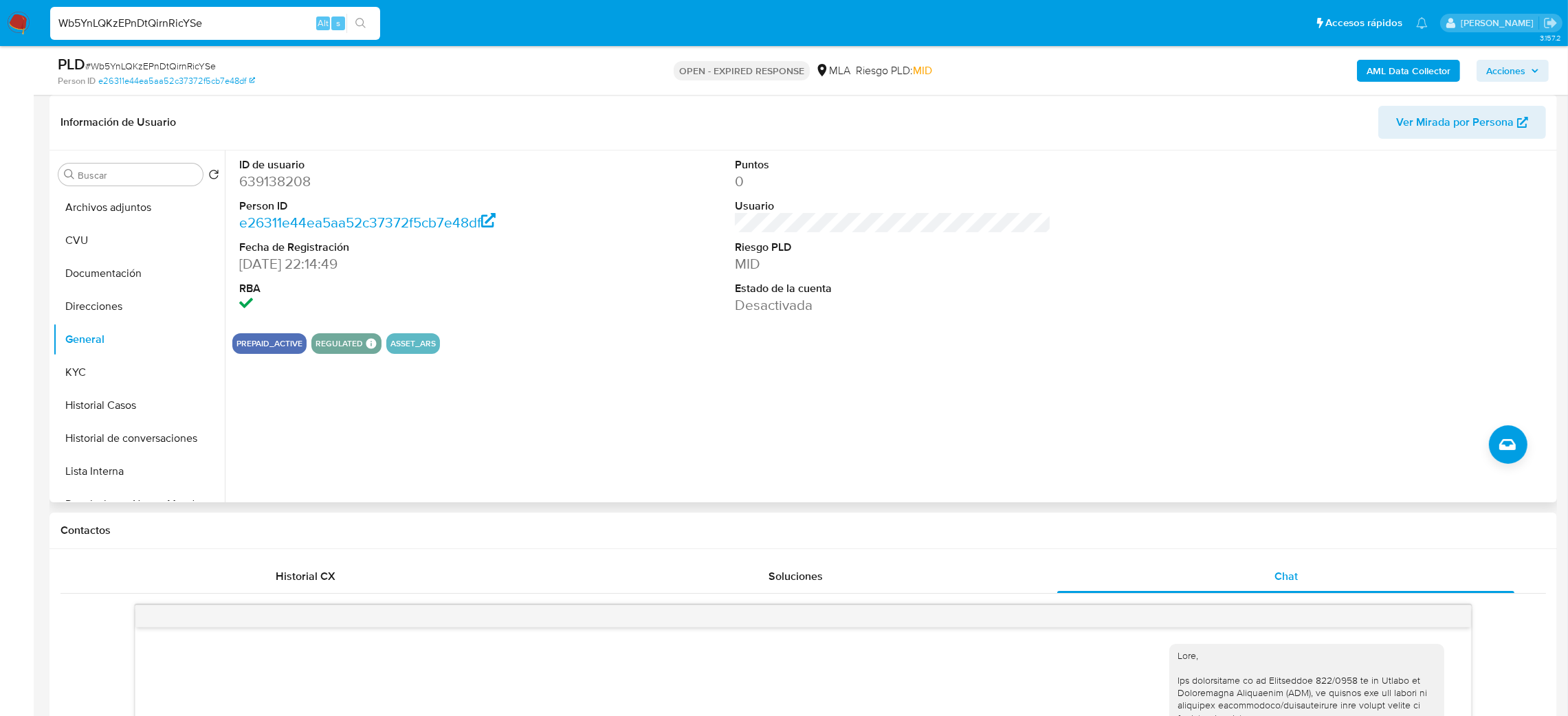
click at [271, 188] on dd "639138208" at bounding box center [397, 181] width 317 height 19
click at [271, 185] on dd "639138208" at bounding box center [397, 181] width 317 height 19
copy dd "639138208"
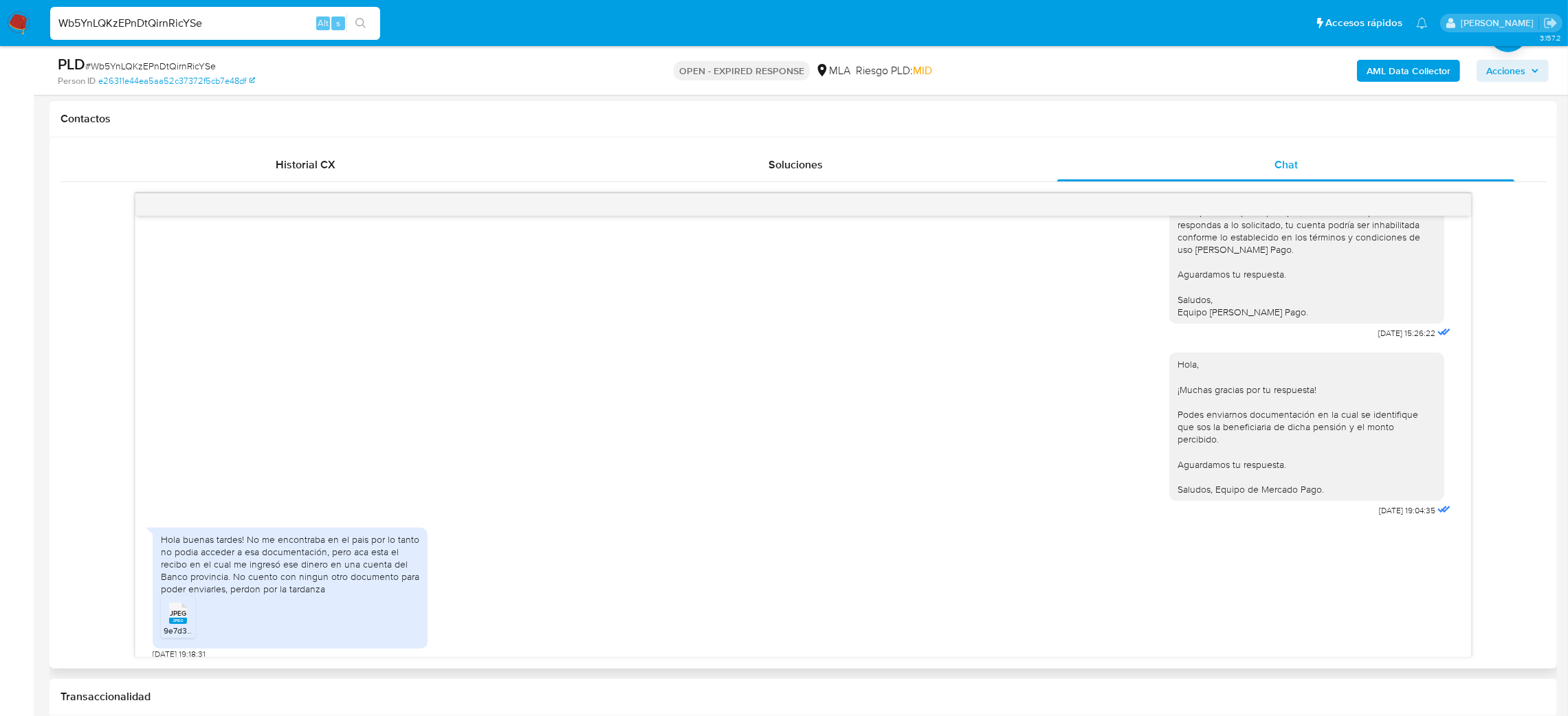
scroll to position [2061, 0]
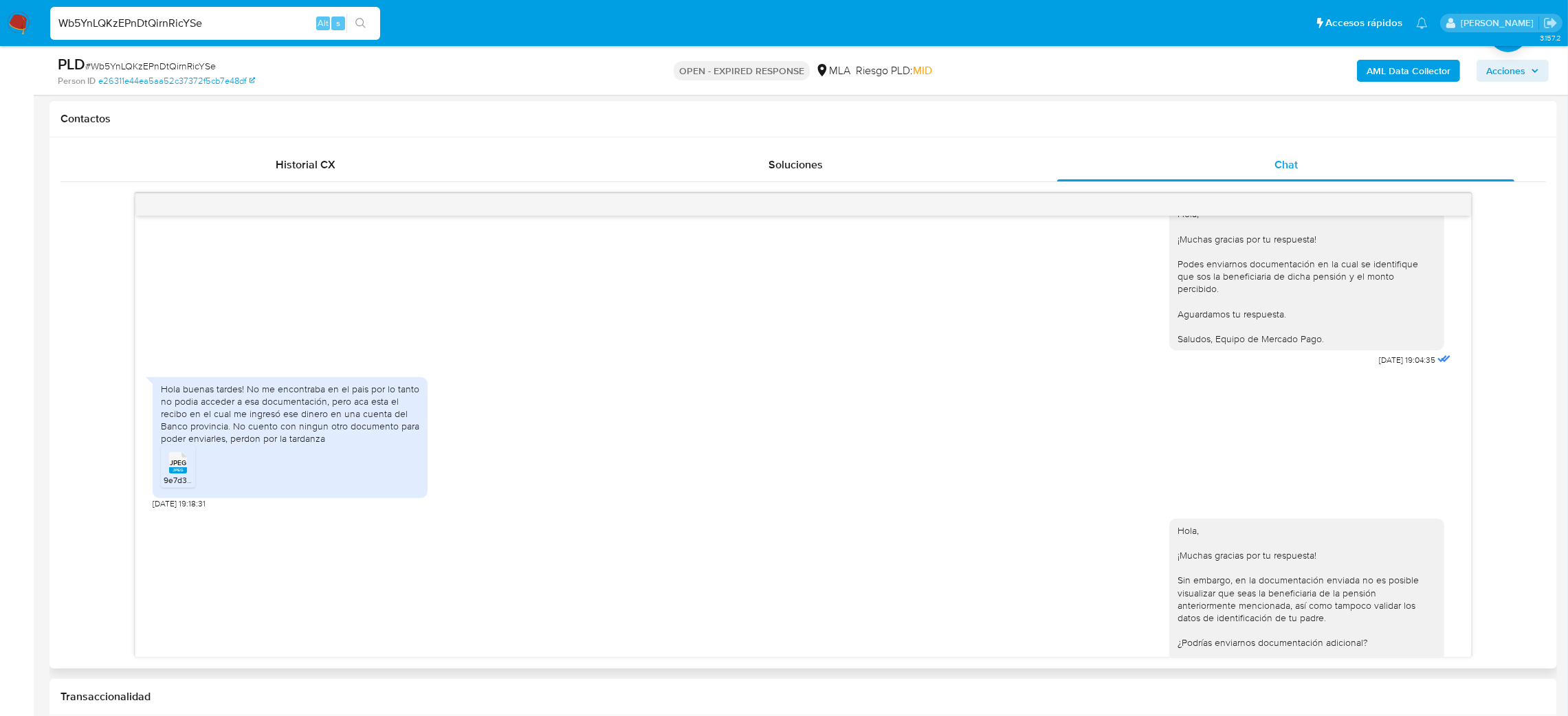
click at [180, 467] on span "JPEG" at bounding box center [179, 463] width 17 height 9
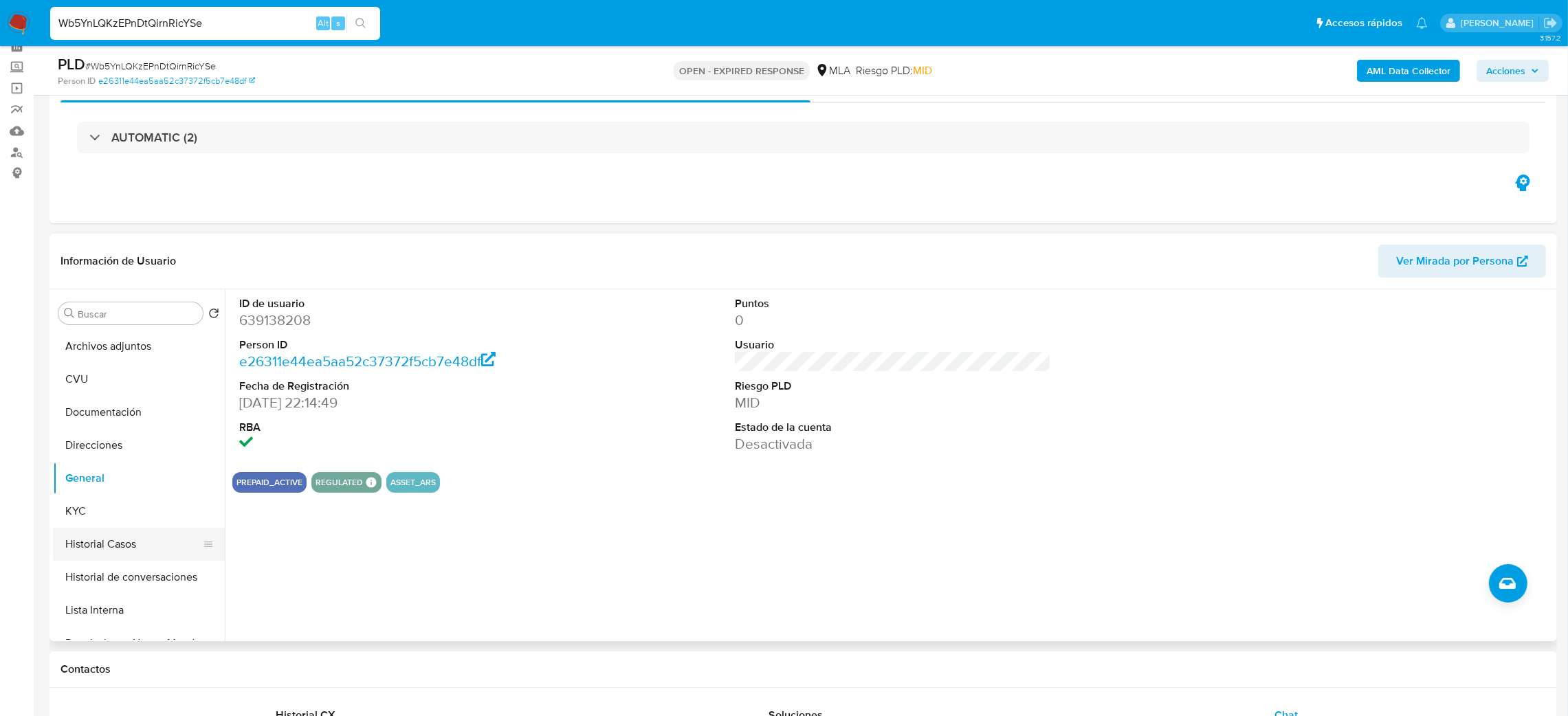
scroll to position [103, 0]
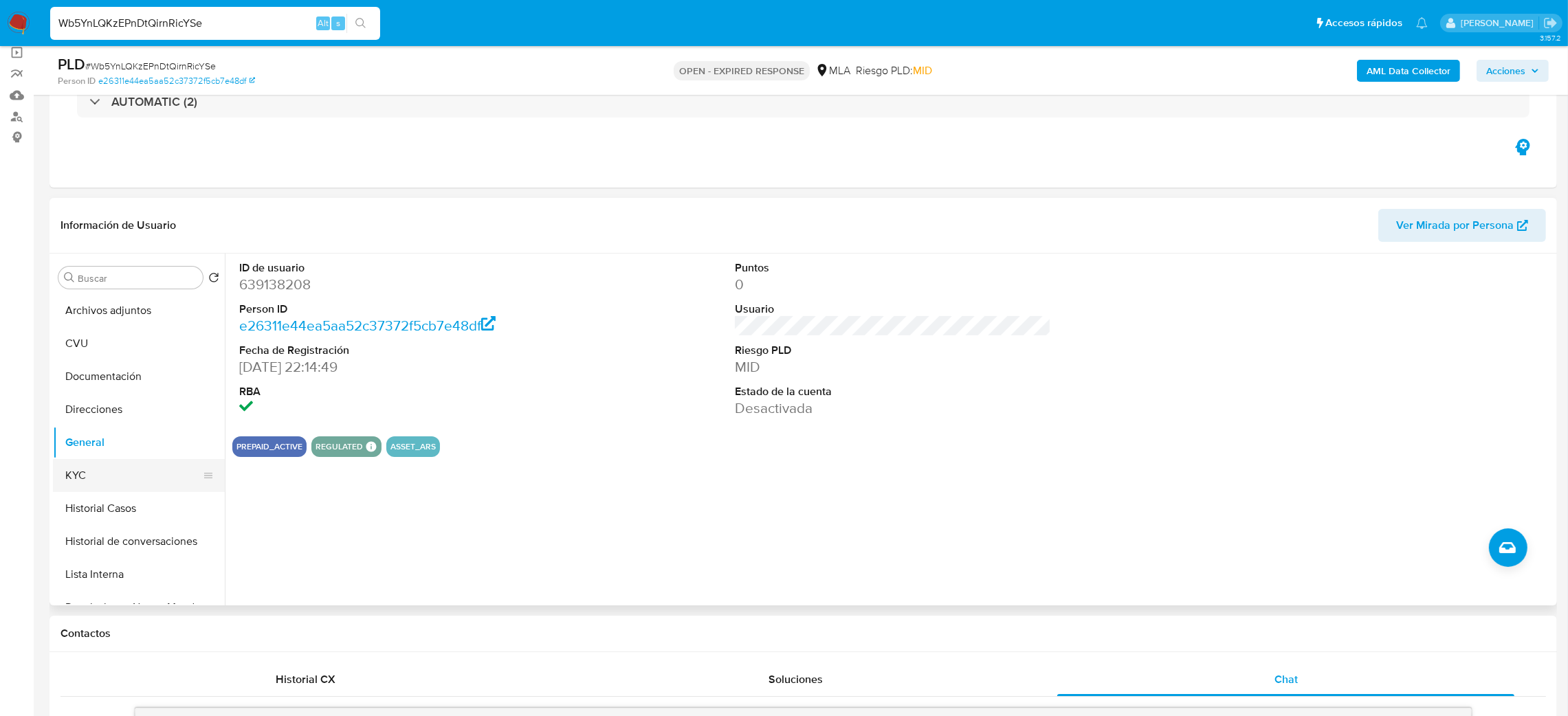
click at [103, 467] on button "KYC" at bounding box center [133, 475] width 161 height 33
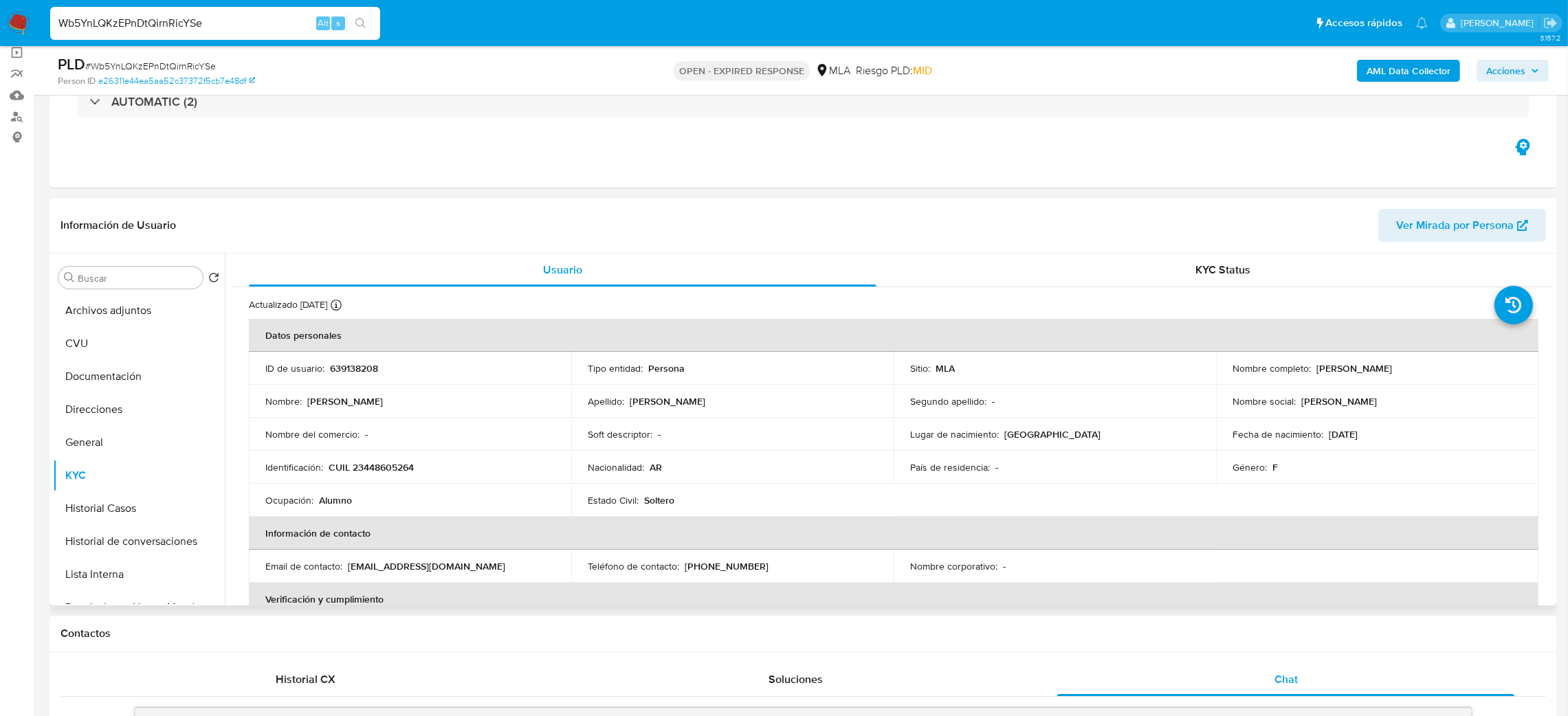
click at [374, 466] on p "CUIL 23448605264" at bounding box center [370, 467] width 86 height 12
copy p "23448605264"
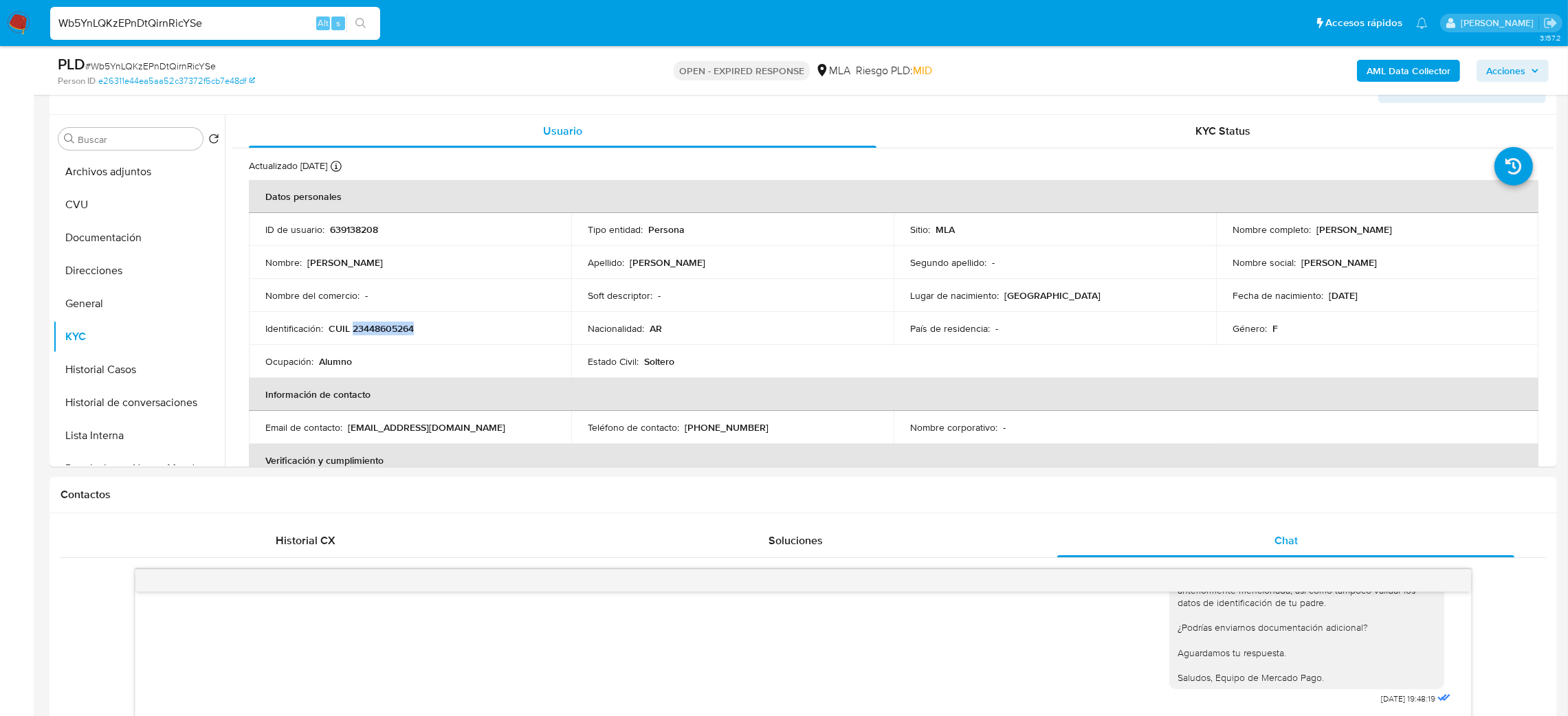
scroll to position [206, 0]
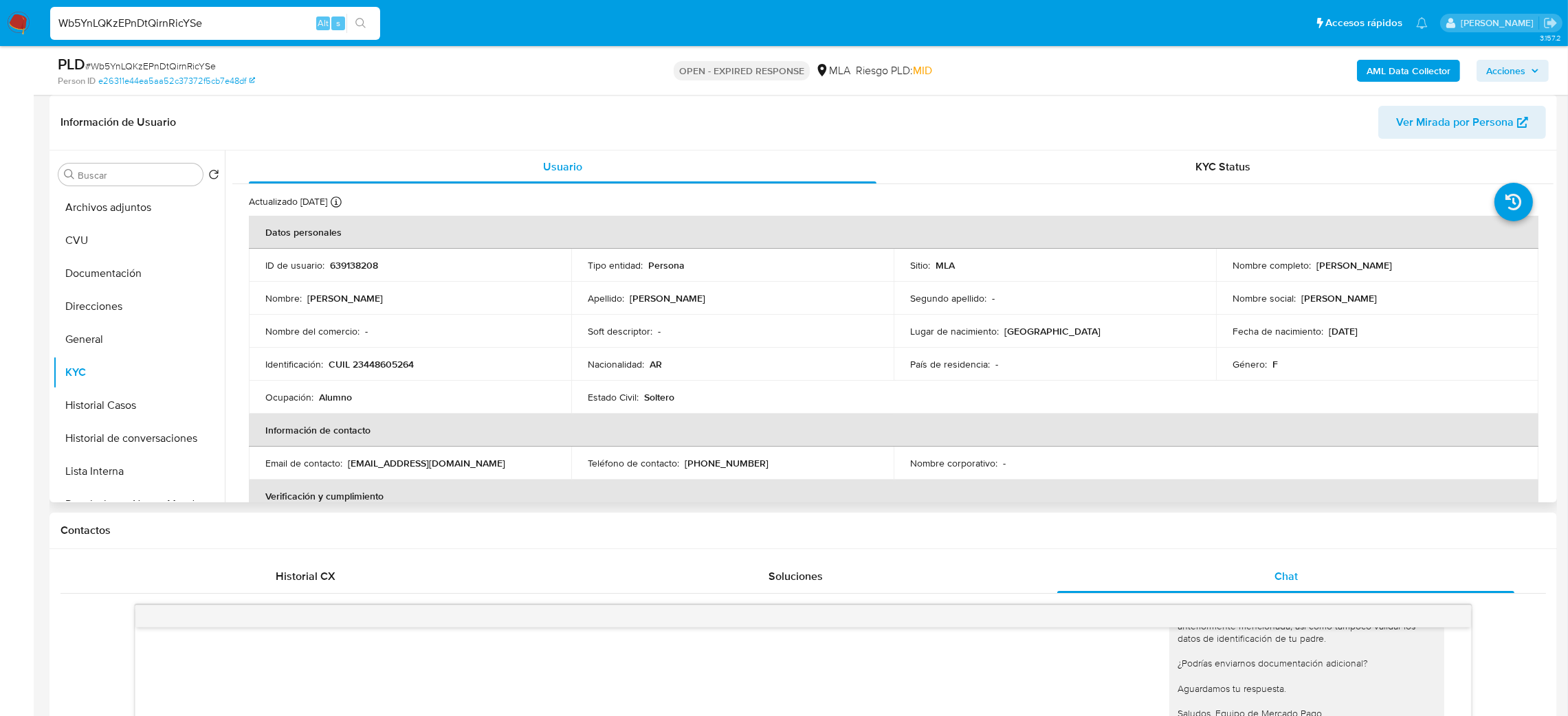
click at [527, 359] on div "Identificación : CUIL 23448605264" at bounding box center [410, 364] width 290 height 12
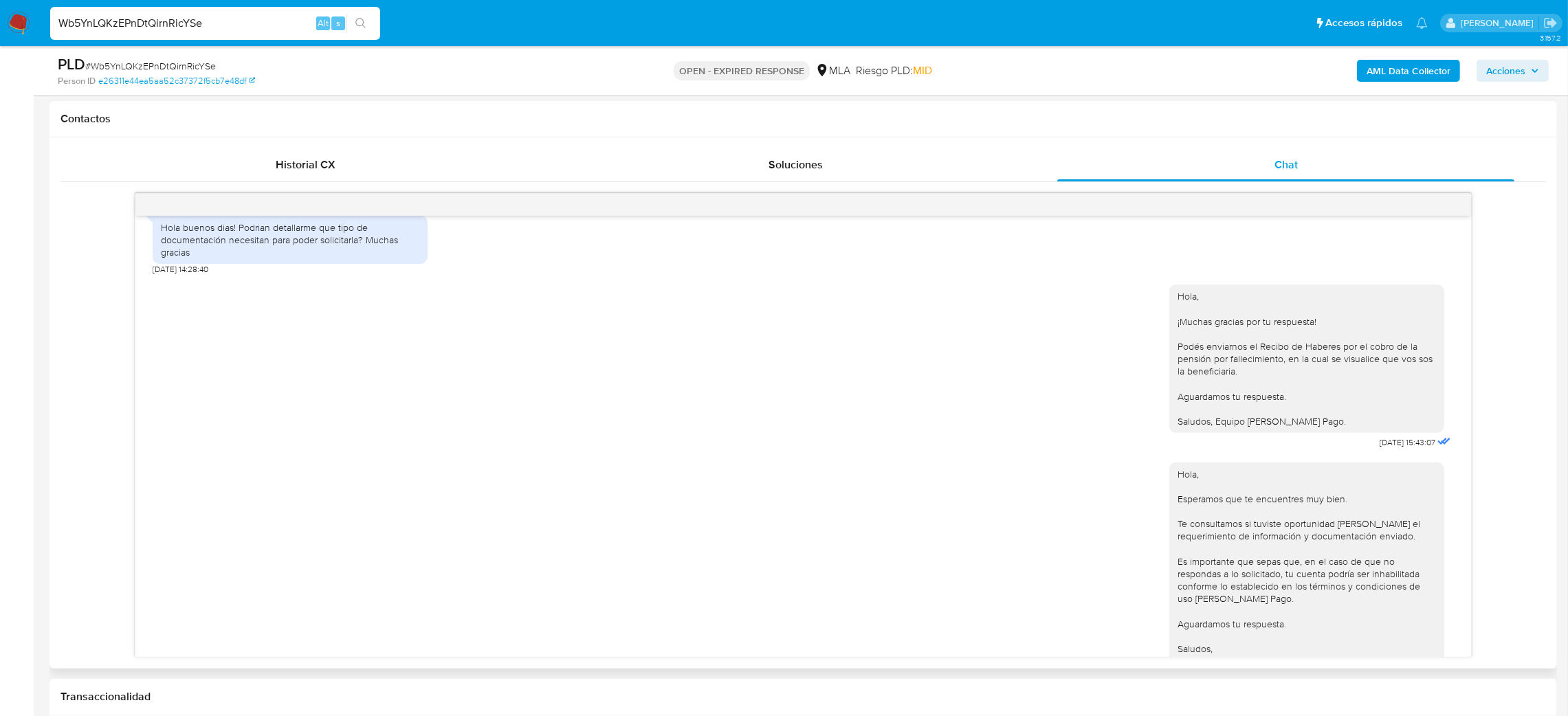
scroll to position [2656, 0]
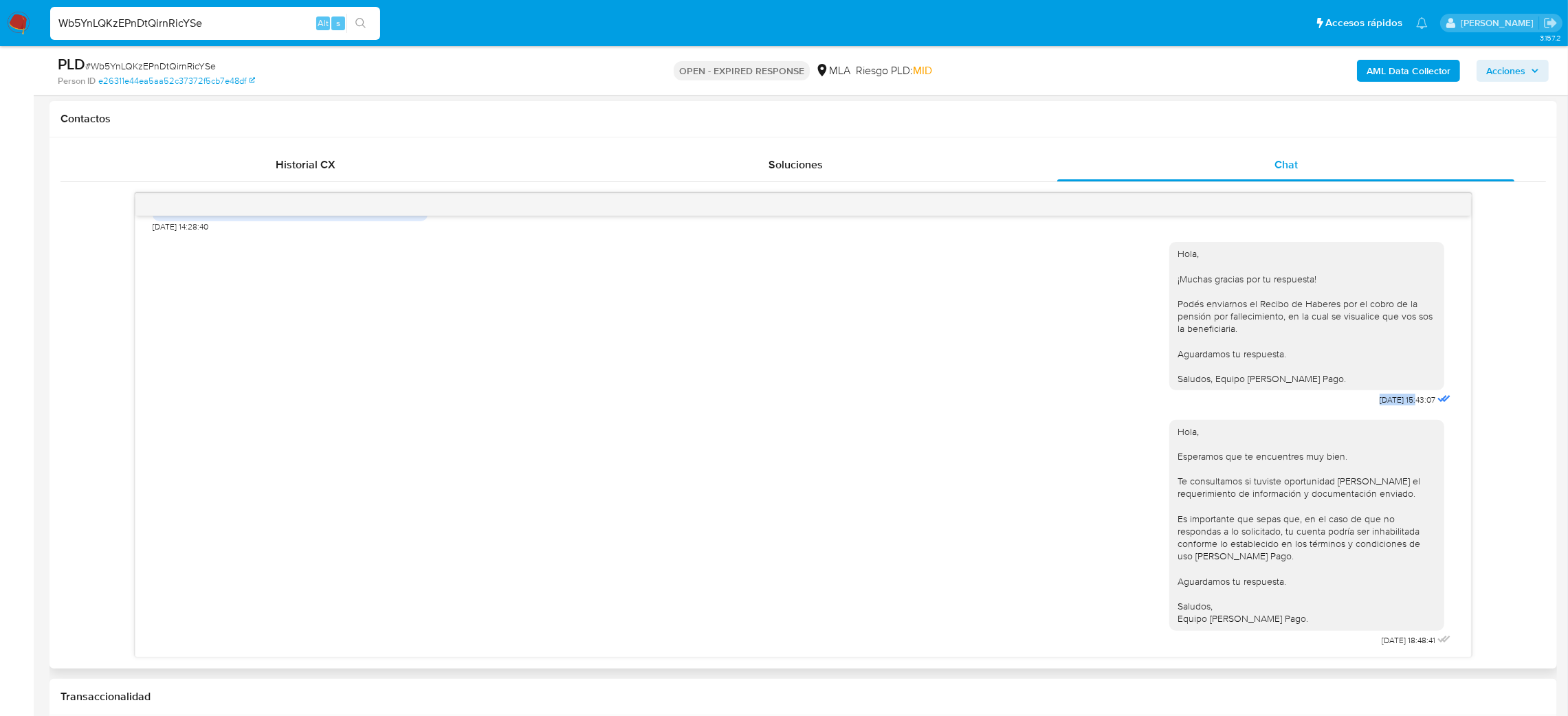
drag, startPoint x: 1347, startPoint y: 403, endPoint x: 1387, endPoint y: 399, distance: 40.2
click at [1387, 399] on span "27/08/2025 15:43:07" at bounding box center [1406, 400] width 55 height 11
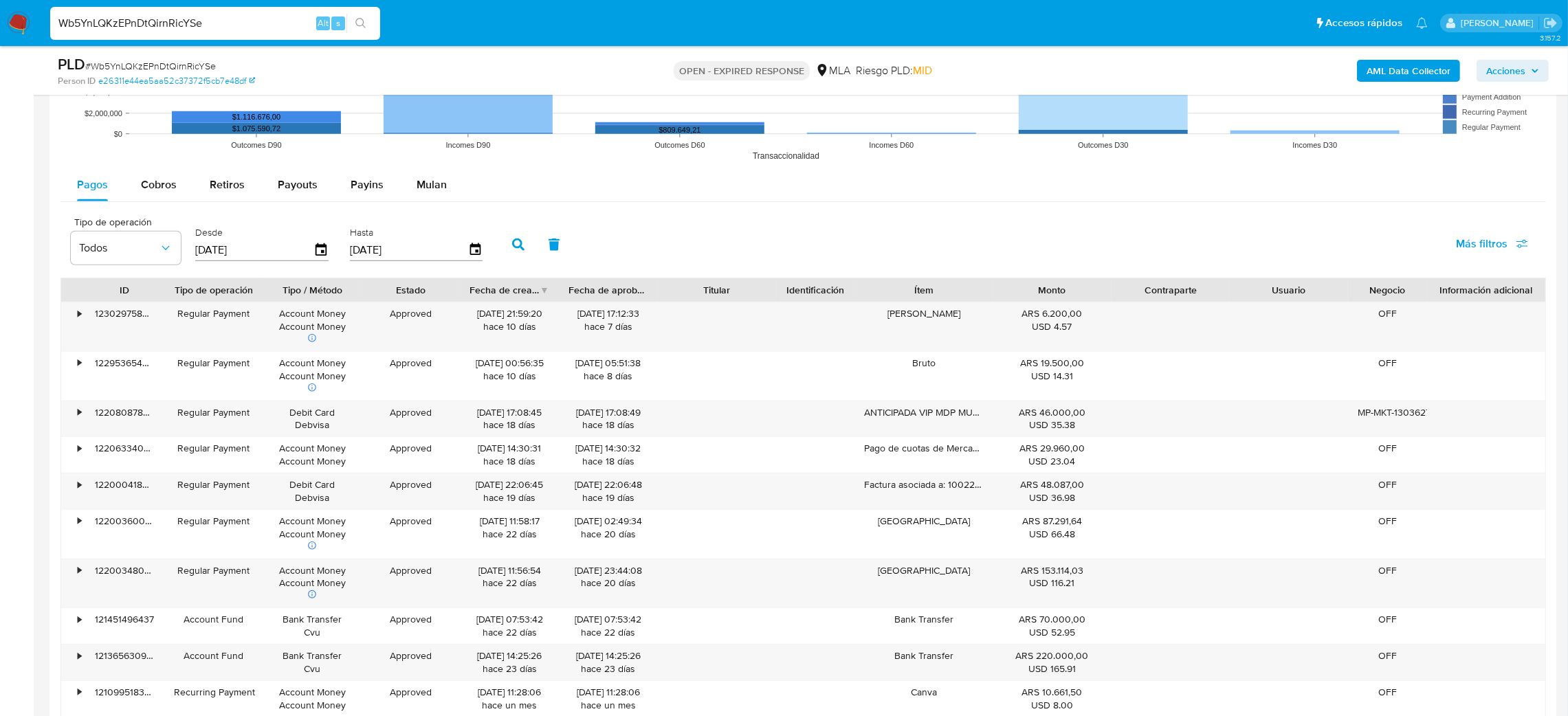
scroll to position [1751, 0]
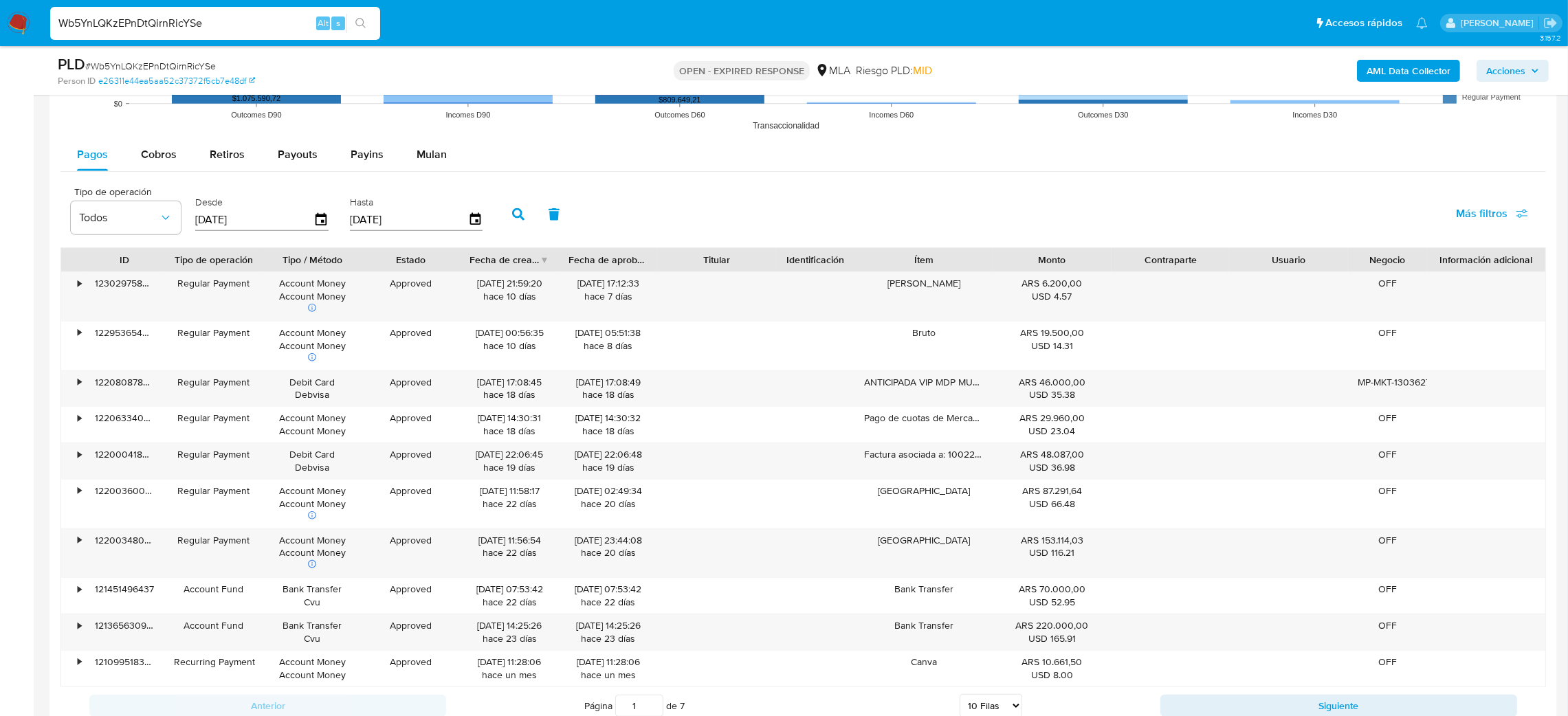
click at [423, 157] on span "Mulan" at bounding box center [431, 154] width 30 height 16
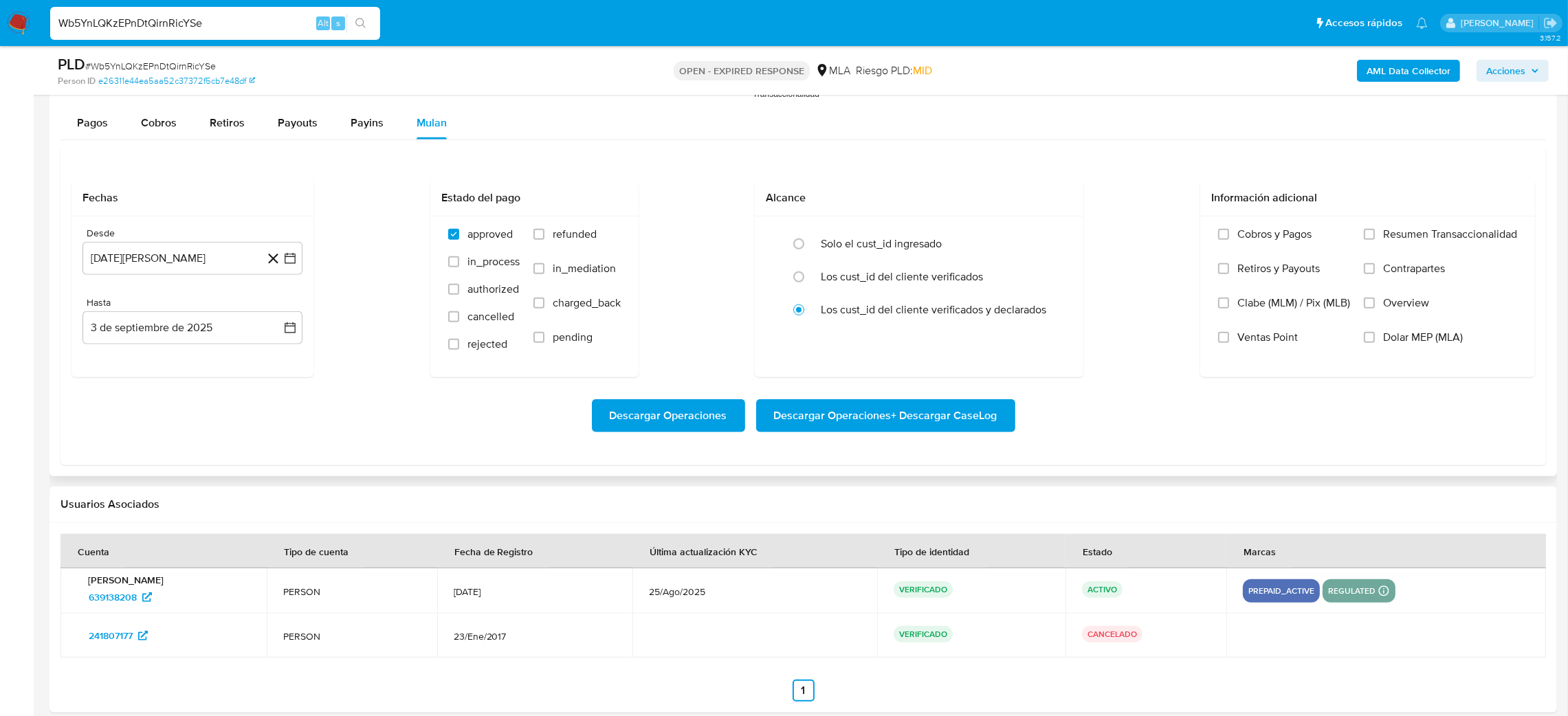
scroll to position [1800, 0]
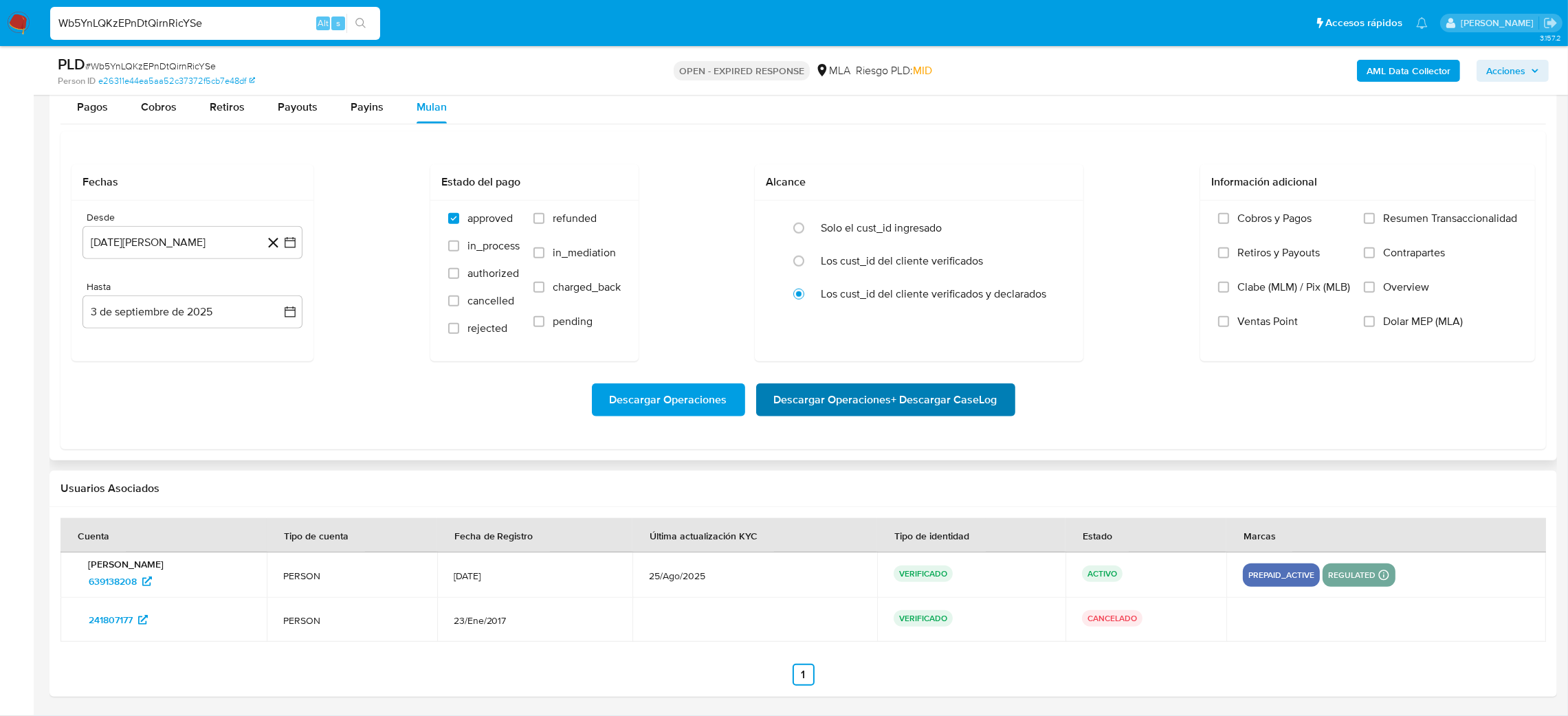
click at [930, 405] on span "Descargar Operaciones + Descargar CaseLog" at bounding box center [886, 399] width 224 height 30
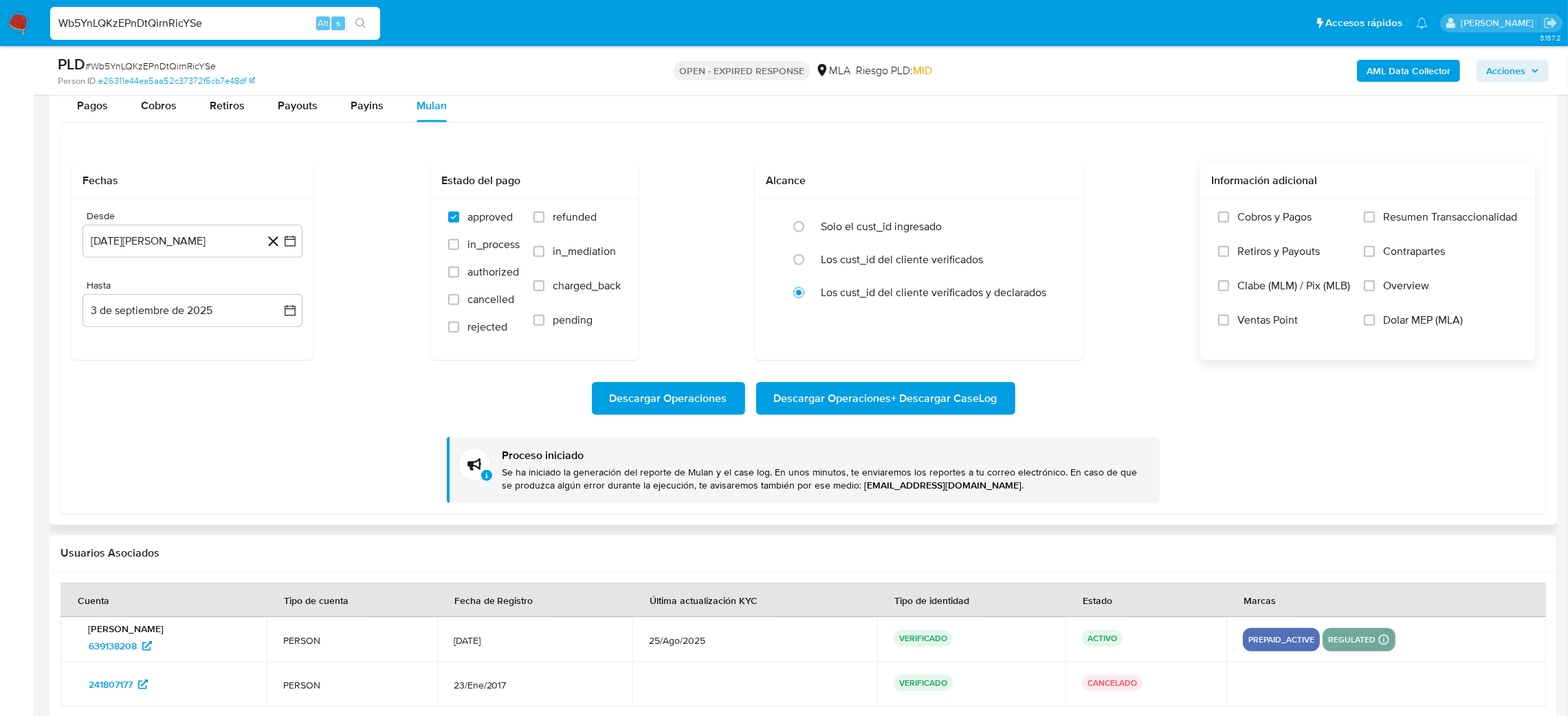
click at [1381, 319] on label "Dolar MEP (MLA)" at bounding box center [1439, 330] width 153 height 35
click at [1374, 319] on input "Dolar MEP (MLA)" at bounding box center [1369, 320] width 11 height 11
click at [167, 244] on button "3 de agosto de 2024" at bounding box center [193, 241] width 220 height 33
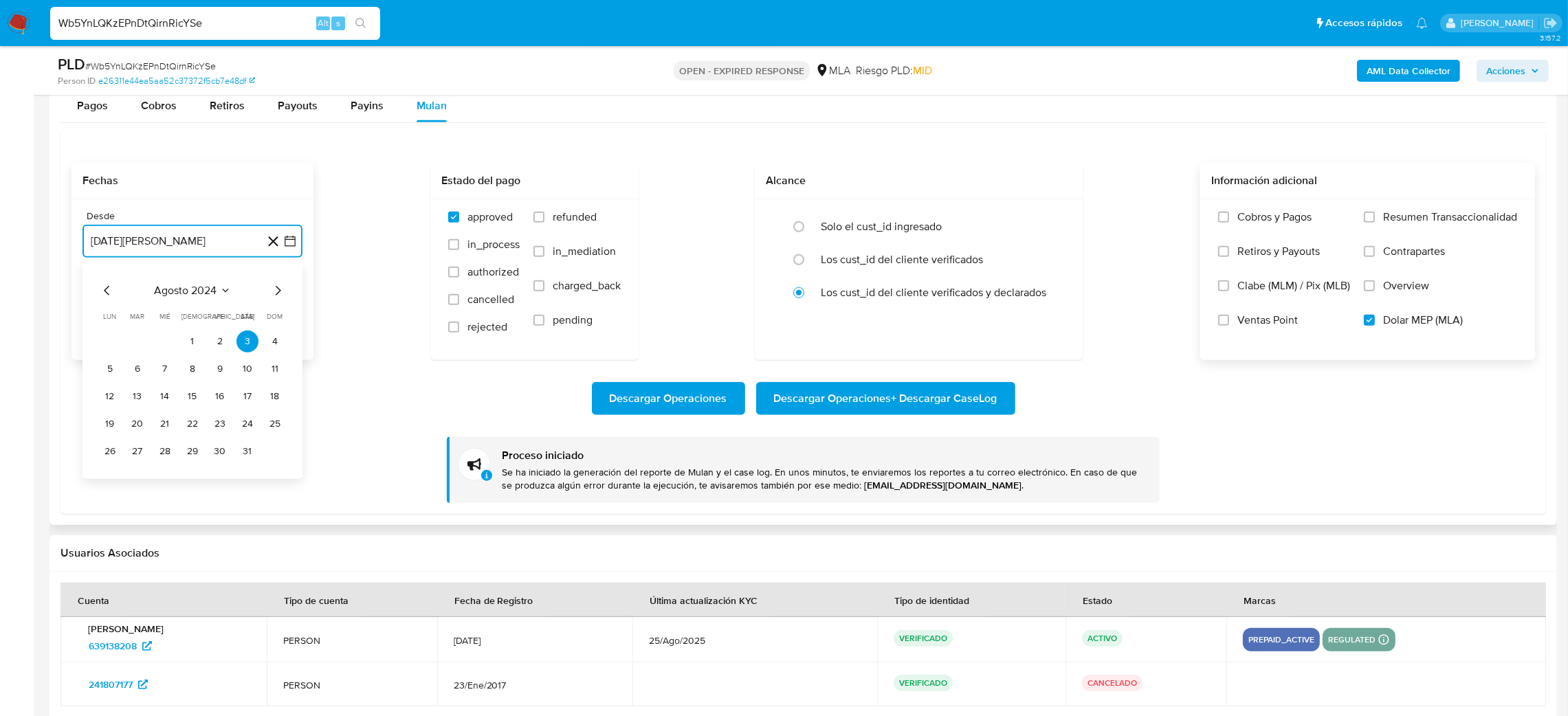
click at [274, 294] on icon "Mes siguiente" at bounding box center [278, 290] width 17 height 17
click at [274, 288] on icon "Mes siguiente" at bounding box center [278, 290] width 17 height 17
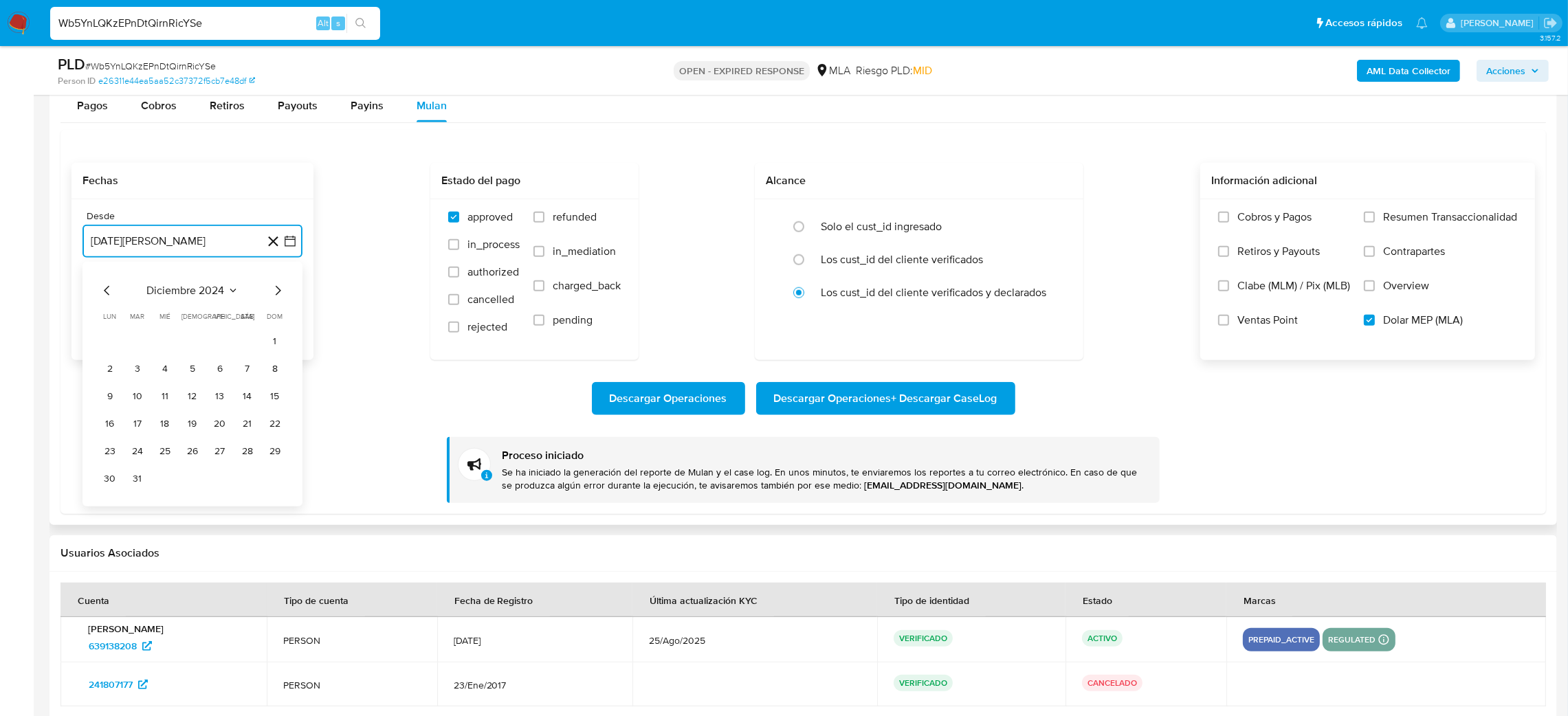
click at [274, 288] on icon "Mes siguiente" at bounding box center [278, 290] width 17 height 17
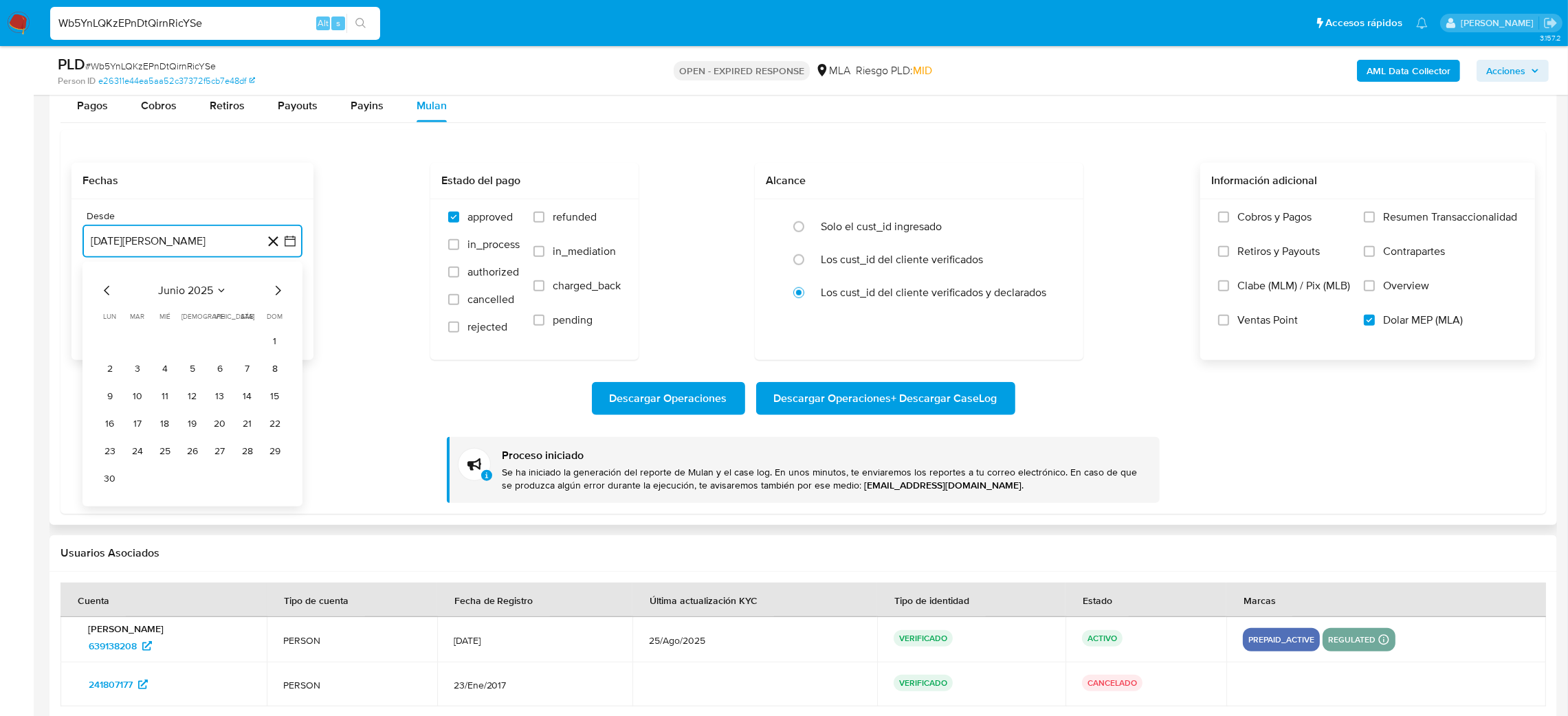
click at [274, 288] on icon "Mes siguiente" at bounding box center [278, 290] width 17 height 17
click at [136, 341] on button "1" at bounding box center [137, 341] width 22 height 22
click at [163, 315] on button "3 de septiembre de 2025" at bounding box center [193, 310] width 220 height 33
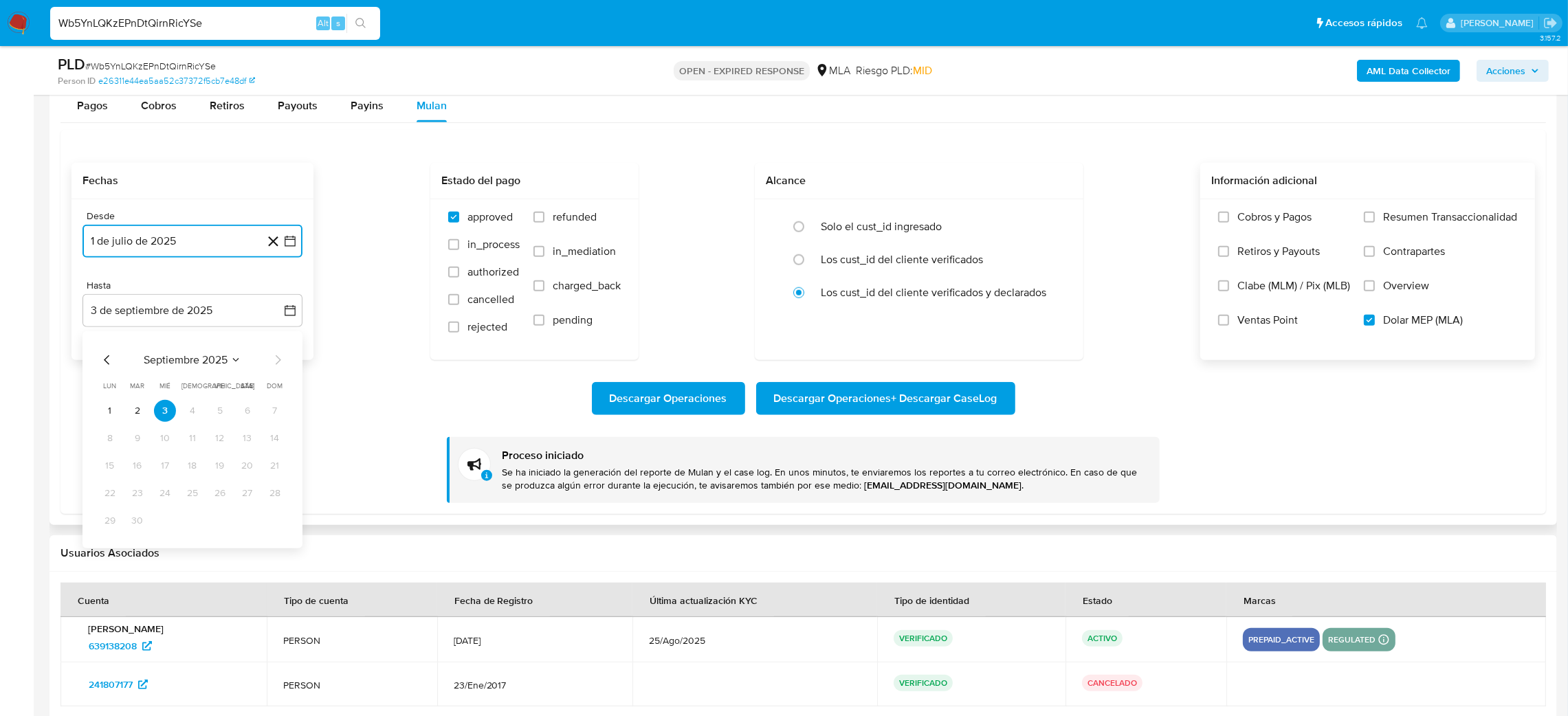
click at [99, 362] on icon "Mes anterior" at bounding box center [107, 360] width 17 height 17
click at [271, 530] on button "31" at bounding box center [274, 520] width 22 height 22
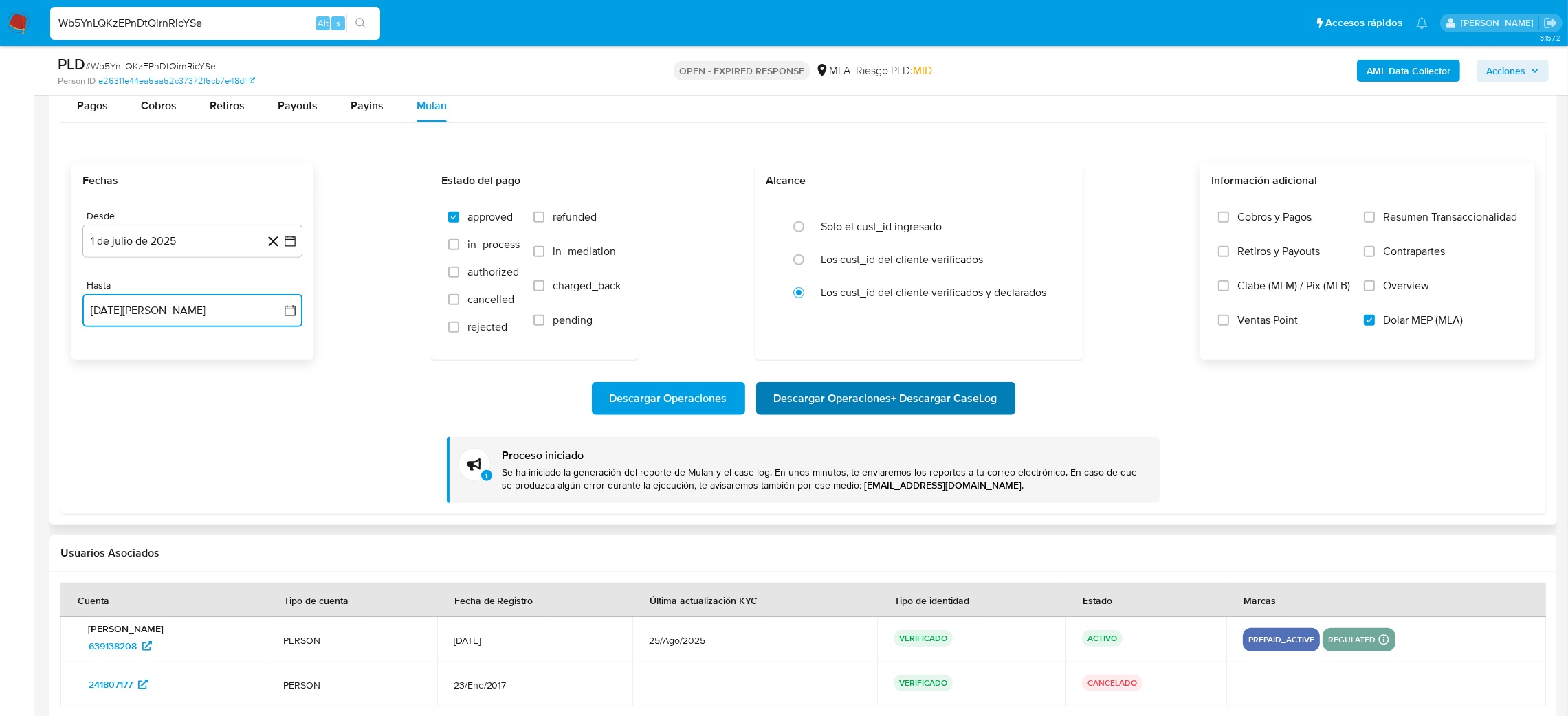
click at [915, 396] on span "Descargar Operaciones + Descargar CaseLog" at bounding box center [886, 398] width 224 height 30
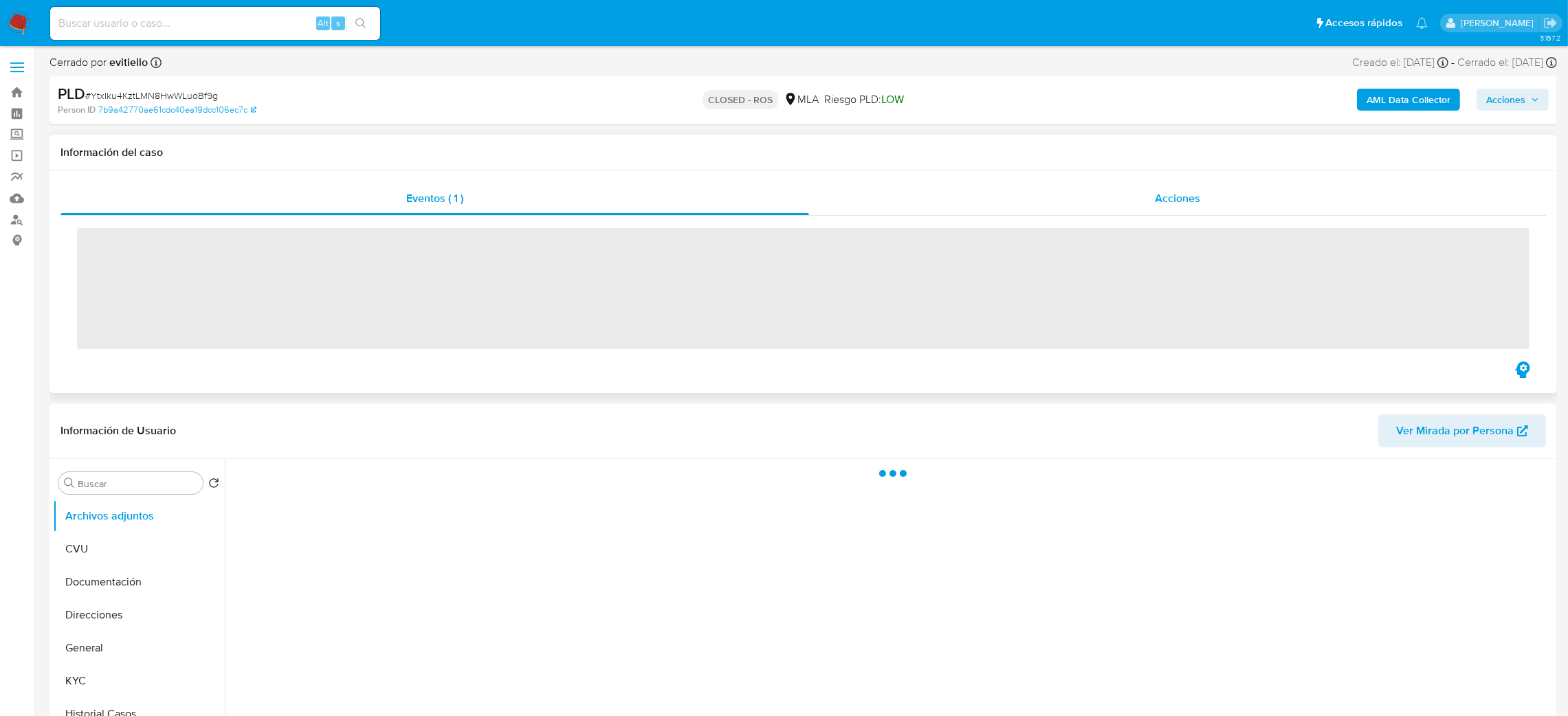
click at [1230, 201] on div "Acciones" at bounding box center [1177, 198] width 737 height 33
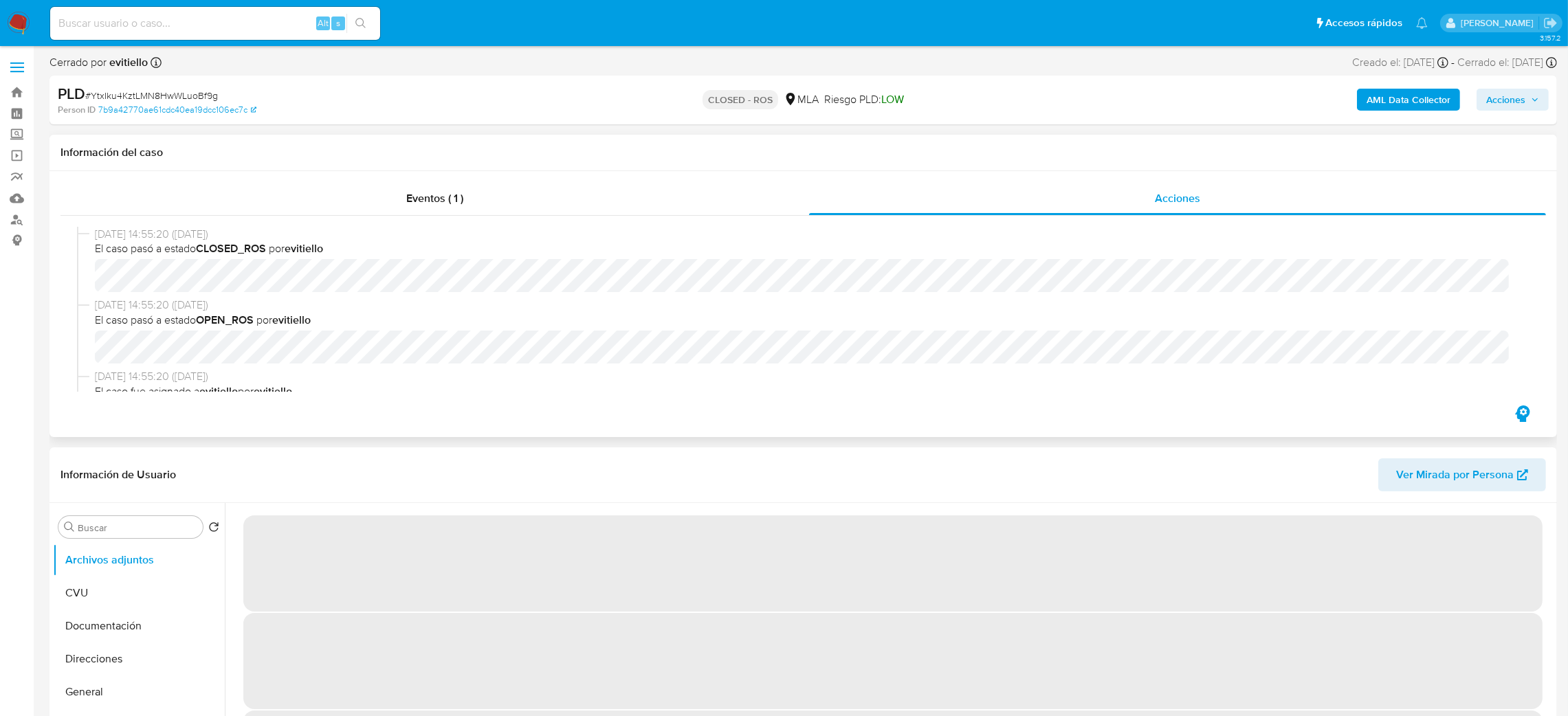
select select "10"
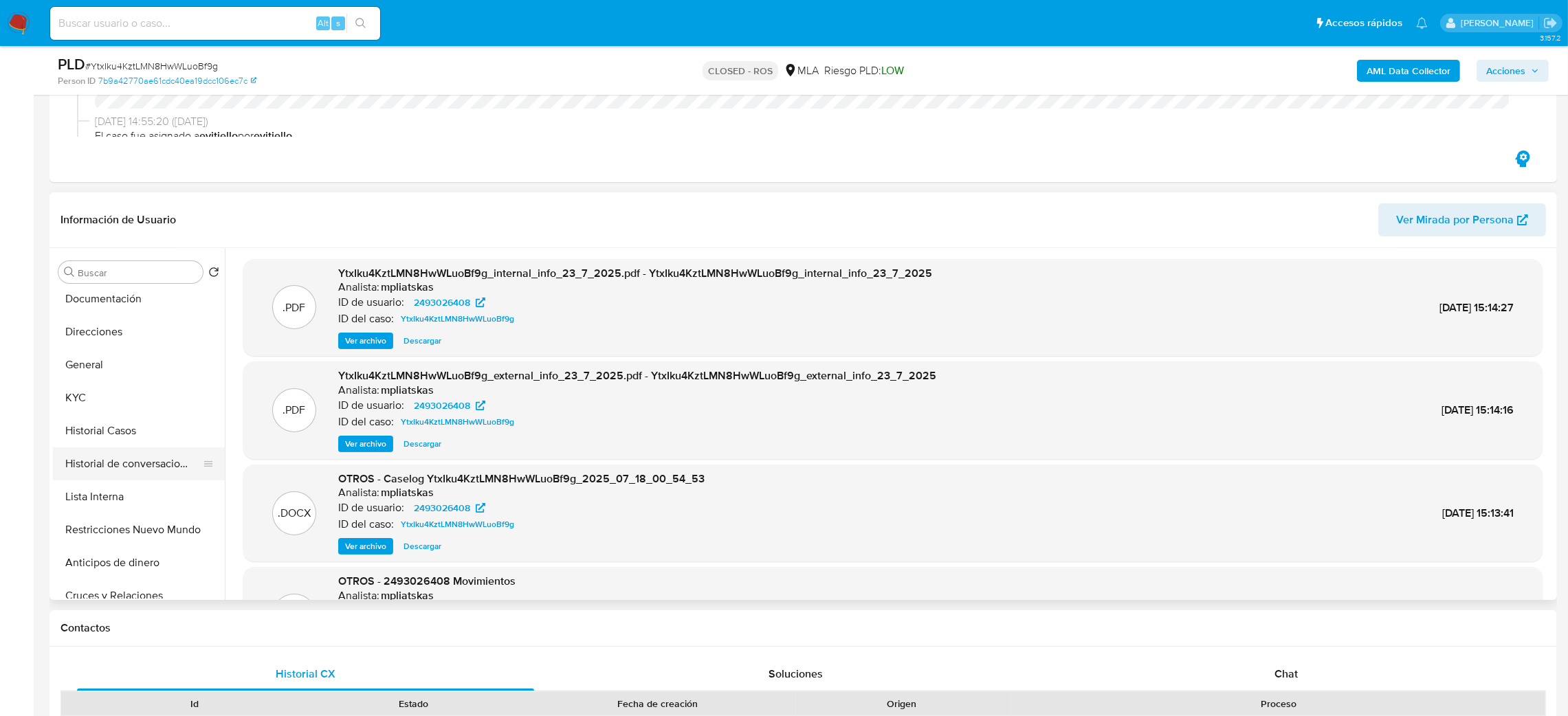
scroll to position [103, 0]
click at [127, 500] on button "Restricciones Nuevo Mundo" at bounding box center [133, 498] width 161 height 33
